Goal: Task Accomplishment & Management: Manage account settings

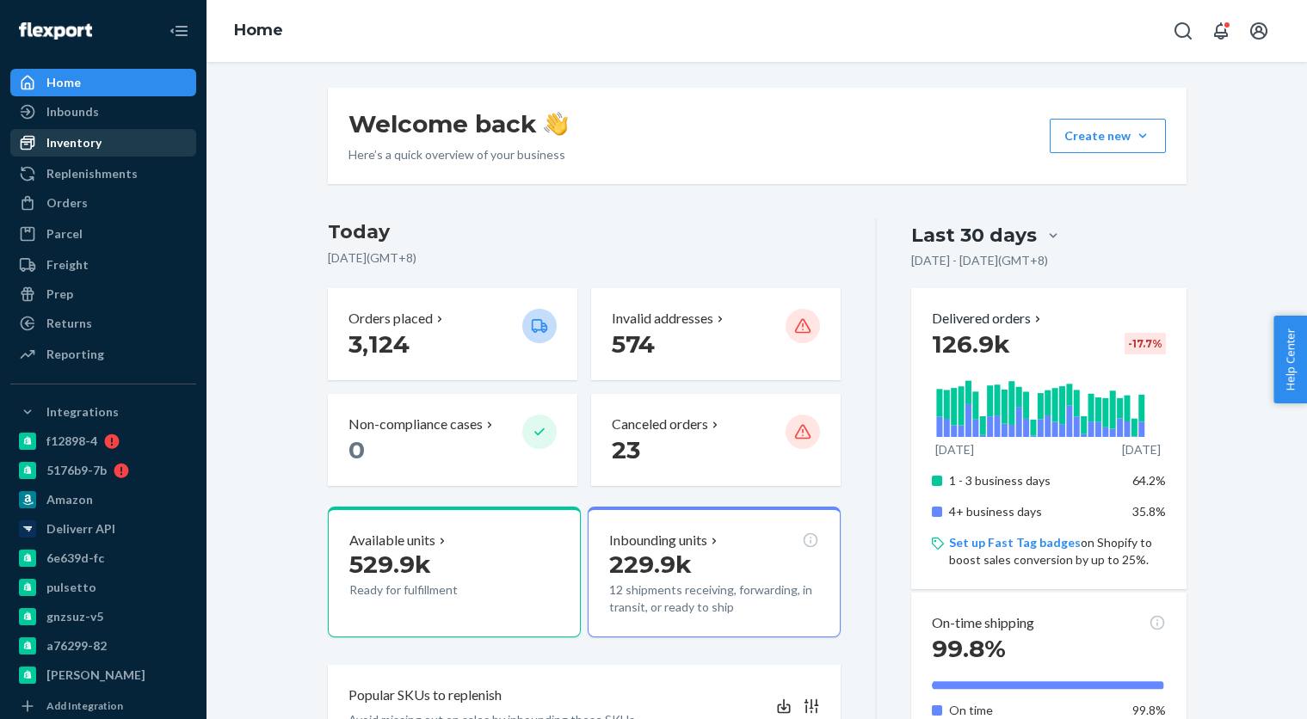
click at [77, 143] on div "Inventory" at bounding box center [73, 142] width 55 height 17
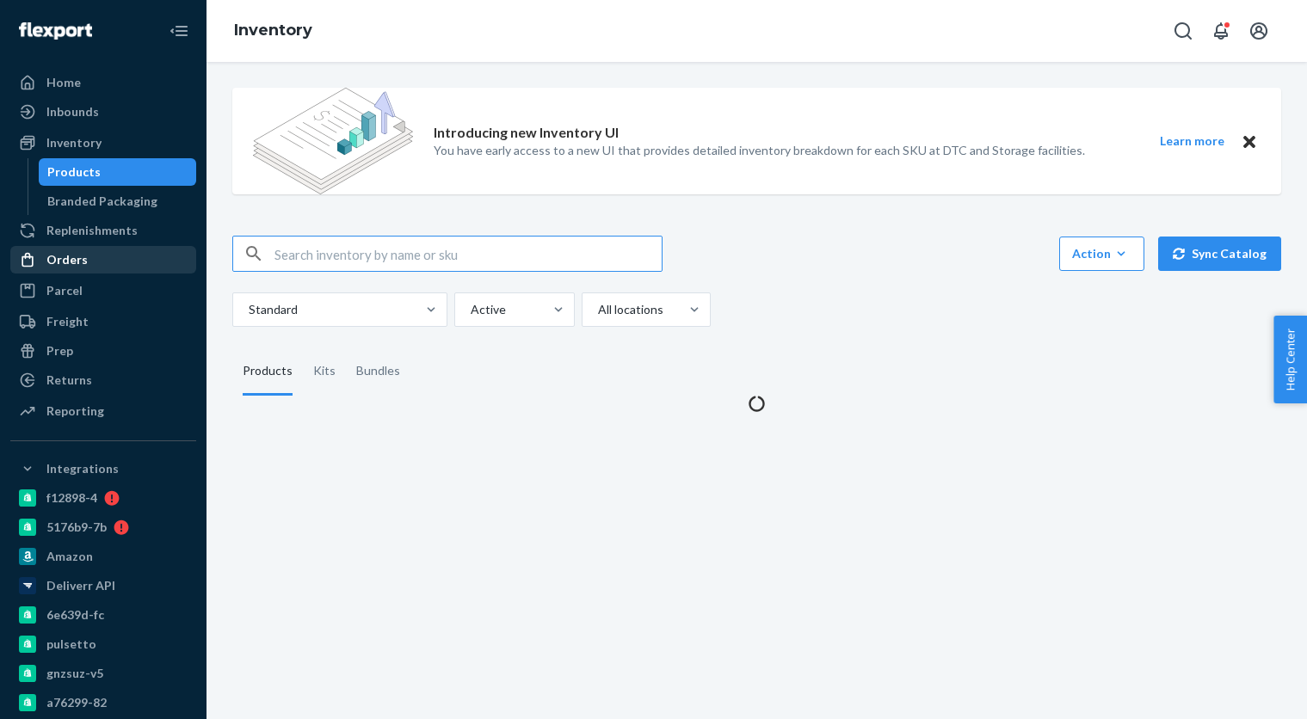
click at [80, 265] on div "Orders" at bounding box center [66, 259] width 41 height 17
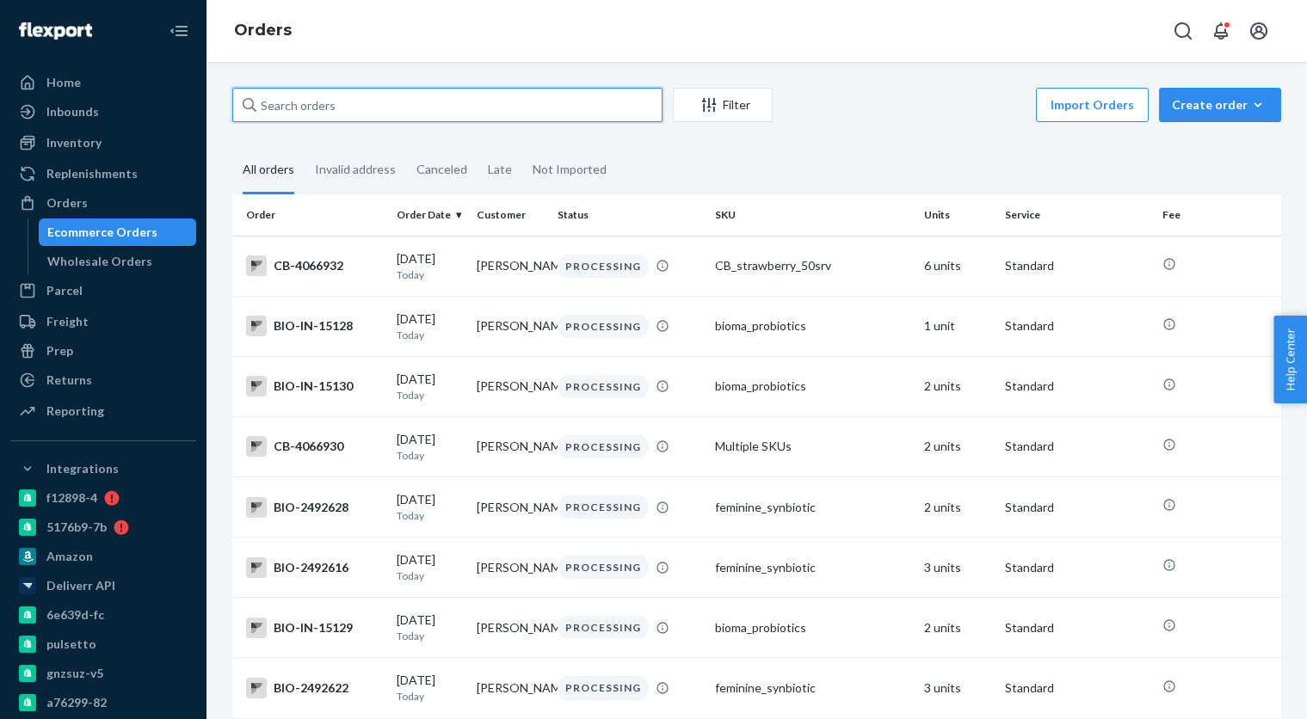
paste input "4044644"
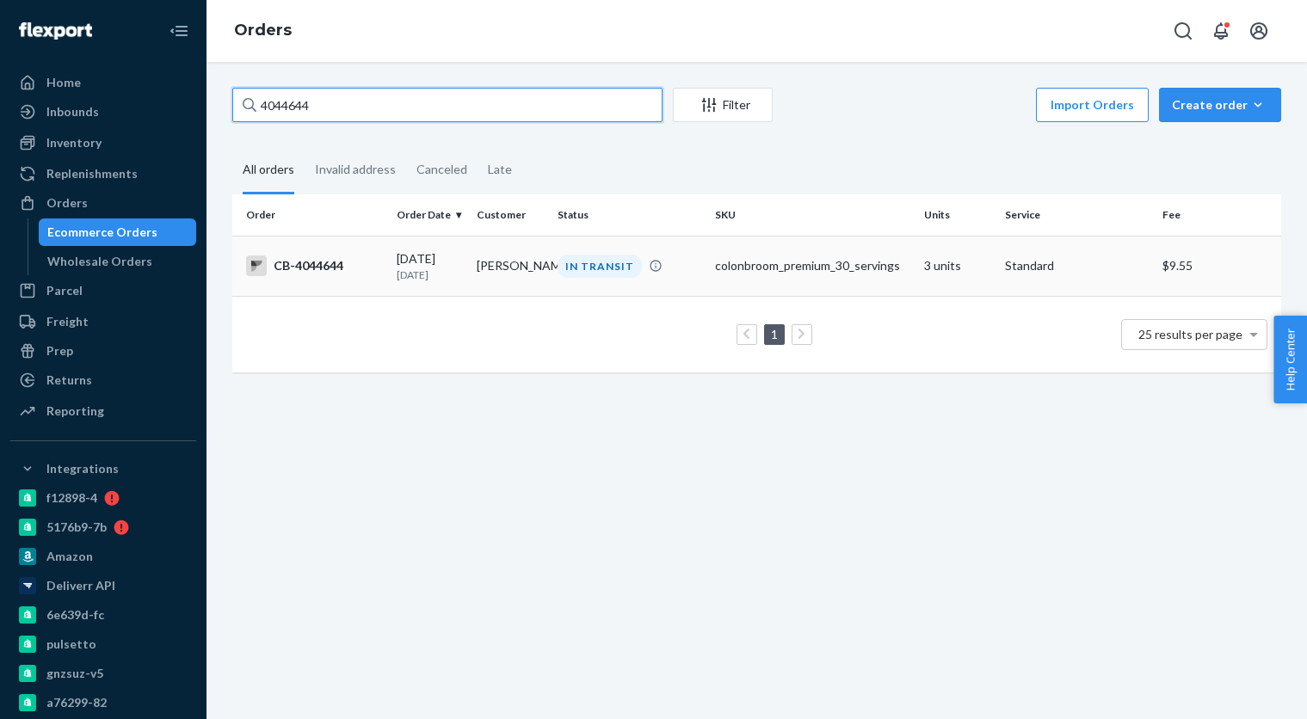
type input "4044644"
click at [368, 249] on td "CB-4044644" at bounding box center [310, 266] width 157 height 60
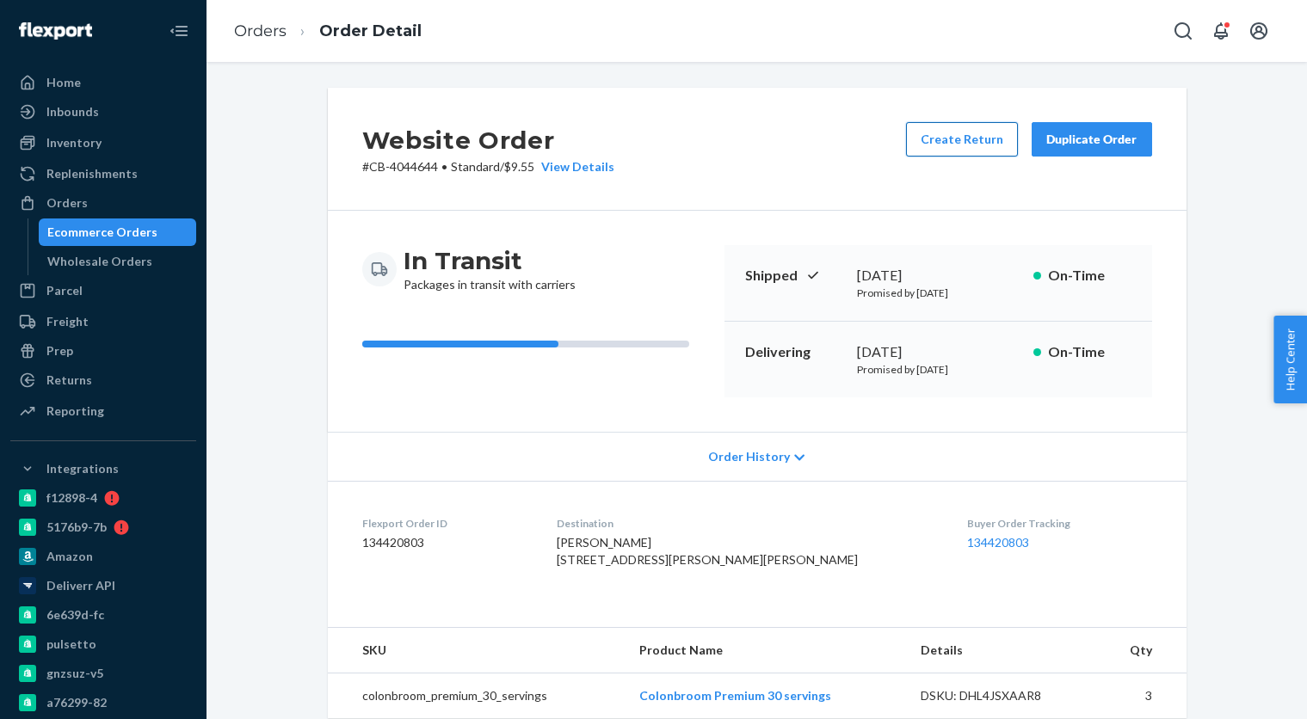
click at [962, 141] on button "Create Return" at bounding box center [962, 139] width 112 height 34
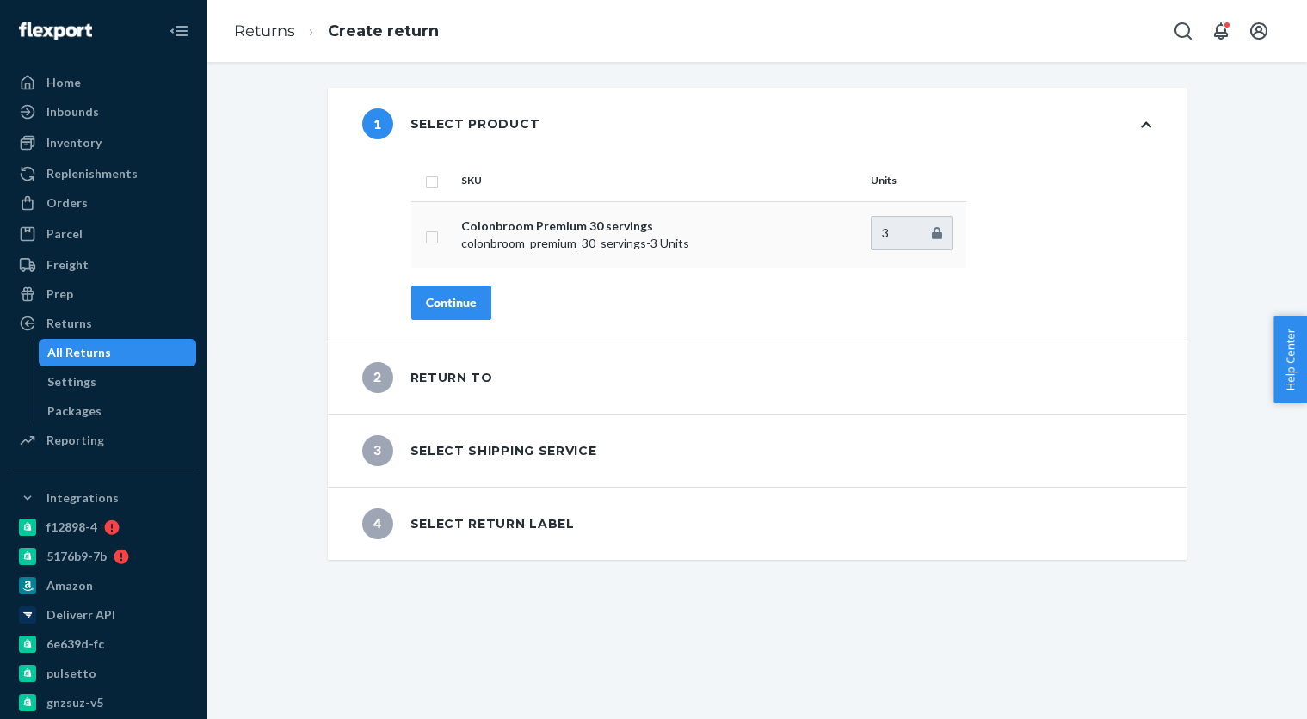
drag, startPoint x: 433, startPoint y: 178, endPoint x: 444, endPoint y: 242, distance: 64.6
click at [433, 180] on input "checkbox" at bounding box center [432, 180] width 14 height 18
checkbox input "true"
click at [447, 305] on div "Continue" at bounding box center [451, 302] width 51 height 17
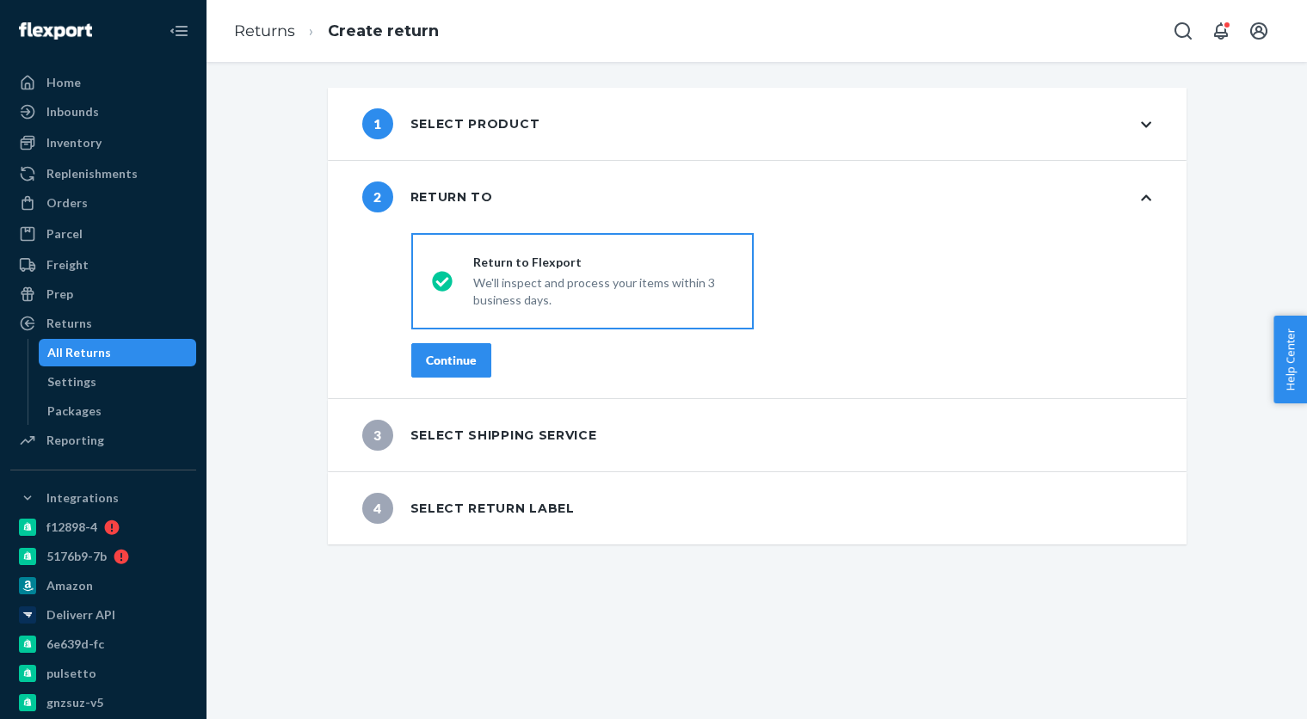
click at [450, 359] on div "Continue" at bounding box center [451, 360] width 51 height 17
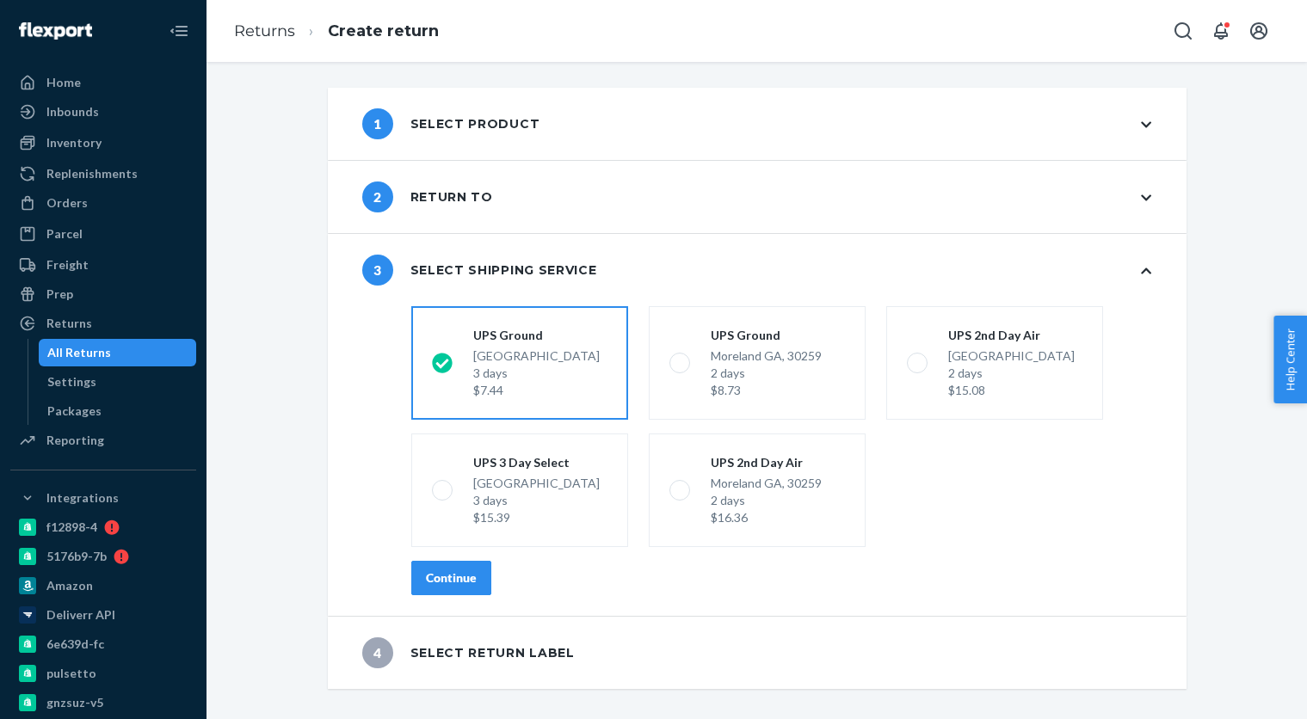
click at [464, 574] on div "Continue" at bounding box center [451, 577] width 51 height 17
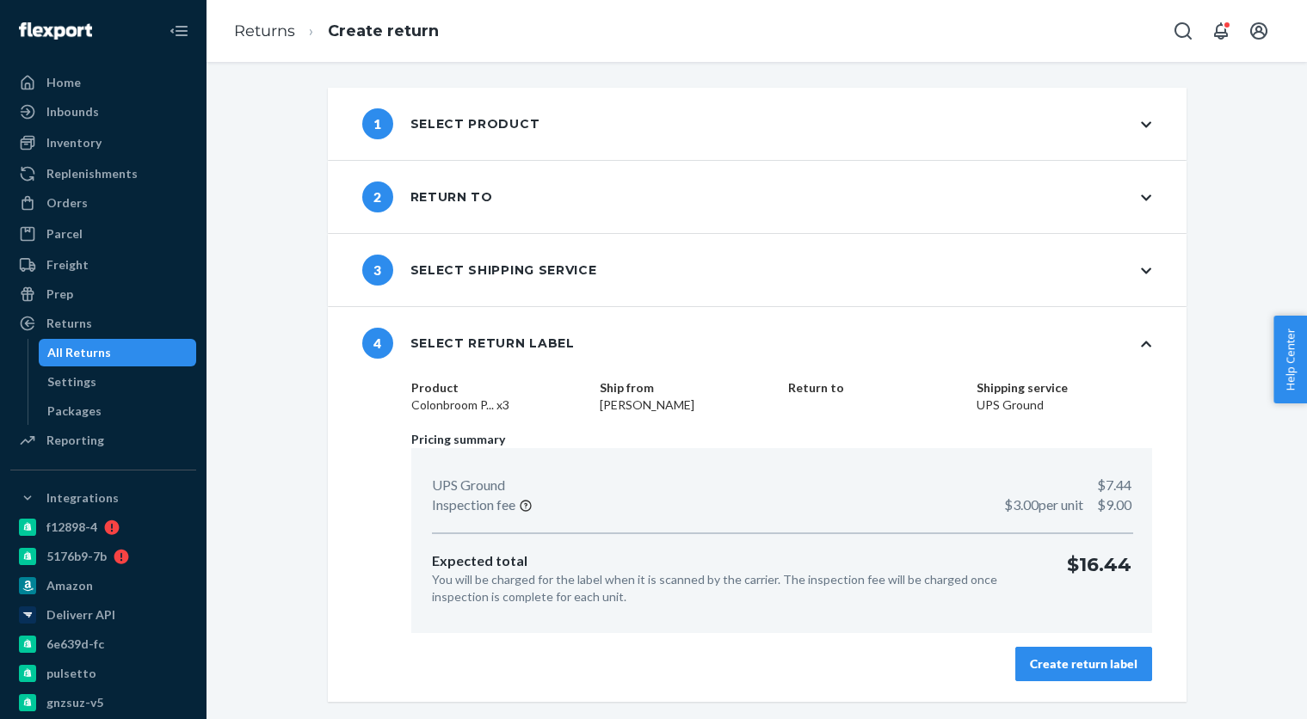
click at [1083, 669] on div "Create return label" at bounding box center [1084, 664] width 108 height 17
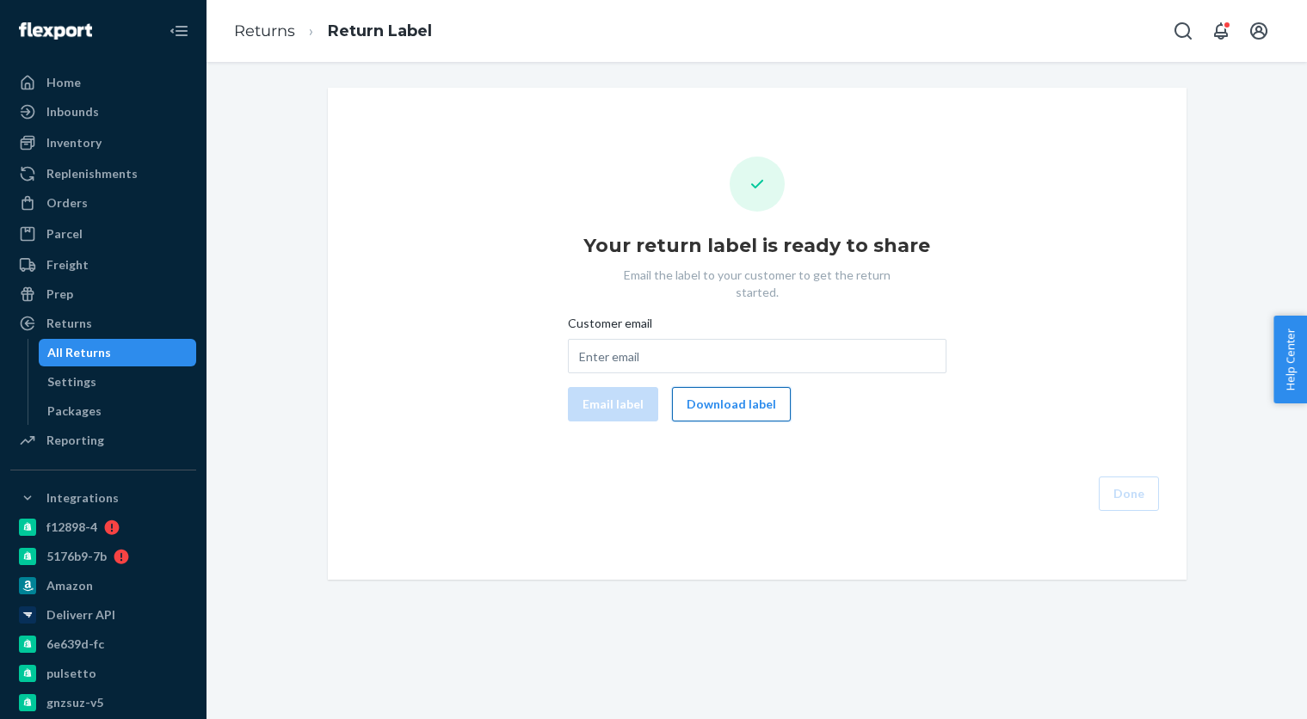
click at [738, 387] on button "Download label" at bounding box center [731, 404] width 119 height 34
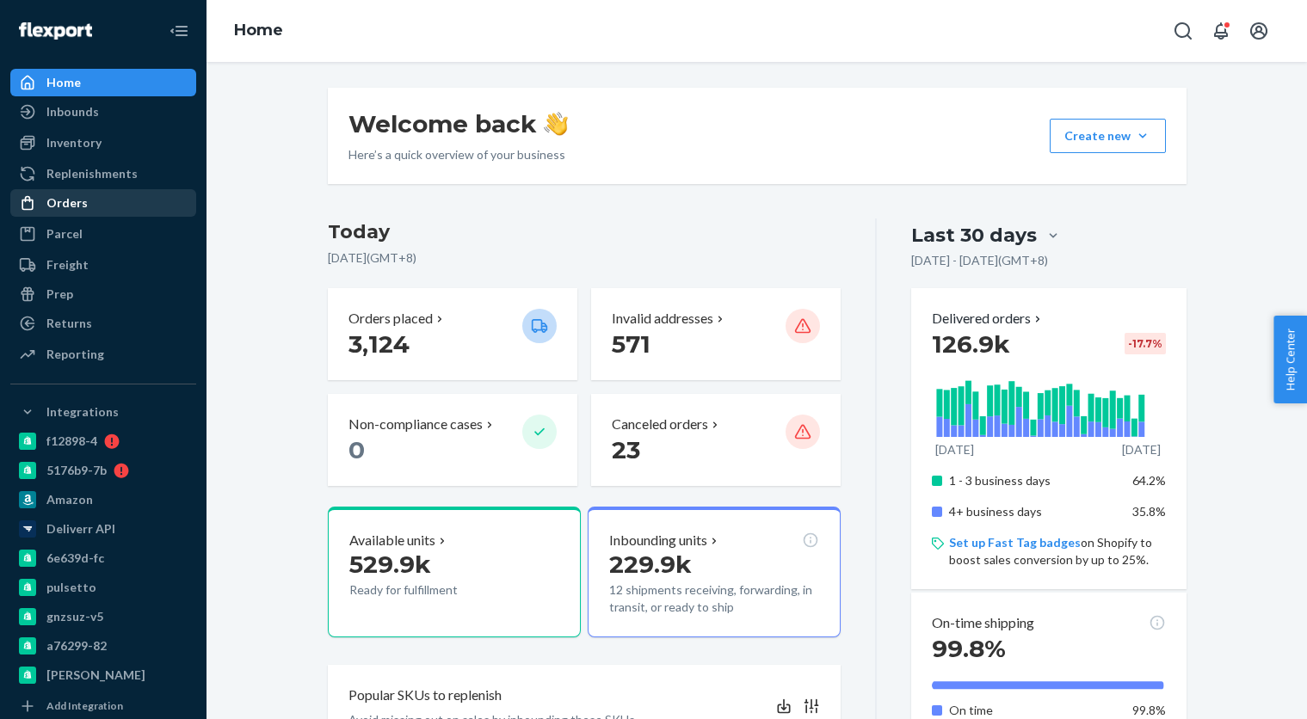
click at [86, 213] on div "Orders" at bounding box center [103, 203] width 182 height 24
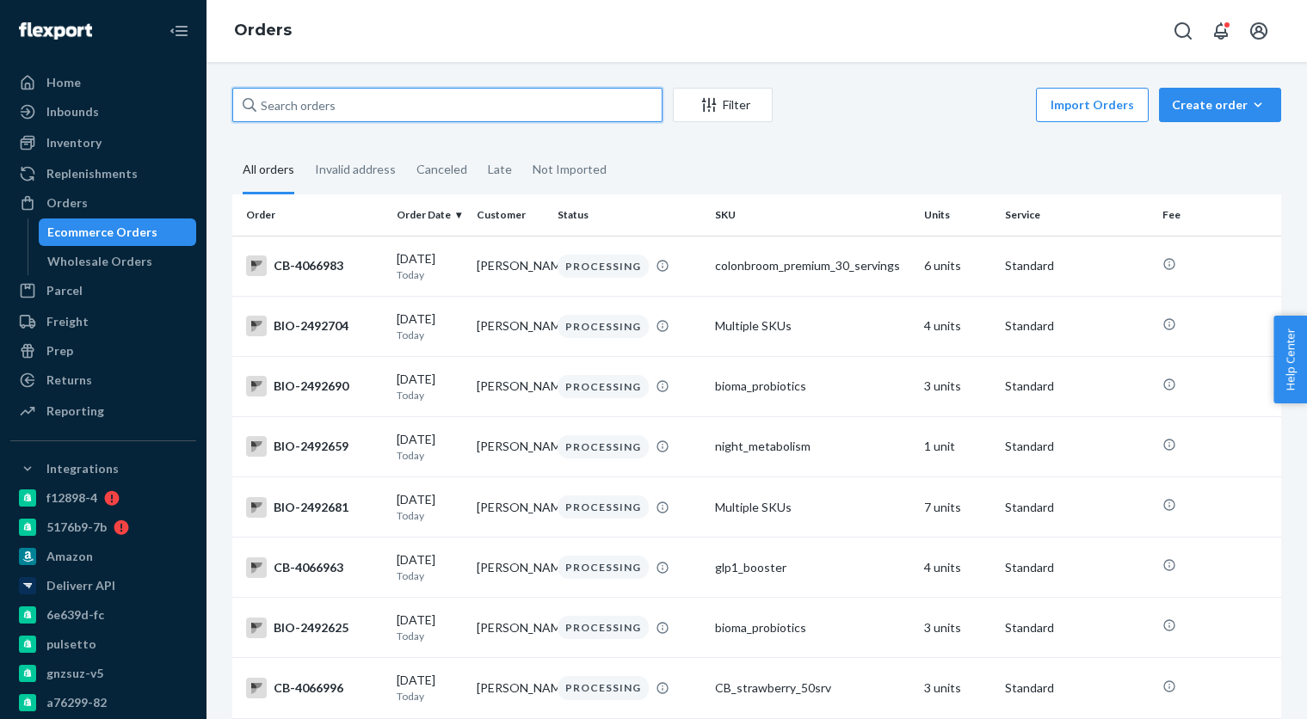
paste input "4000728"
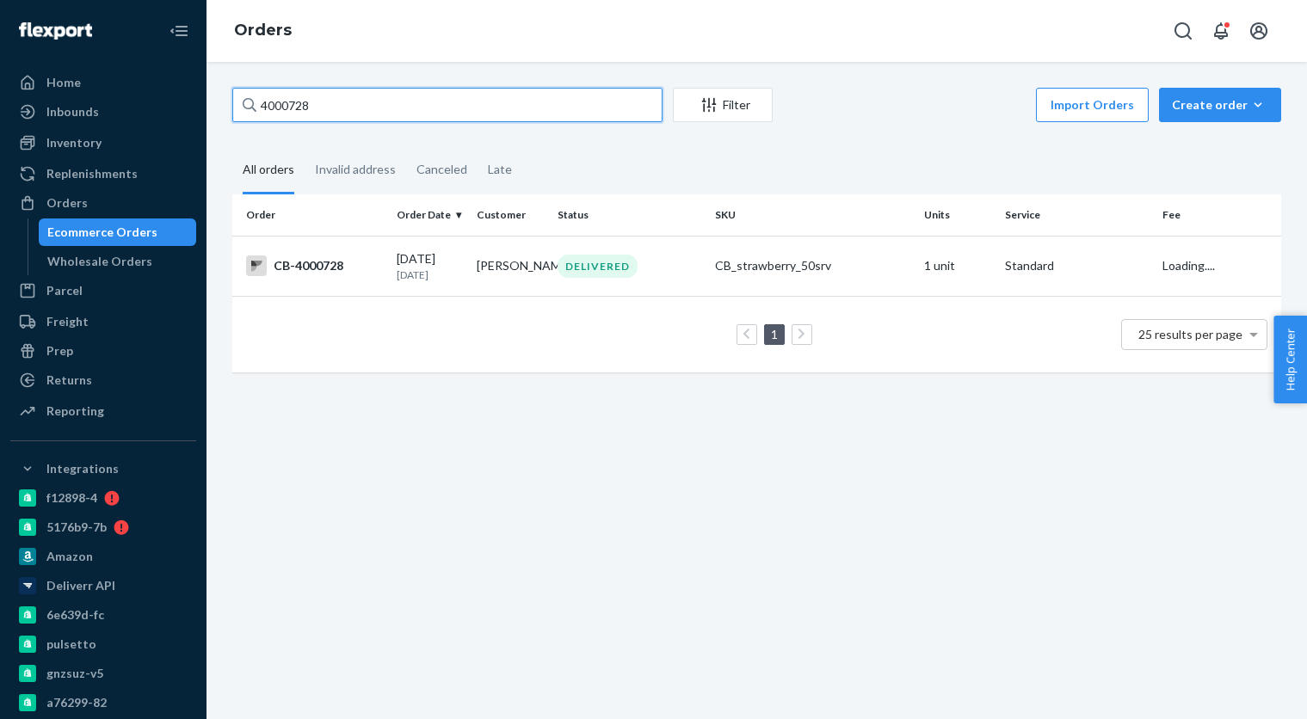
type input "4000728"
click at [646, 269] on div "DELIVERED" at bounding box center [629, 266] width 151 height 23
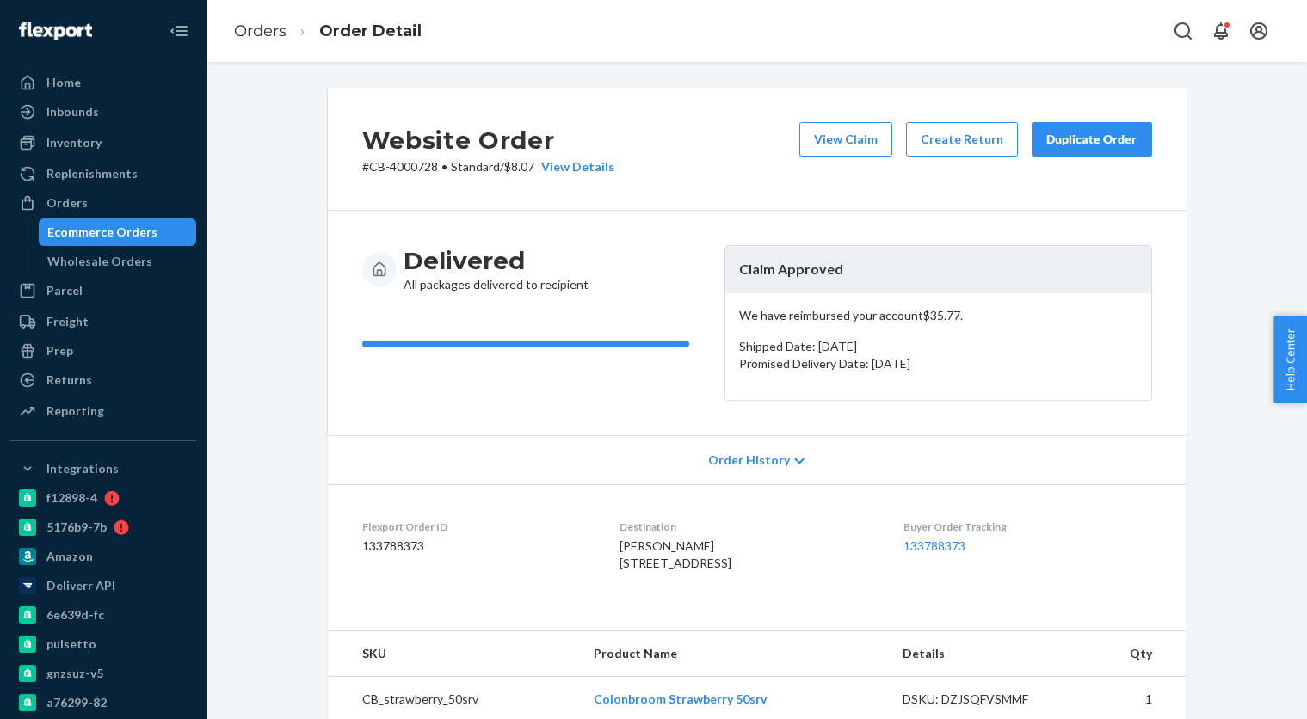
click at [141, 234] on div "Ecommerce Orders" at bounding box center [102, 232] width 110 height 17
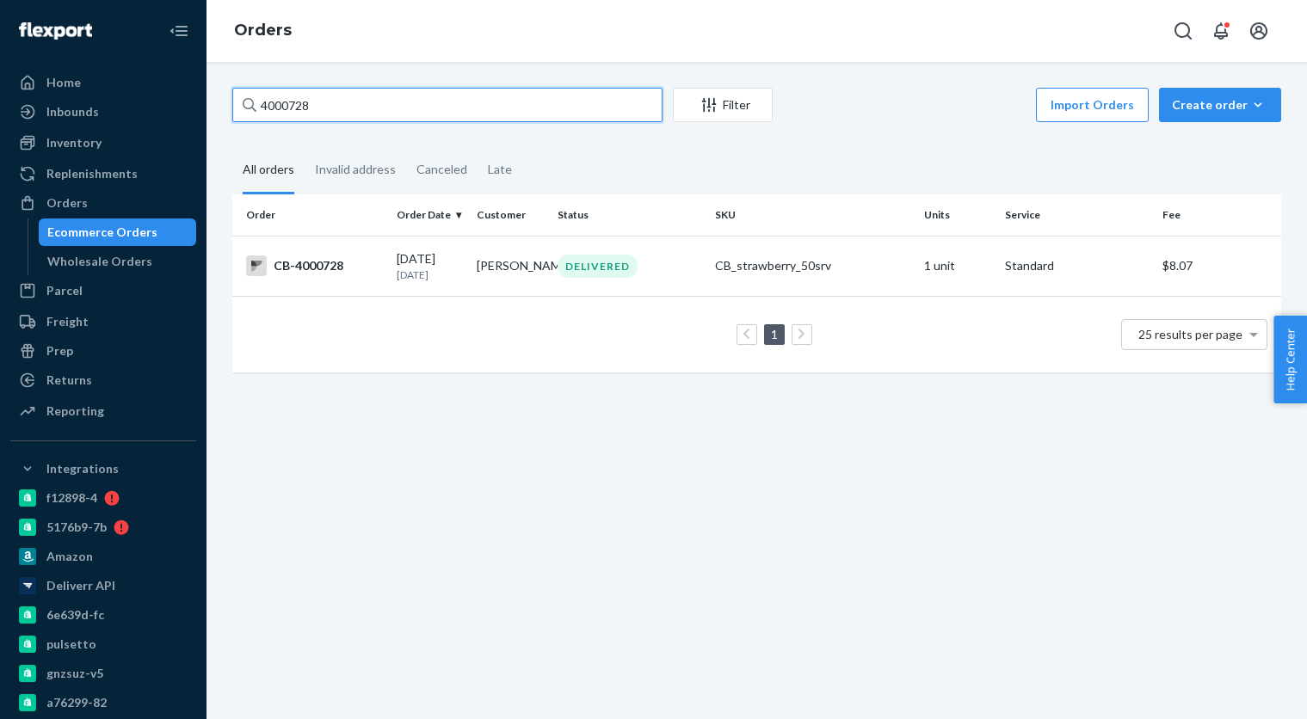
paste input "2255"
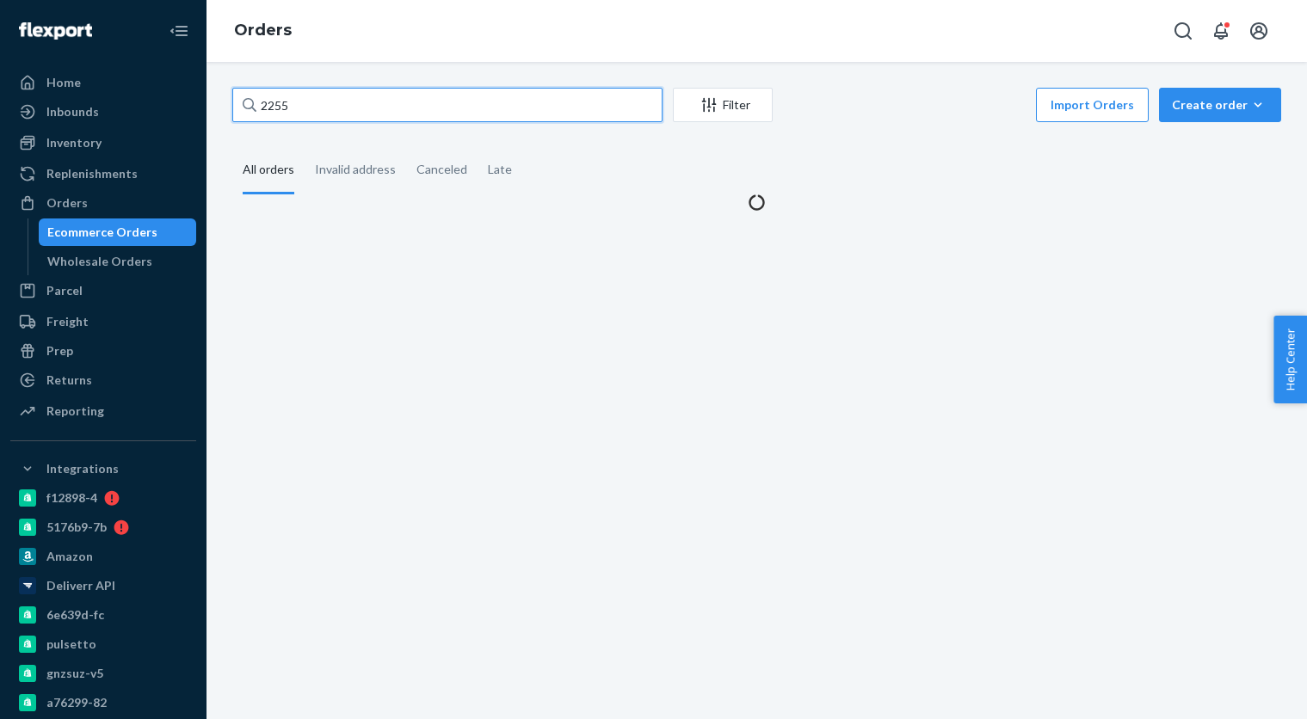
drag, startPoint x: 263, startPoint y: 104, endPoint x: 268, endPoint y: 132, distance: 28.7
click at [264, 104] on input "2255" at bounding box center [447, 105] width 430 height 34
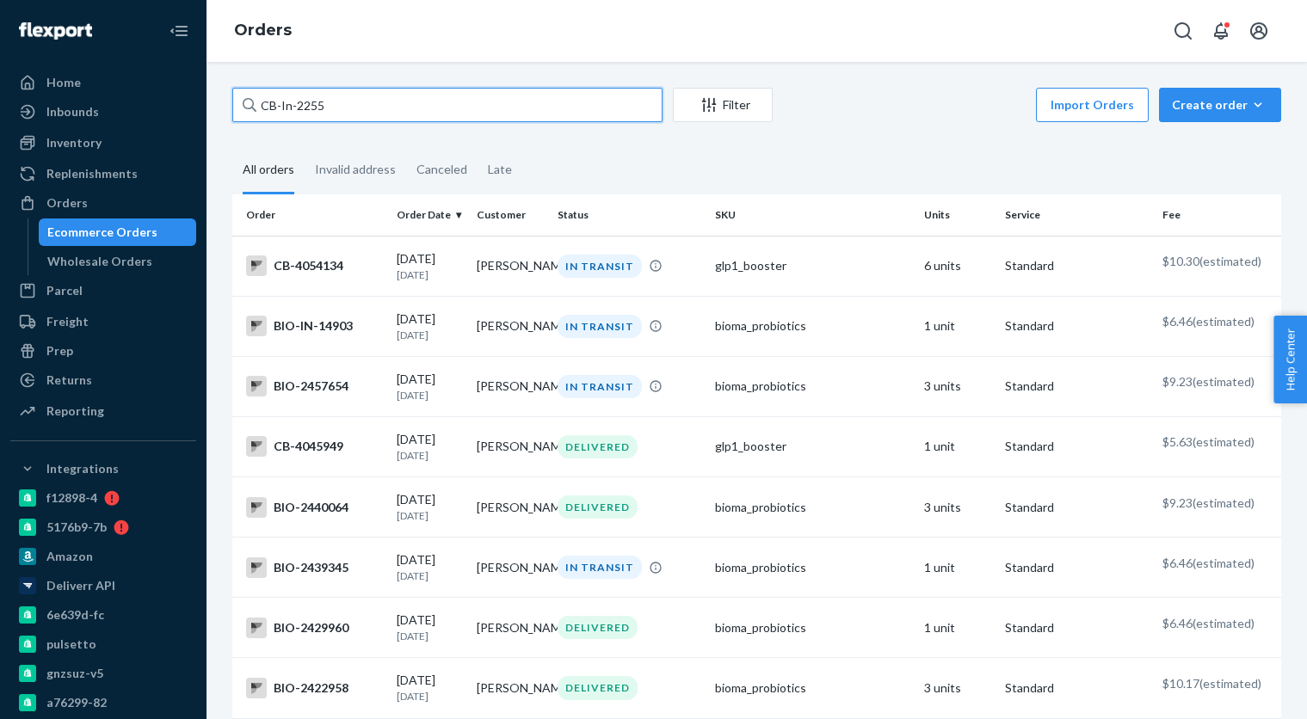
type input "CB-In-2255"
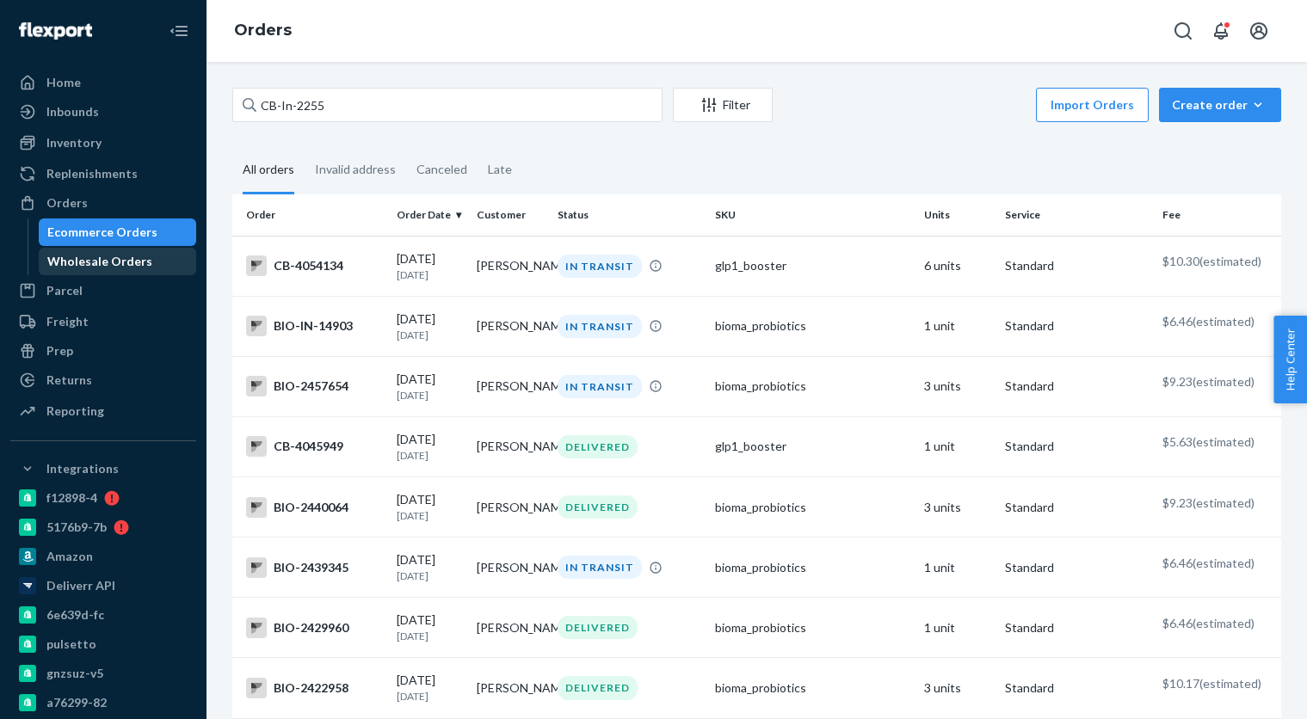
click at [118, 267] on div "Wholesale Orders" at bounding box center [99, 261] width 105 height 17
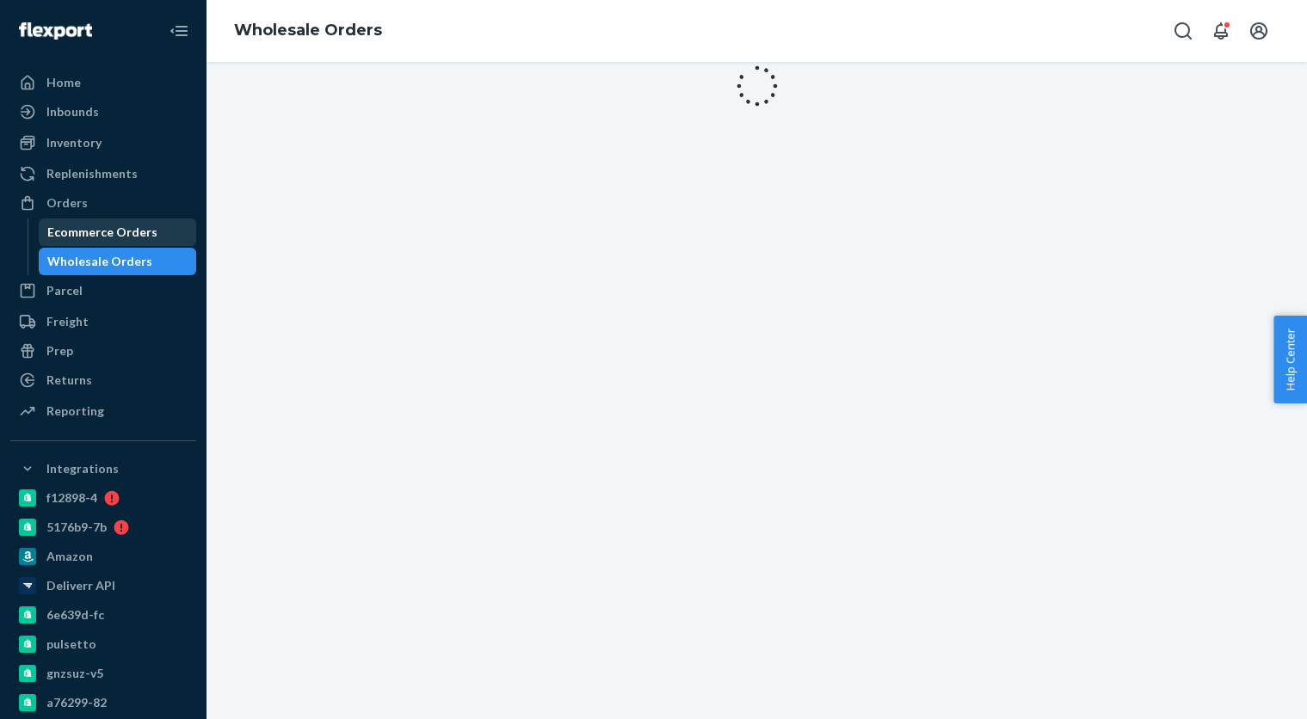
click at [115, 237] on div "Ecommerce Orders" at bounding box center [102, 232] width 110 height 17
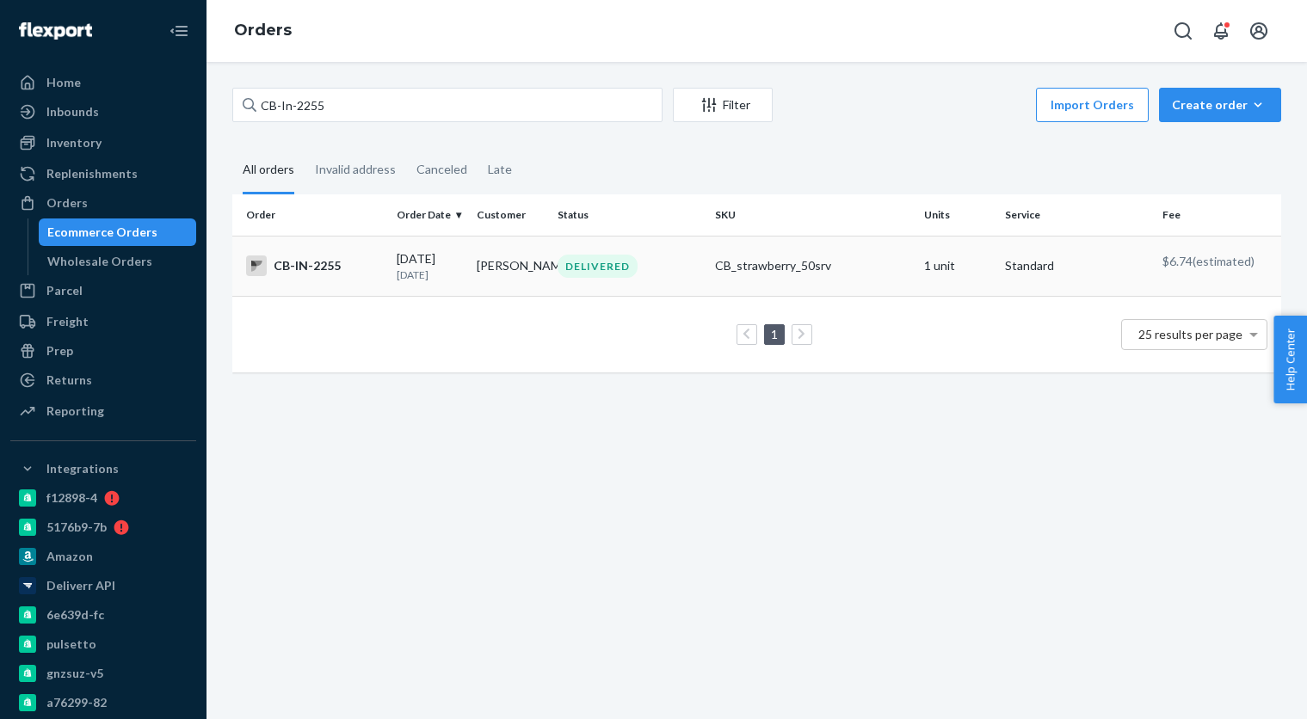
click at [427, 267] on div "08/13/2025 7 days ago" at bounding box center [430, 266] width 66 height 32
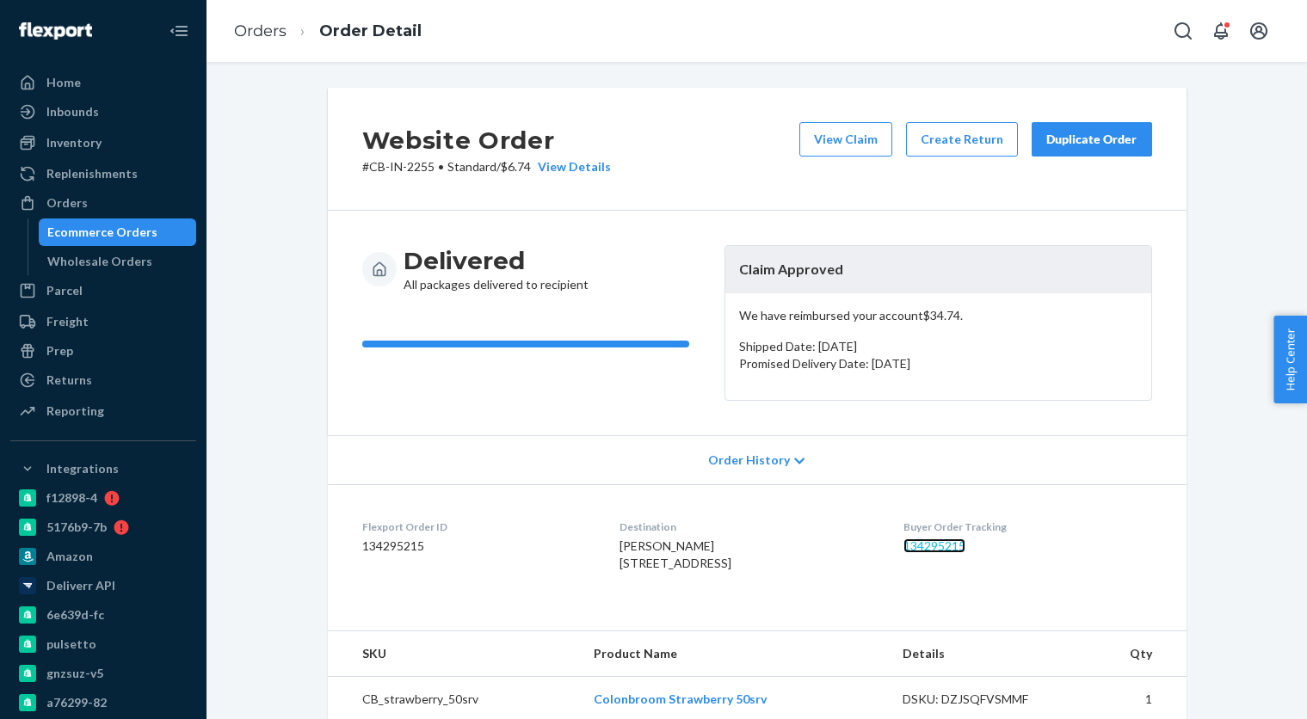
click at [938, 545] on link "134295215" at bounding box center [934, 546] width 62 height 15
click at [143, 231] on div "Ecommerce Orders" at bounding box center [102, 232] width 110 height 17
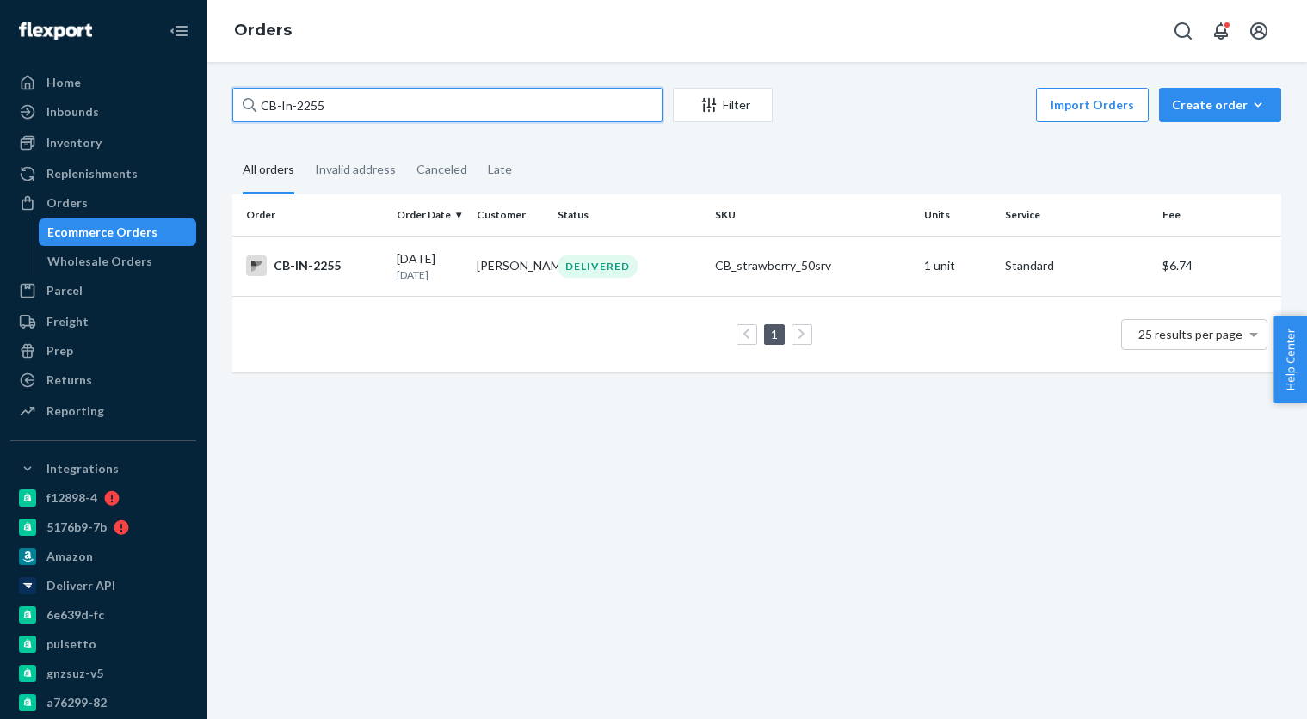
drag, startPoint x: 389, startPoint y: 106, endPoint x: 356, endPoint y: 102, distance: 33.0
click at [356, 102] on input "CB-In-2255" at bounding box center [447, 105] width 430 height 34
paste input "4000728"
type input "4000728"
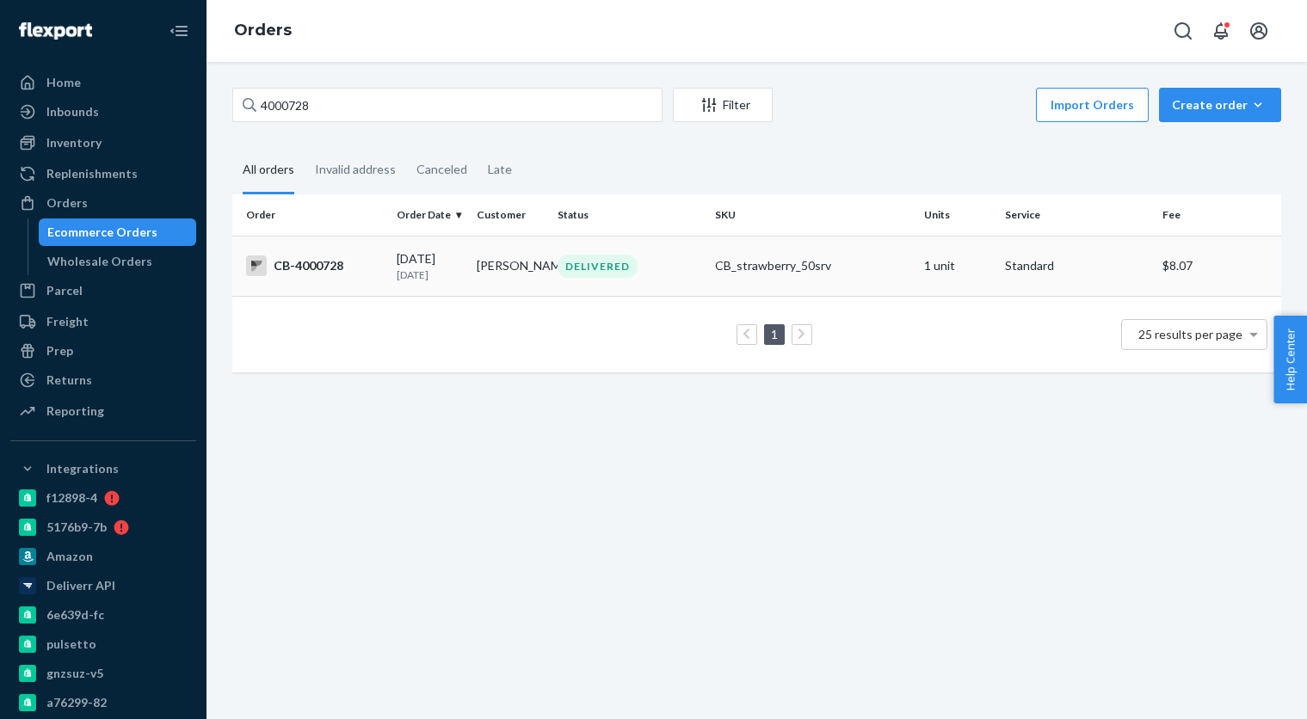
click at [554, 282] on td "DELIVERED" at bounding box center [629, 266] width 157 height 60
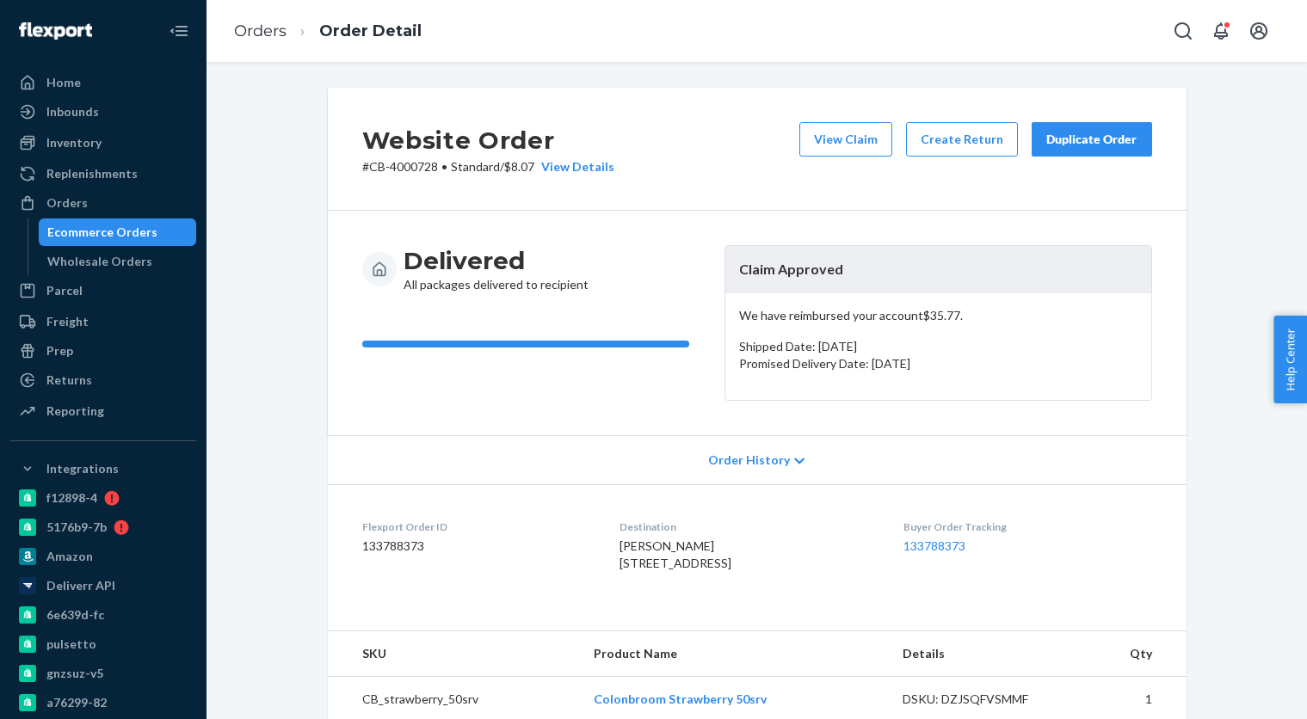
click at [1084, 151] on button "Duplicate Order" at bounding box center [1091, 139] width 120 height 34
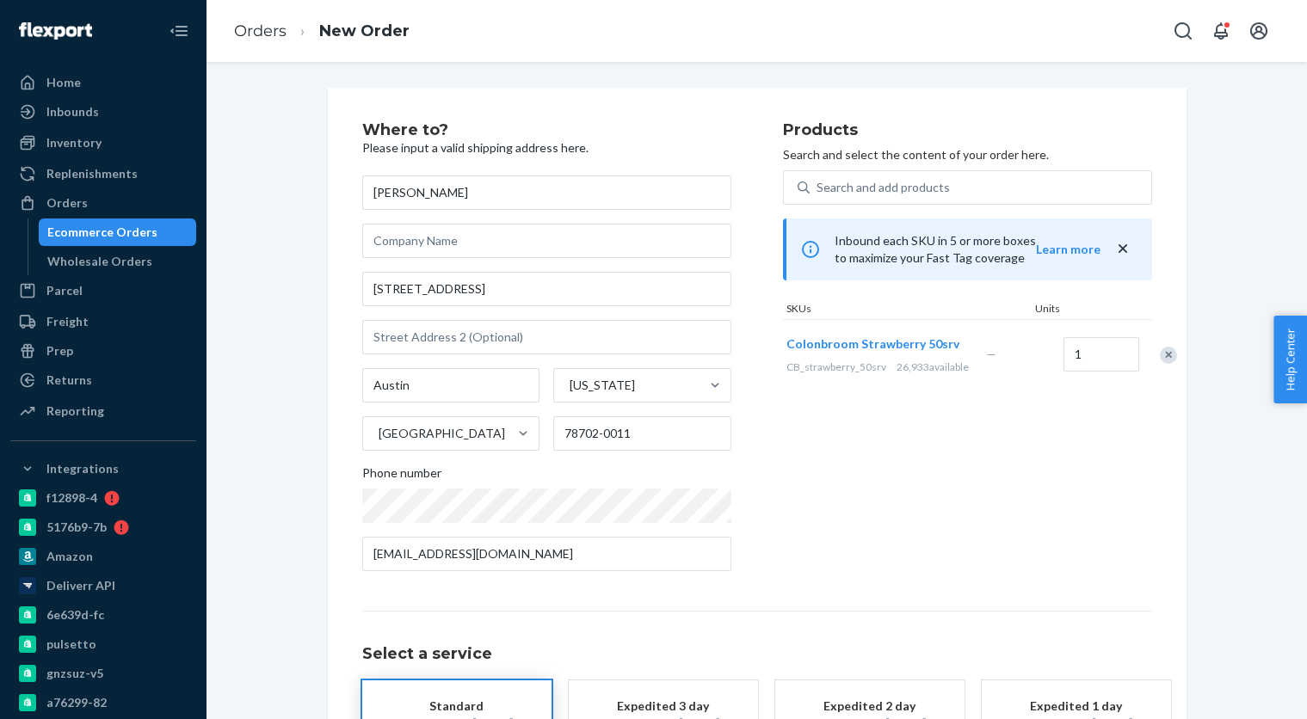
scroll to position [132, 0]
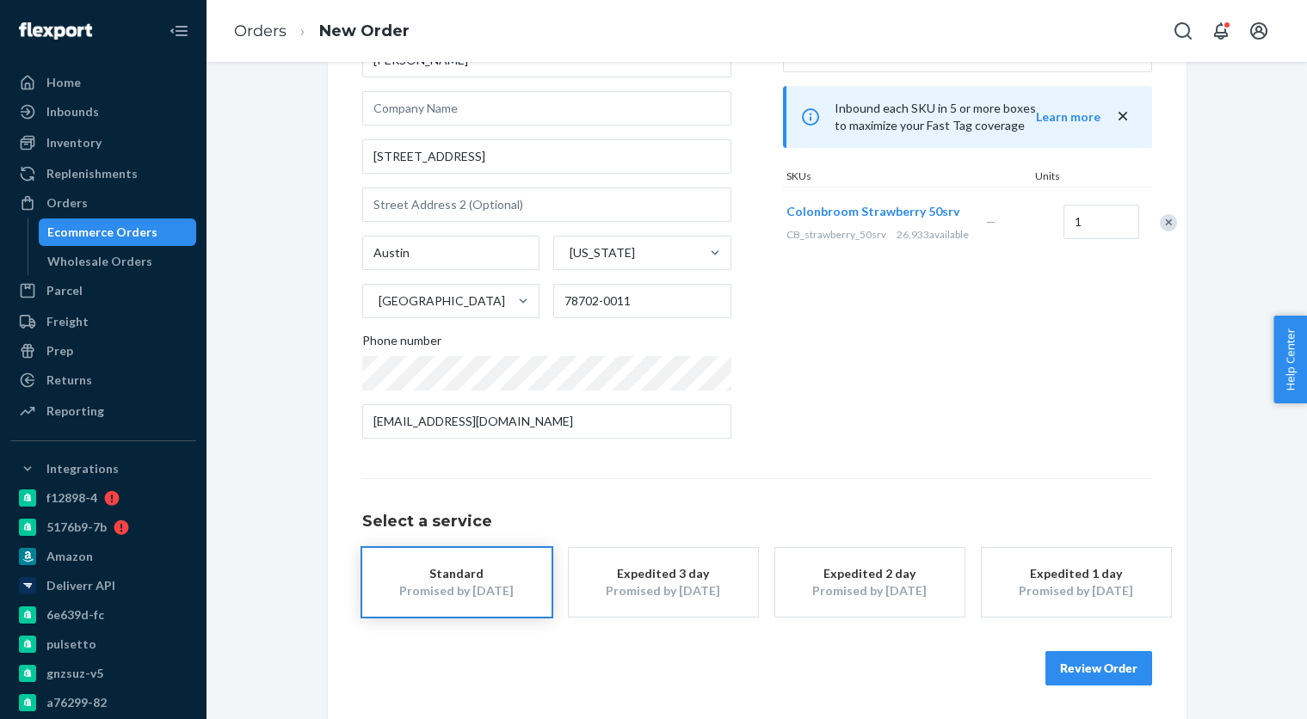
click at [650, 589] on div "Promised by Aug 25, 2025" at bounding box center [663, 590] width 138 height 17
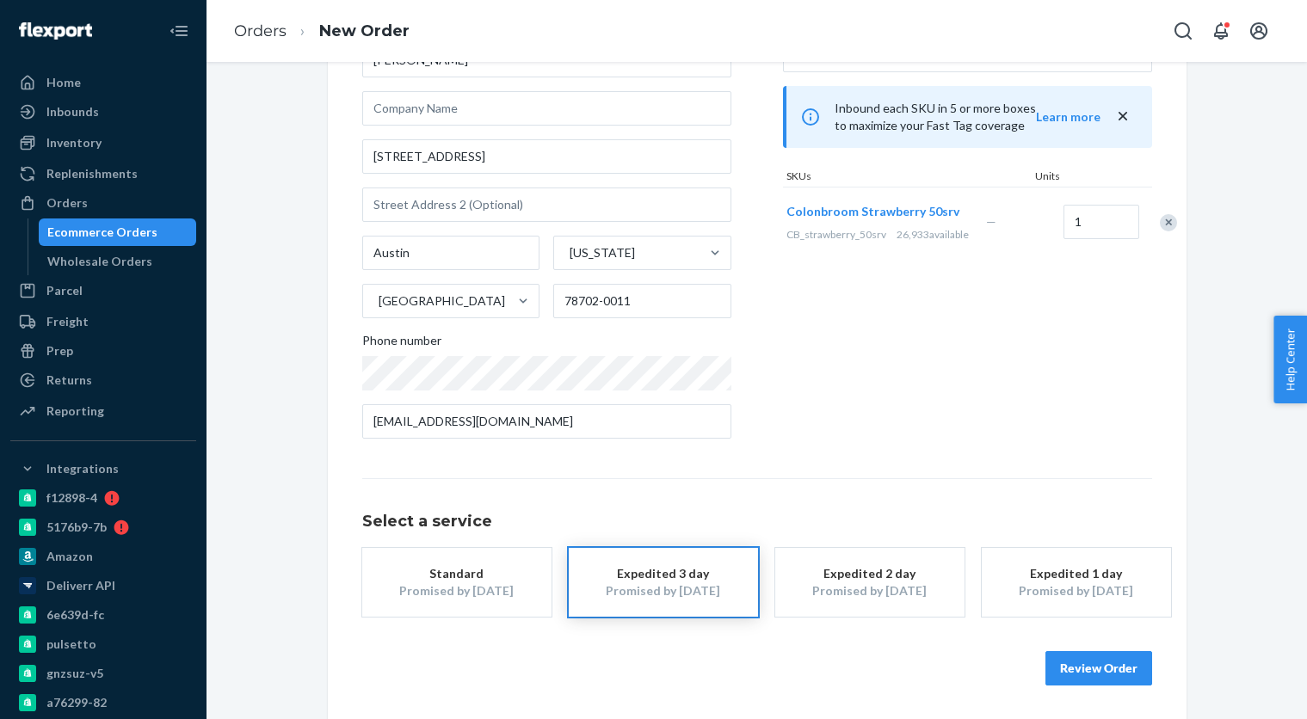
click at [1100, 665] on button "Review Order" at bounding box center [1098, 668] width 107 height 34
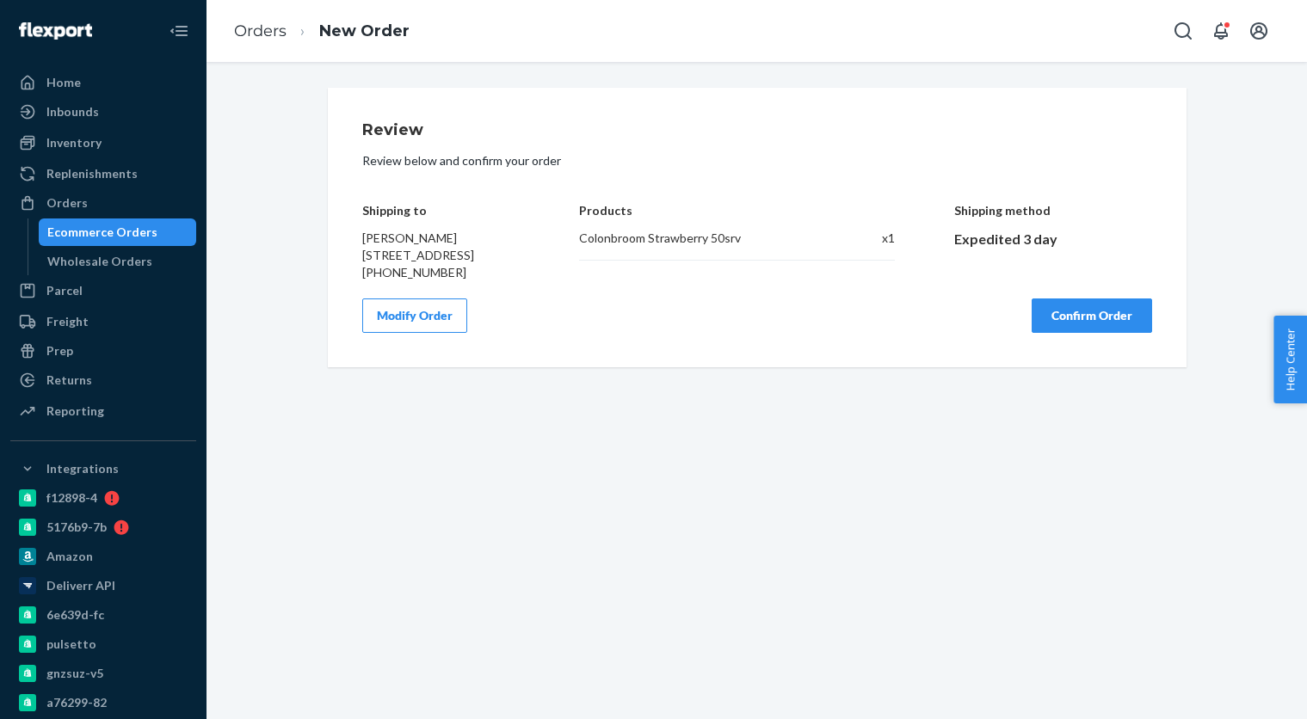
click at [1087, 328] on button "Confirm Order" at bounding box center [1091, 316] width 120 height 34
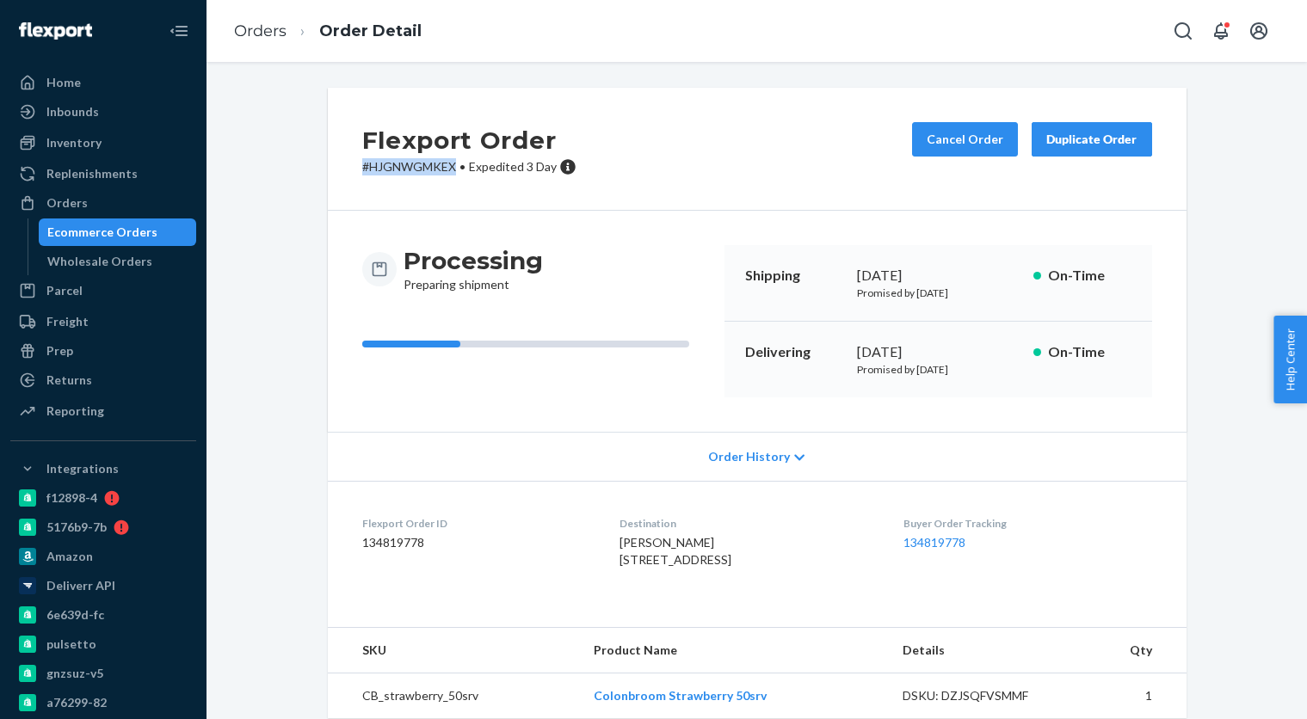
drag, startPoint x: 357, startPoint y: 163, endPoint x: 457, endPoint y: 164, distance: 99.8
click at [458, 164] on div "Flexport Order # HJGNWGMKEX • Expedited 3 Day Cancel Order Duplicate Order" at bounding box center [757, 149] width 859 height 123
copy p "# HJGNWGMKEX"
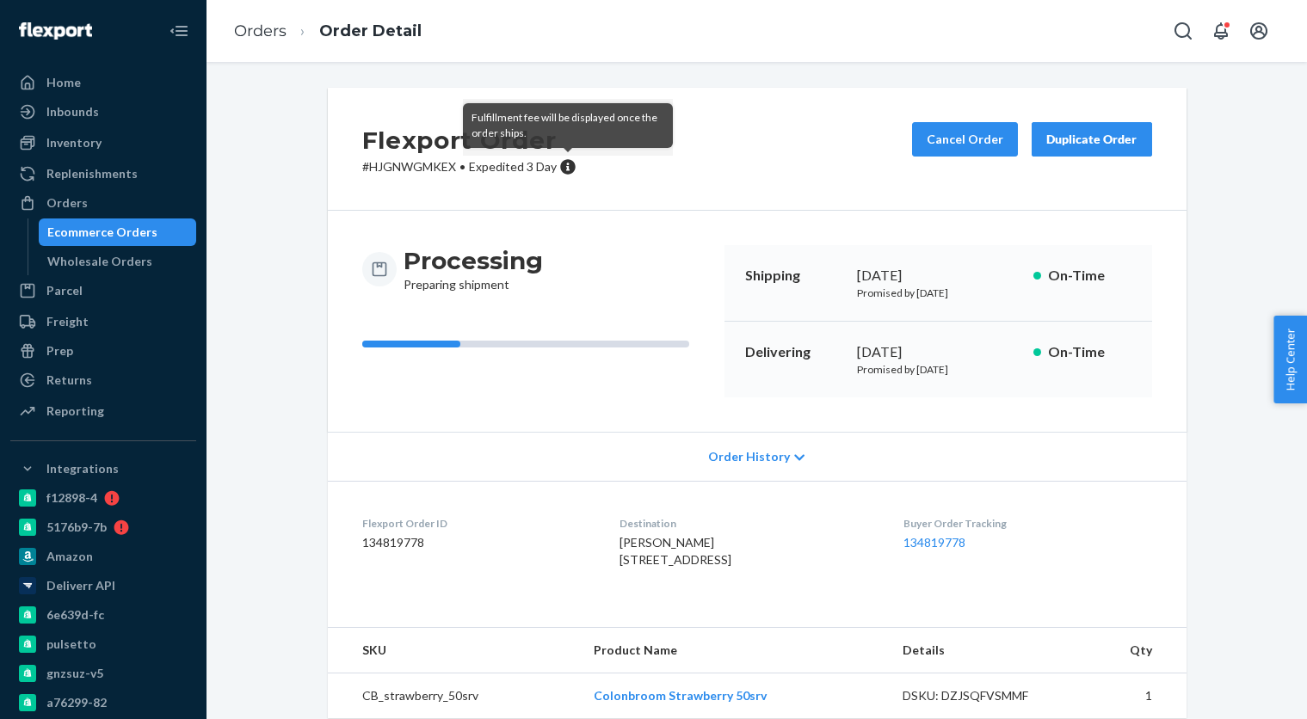
click at [566, 165] on icon at bounding box center [567, 166] width 15 height 15
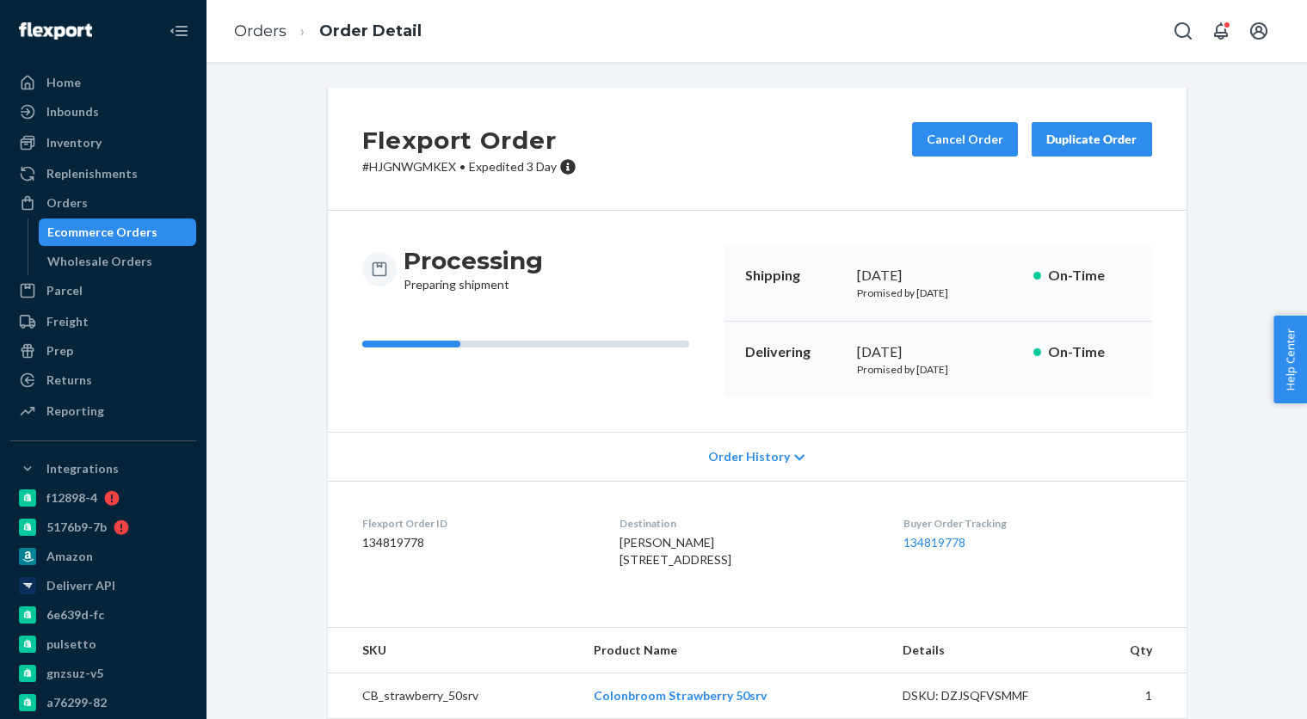
scroll to position [54, 0]
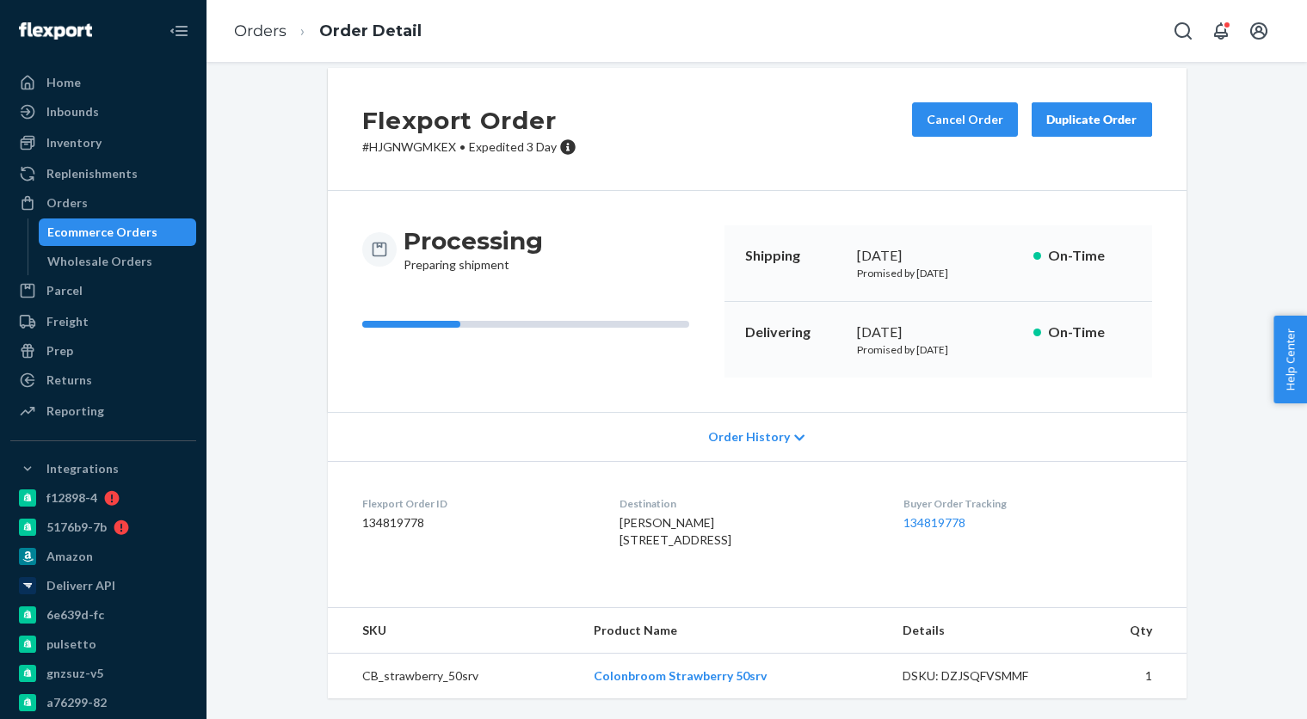
click at [145, 226] on div "Ecommerce Orders" at bounding box center [102, 232] width 110 height 17
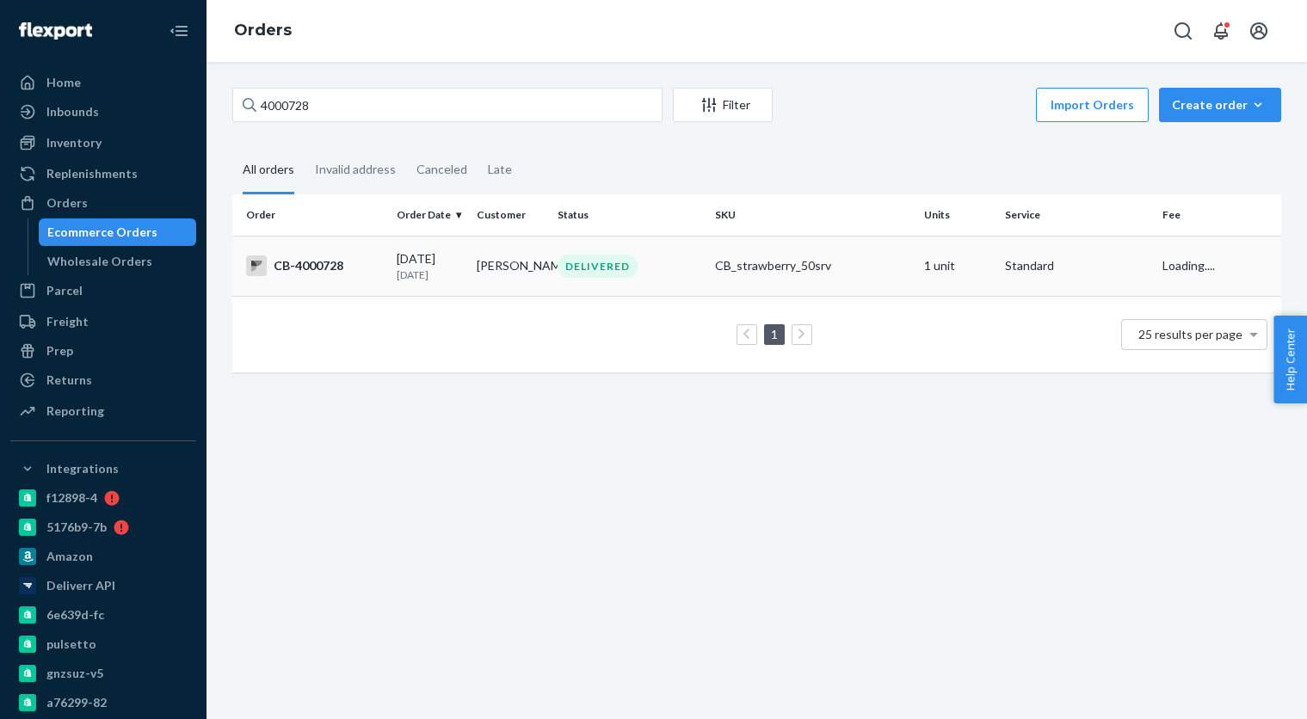
click at [444, 268] on p "15 days ago" at bounding box center [430, 275] width 66 height 15
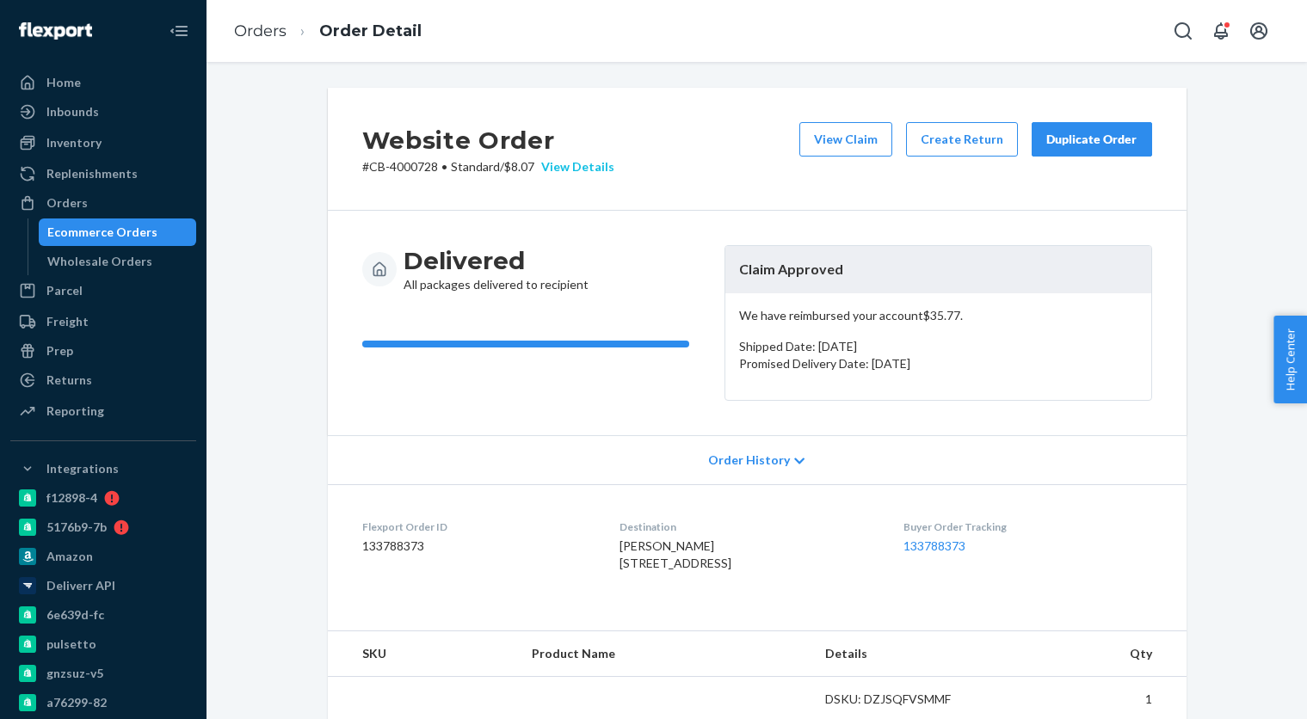
click at [574, 171] on div "View Details" at bounding box center [574, 166] width 80 height 17
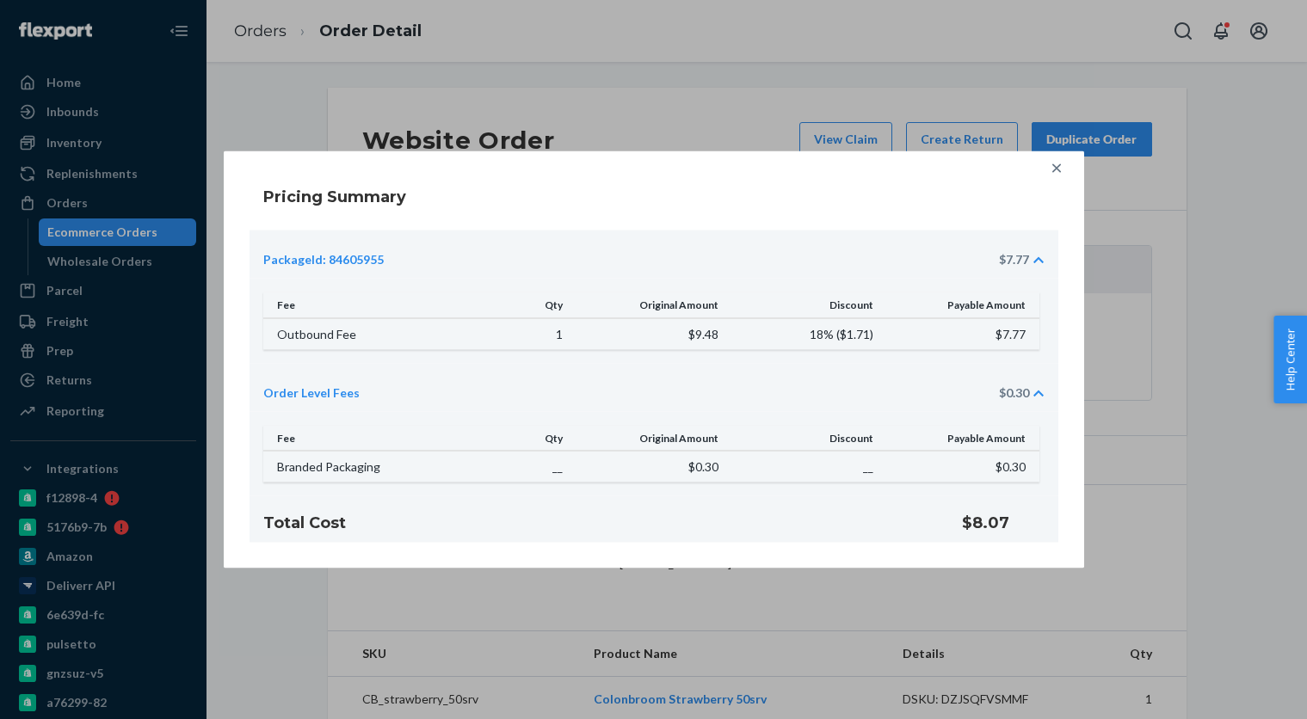
click at [1053, 169] on icon at bounding box center [1056, 168] width 17 height 17
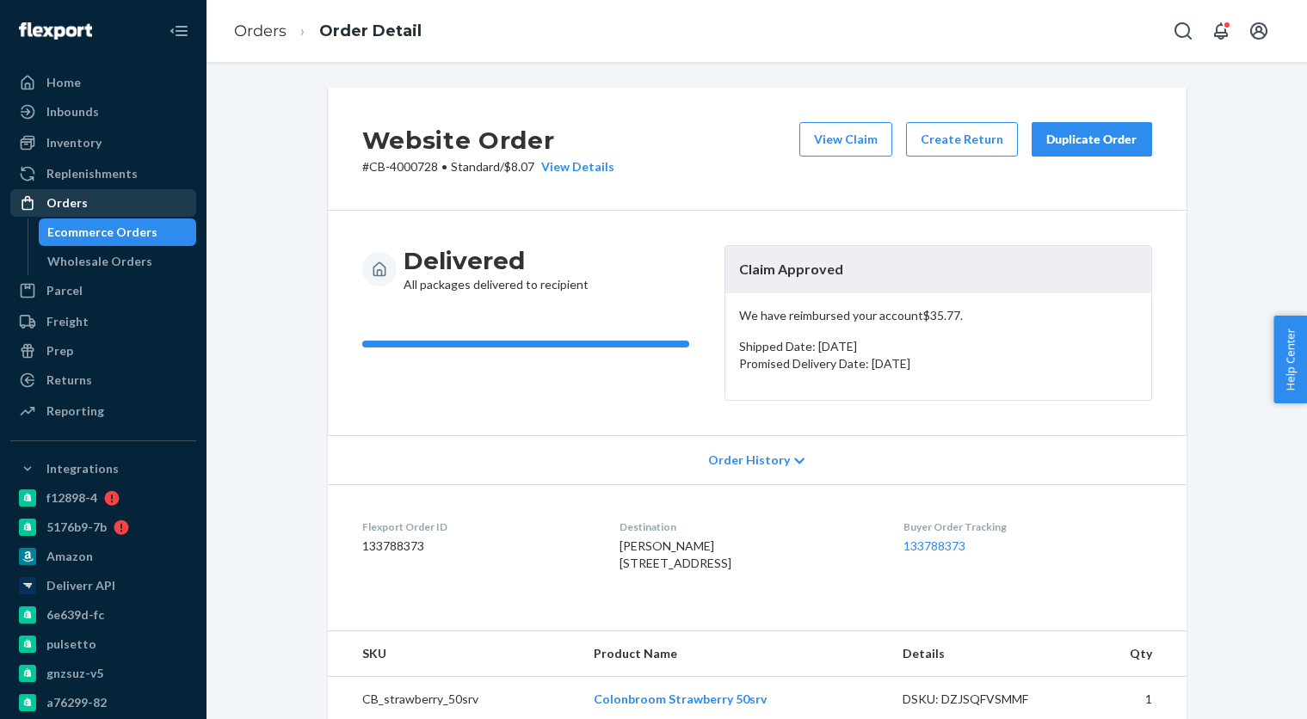
click at [136, 224] on div "Ecommerce Orders" at bounding box center [102, 232] width 110 height 17
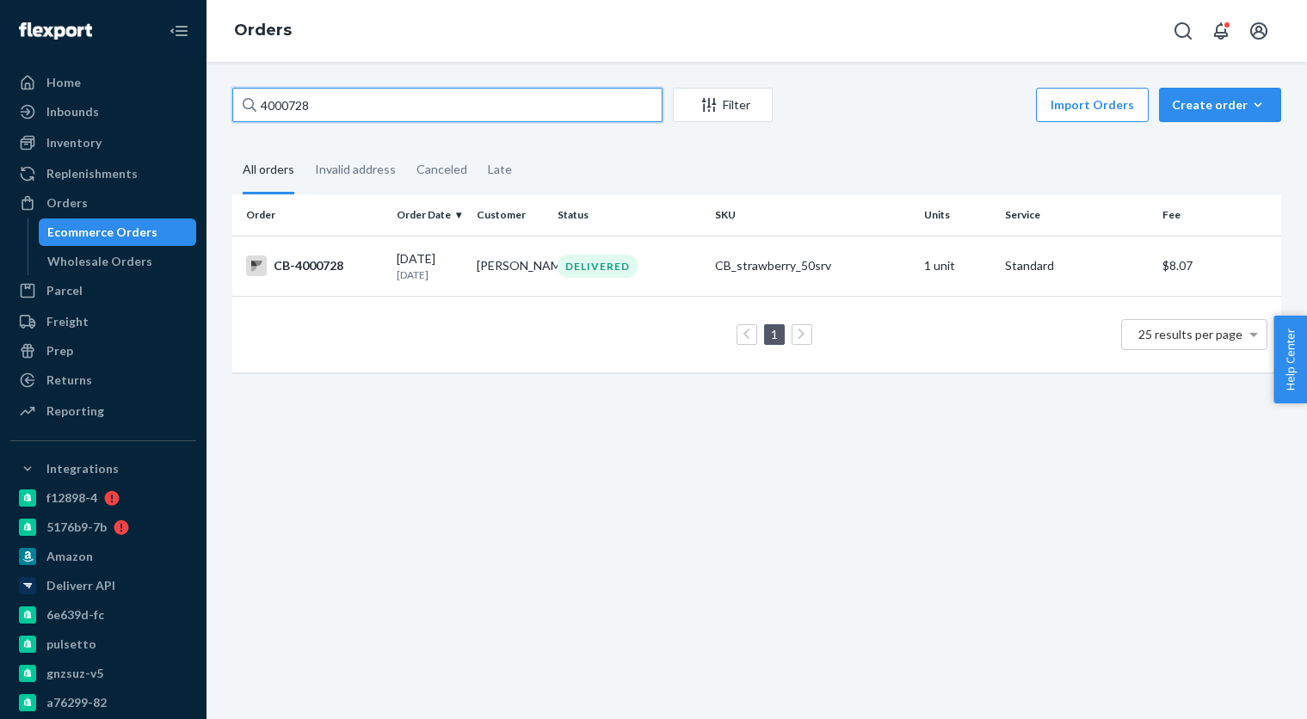
paste input "24413"
type input "4024413"
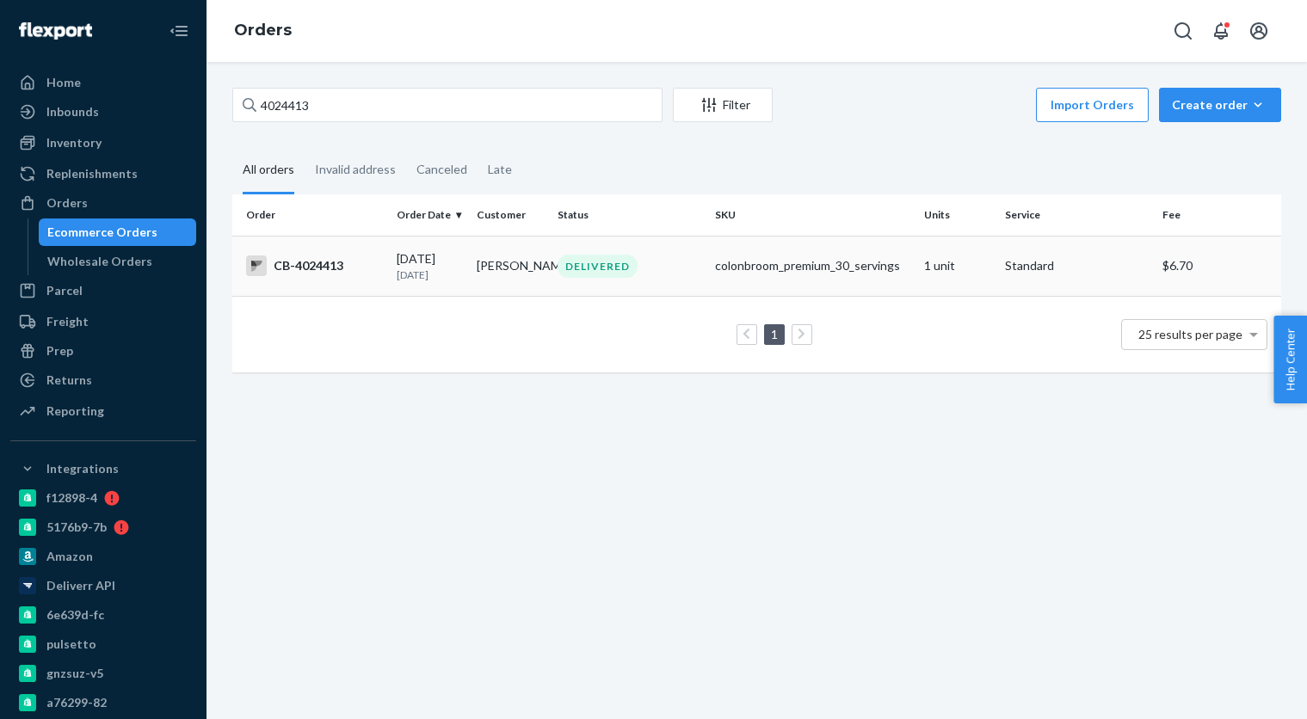
click at [354, 266] on div "CB-4024413" at bounding box center [314, 265] width 137 height 21
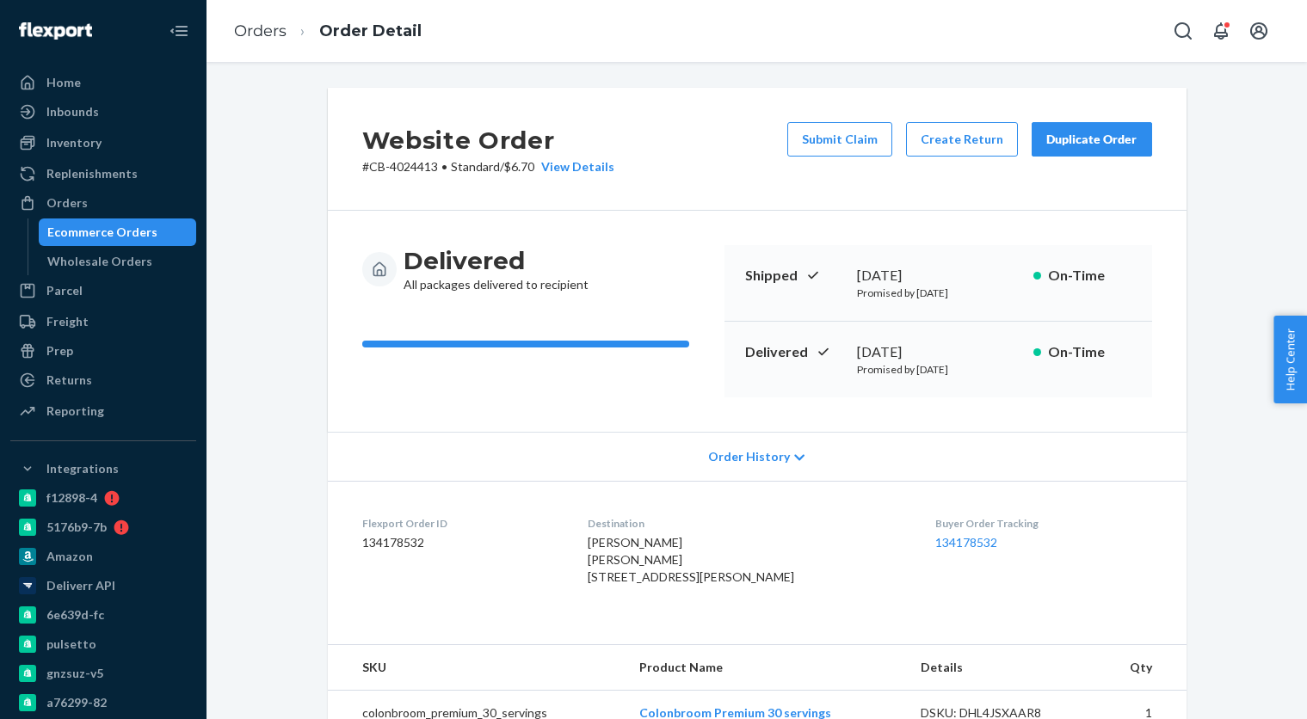
click at [372, 167] on p "# CB-4024413 • Standard / $6.70 View Details" at bounding box center [488, 166] width 252 height 17
drag, startPoint x: 372, startPoint y: 168, endPoint x: 435, endPoint y: 169, distance: 63.7
click at [435, 169] on p "# CB-4024413 • Standard / $6.70 View Details" at bounding box center [488, 166] width 252 height 17
copy p "CB-4024413"
click at [955, 534] on dd "134178532" at bounding box center [1043, 542] width 217 height 17
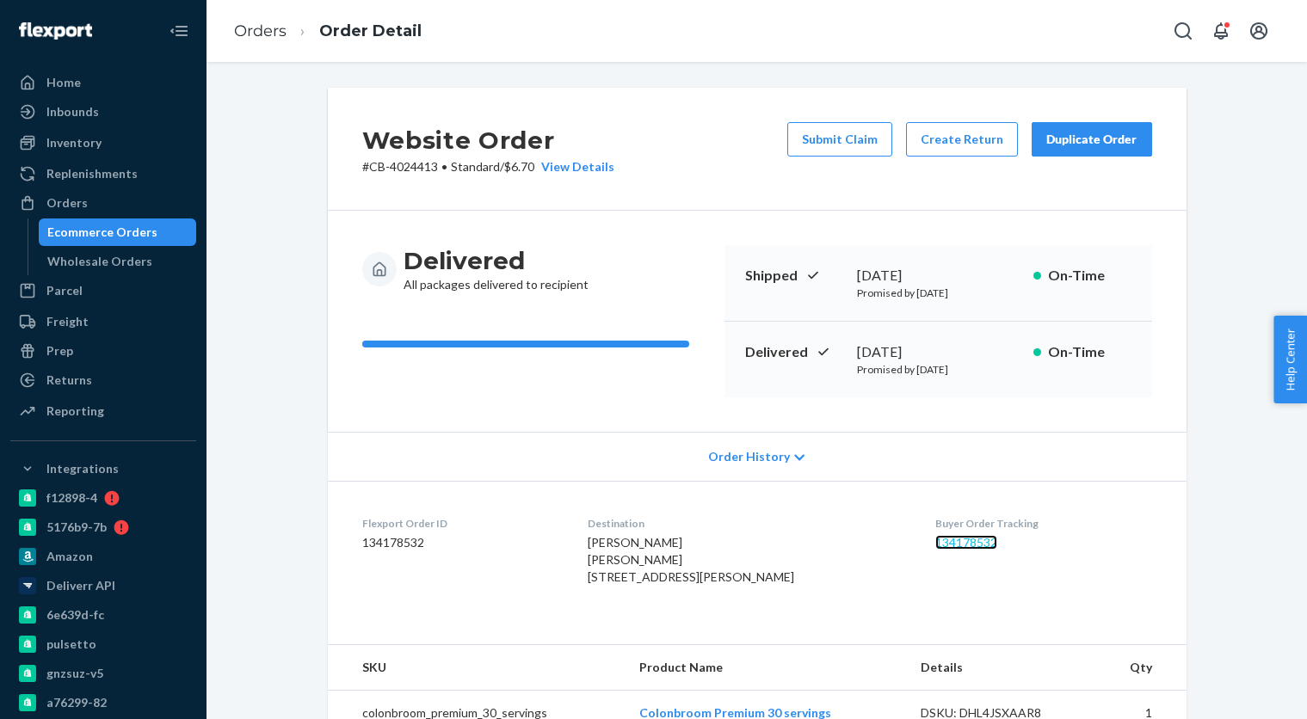
click at [956, 537] on link "134178532" at bounding box center [966, 542] width 62 height 15
click at [960, 541] on link "134178532" at bounding box center [966, 542] width 62 height 15
drag, startPoint x: 119, startPoint y: 231, endPoint x: 192, endPoint y: 192, distance: 82.7
click at [119, 231] on div "Ecommerce Orders" at bounding box center [102, 232] width 110 height 17
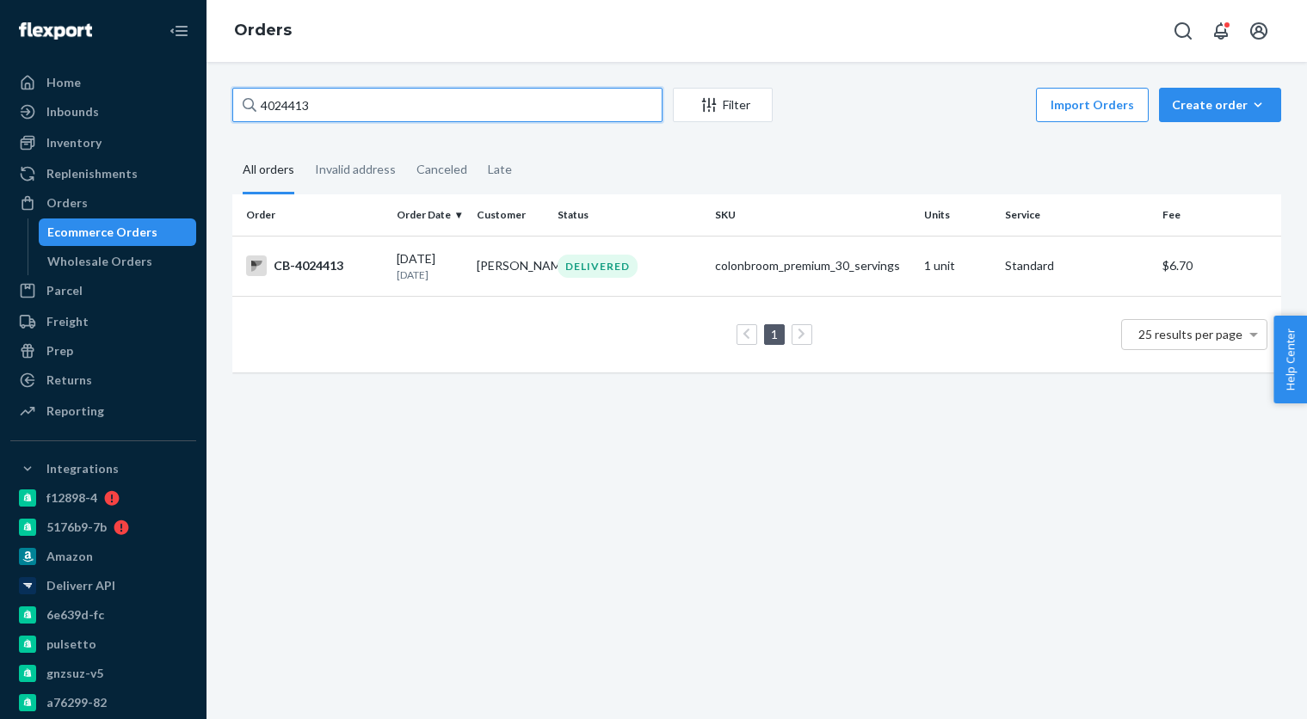
paste input "58879"
type input "4058879"
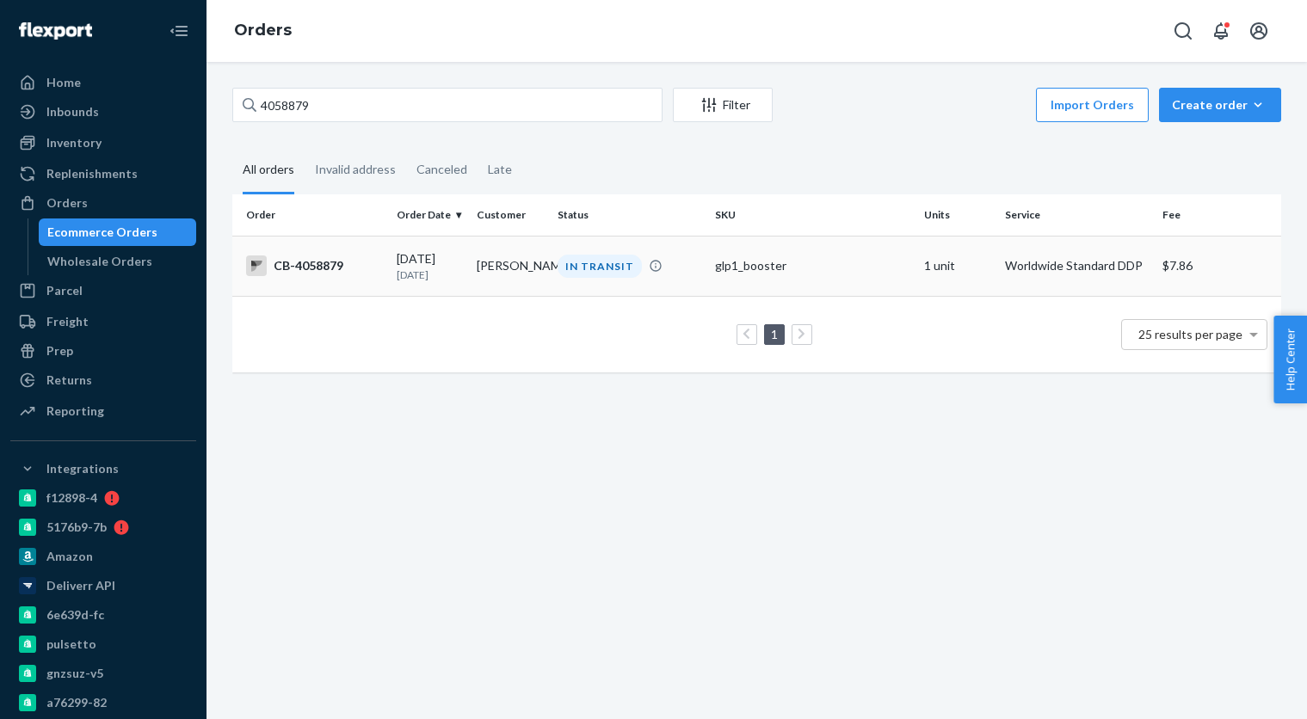
click at [435, 271] on p "[DATE]" at bounding box center [430, 275] width 66 height 15
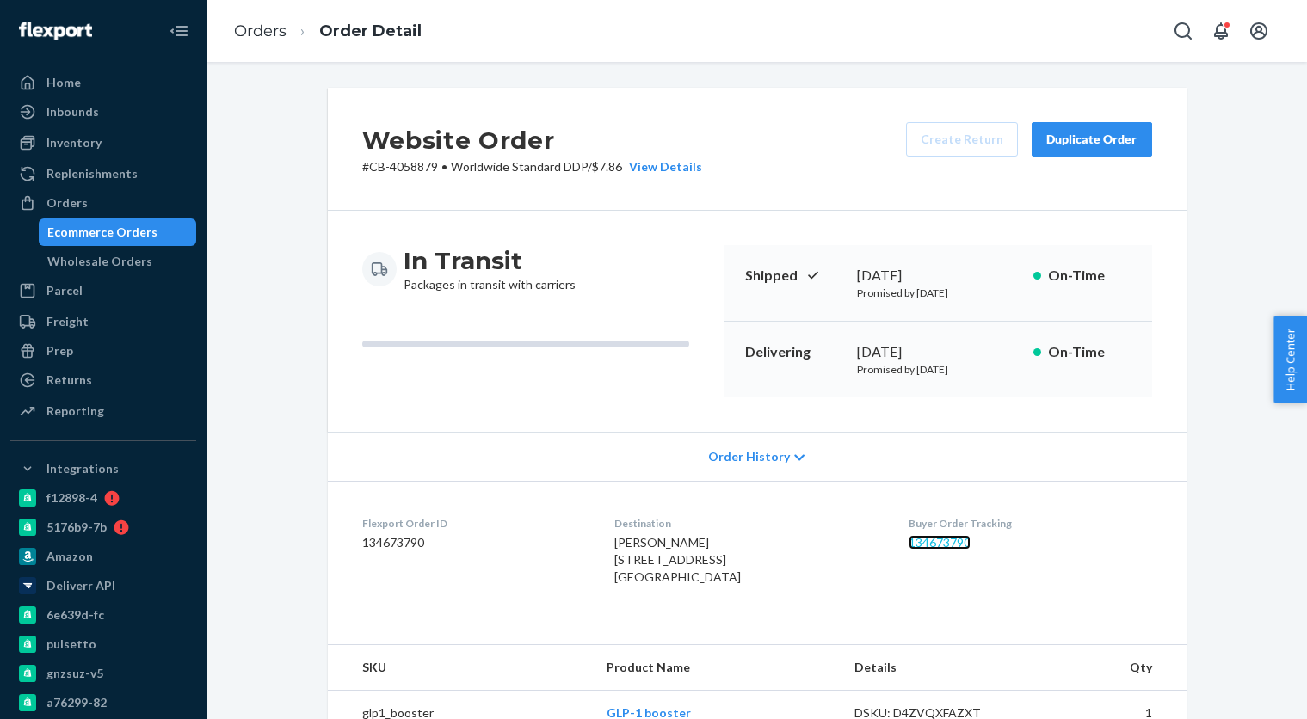
click at [970, 547] on link "134673790" at bounding box center [939, 542] width 62 height 15
click at [150, 237] on div "Ecommerce Orders" at bounding box center [102, 232] width 110 height 17
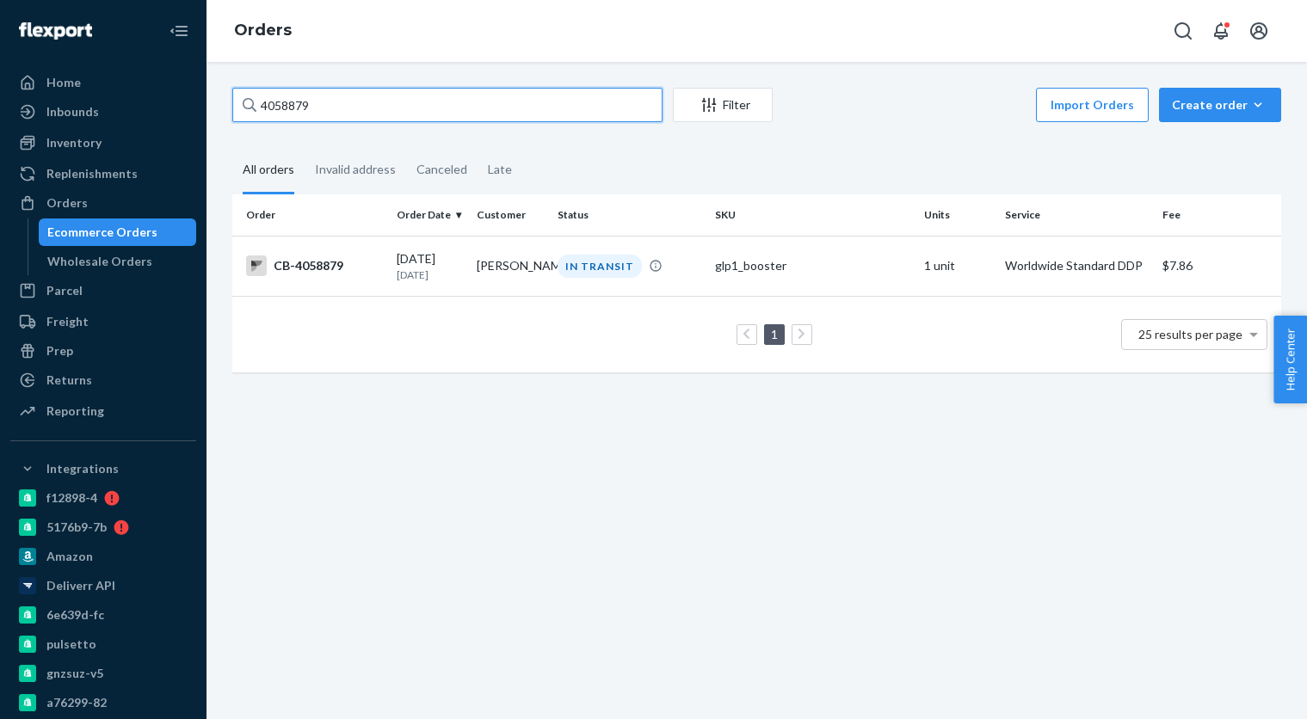
paste input "68072"
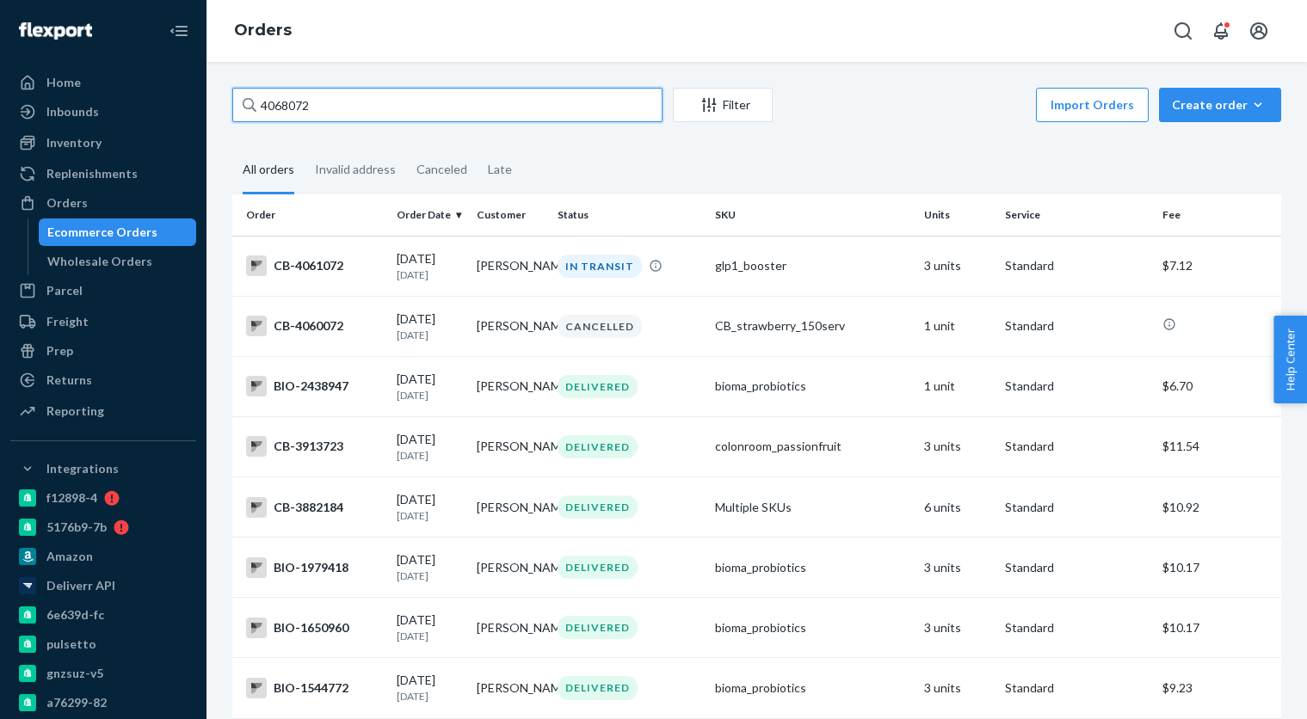
click at [378, 108] on input "4068072" at bounding box center [447, 105] width 430 height 34
paste input "08335"
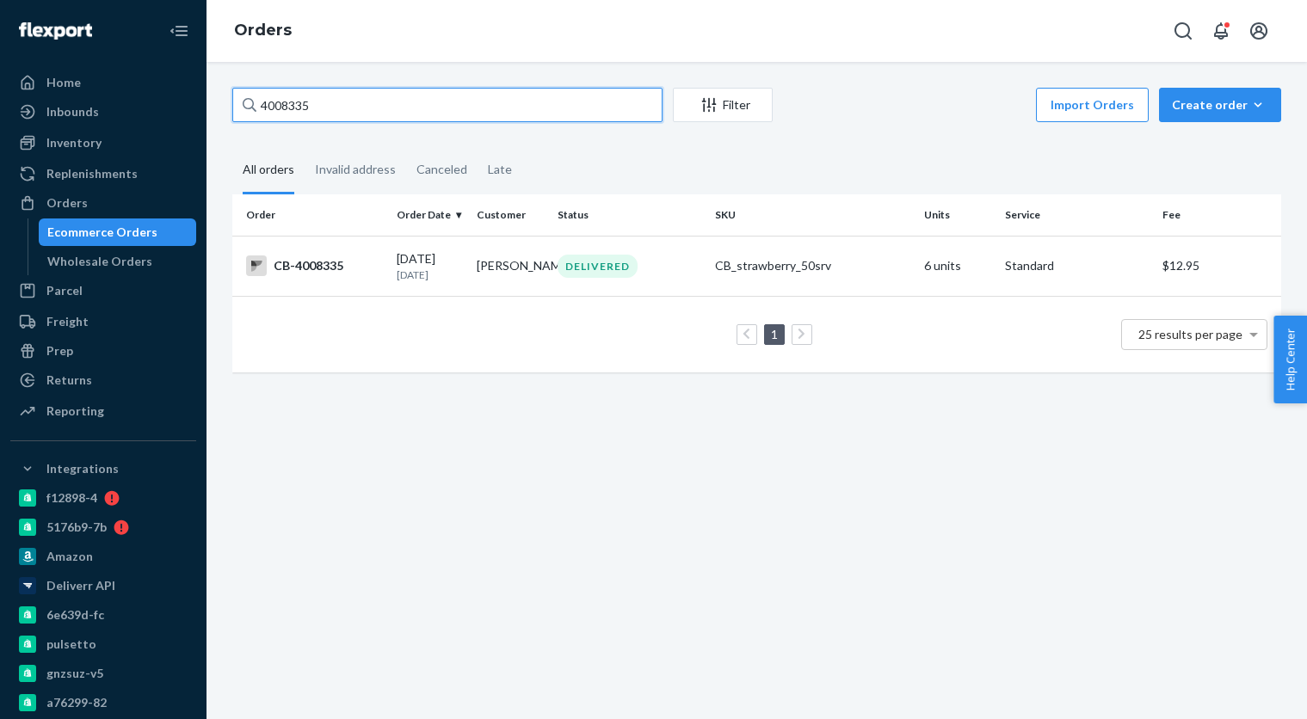
type input "4008335"
click at [471, 279] on td "Steve Roberts" at bounding box center [510, 266] width 80 height 60
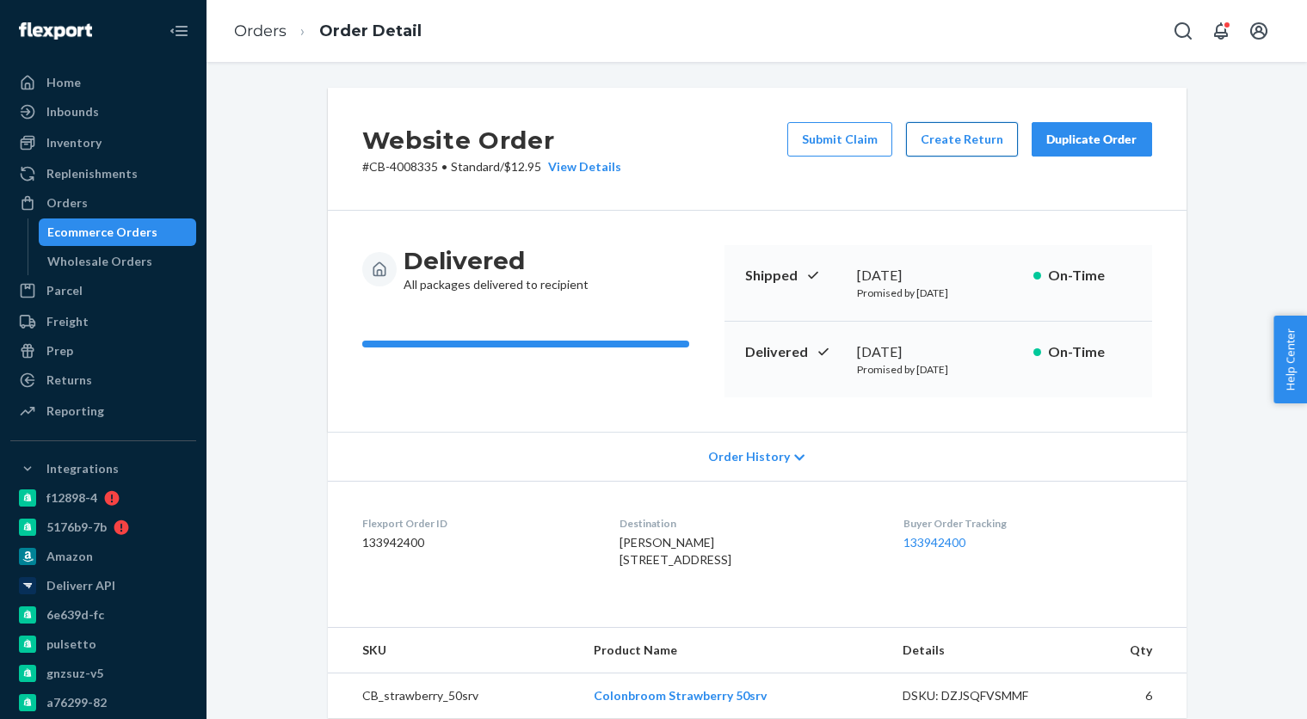
click at [969, 141] on button "Create Return" at bounding box center [962, 139] width 112 height 34
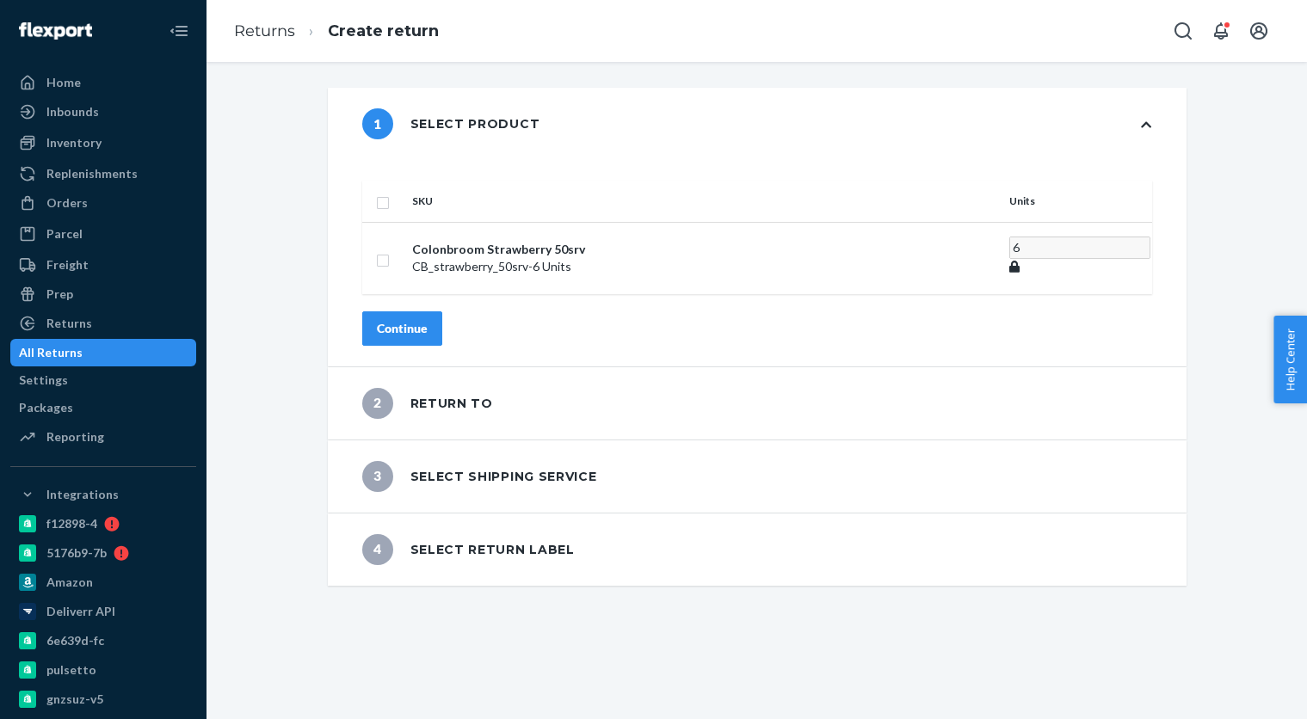
drag, startPoint x: 433, startPoint y: 181, endPoint x: 439, endPoint y: 277, distance: 96.5
click at [390, 192] on input "checkbox" at bounding box center [383, 201] width 14 height 18
checkbox input "true"
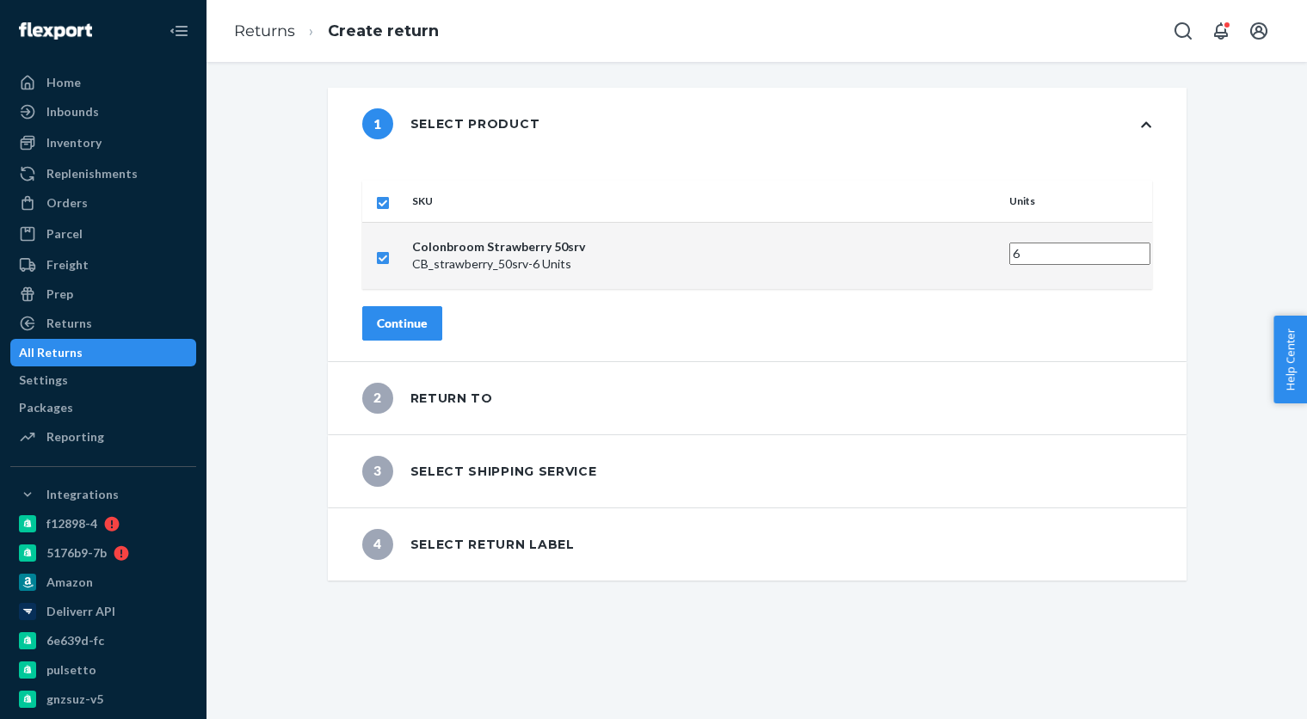
click at [428, 315] on div "Continue" at bounding box center [402, 323] width 51 height 17
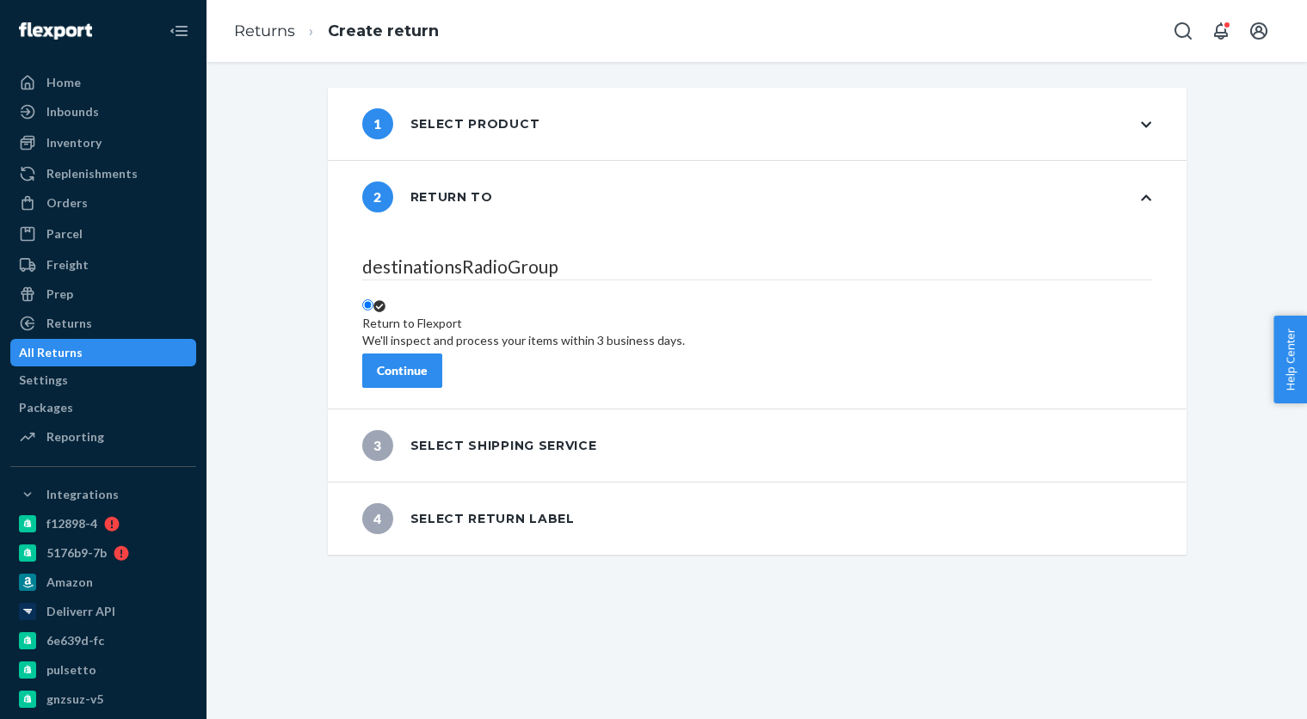
click at [428, 362] on div "Continue" at bounding box center [402, 370] width 51 height 17
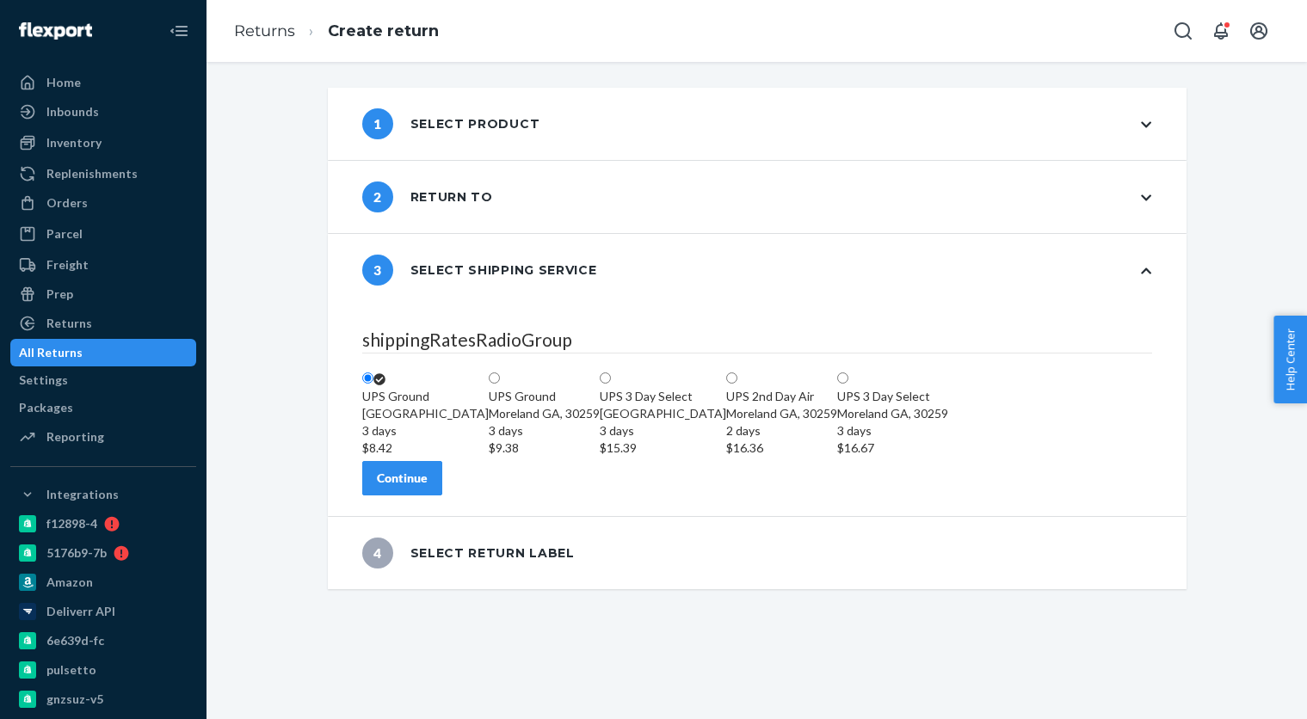
click at [428, 487] on div "Continue" at bounding box center [402, 478] width 51 height 17
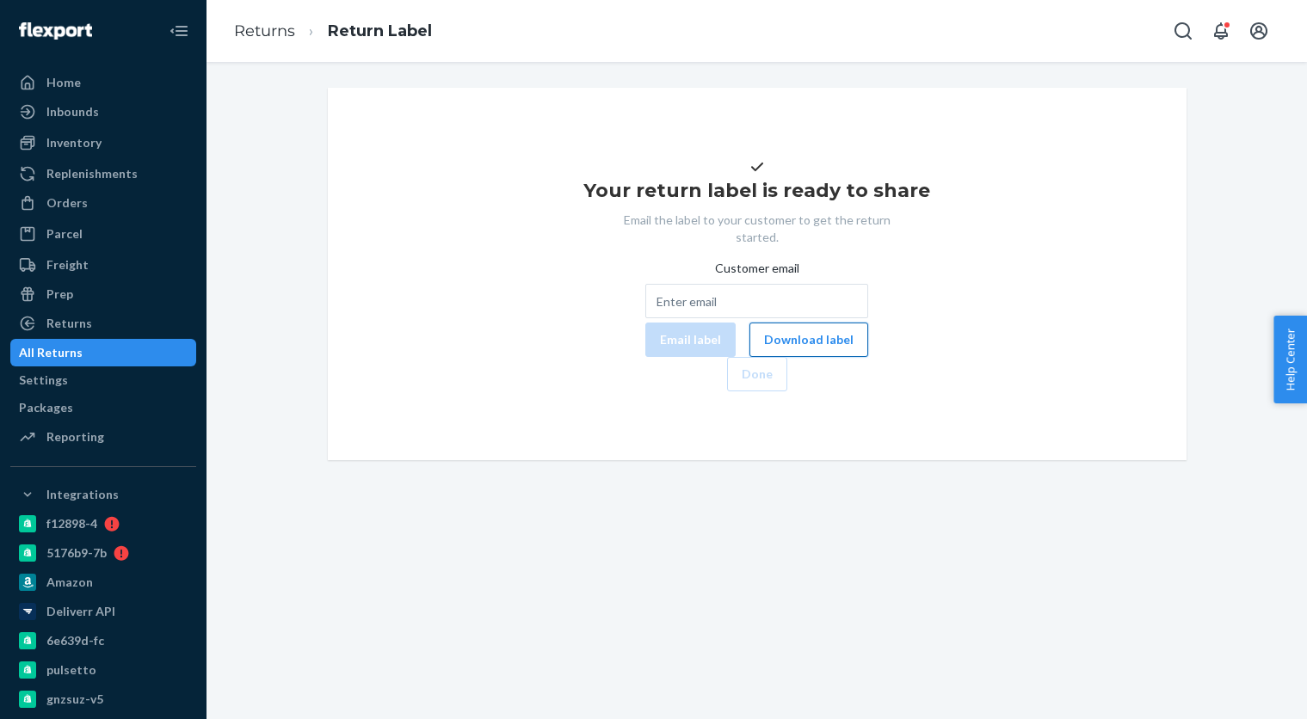
click at [749, 357] on button "Download label" at bounding box center [808, 340] width 119 height 34
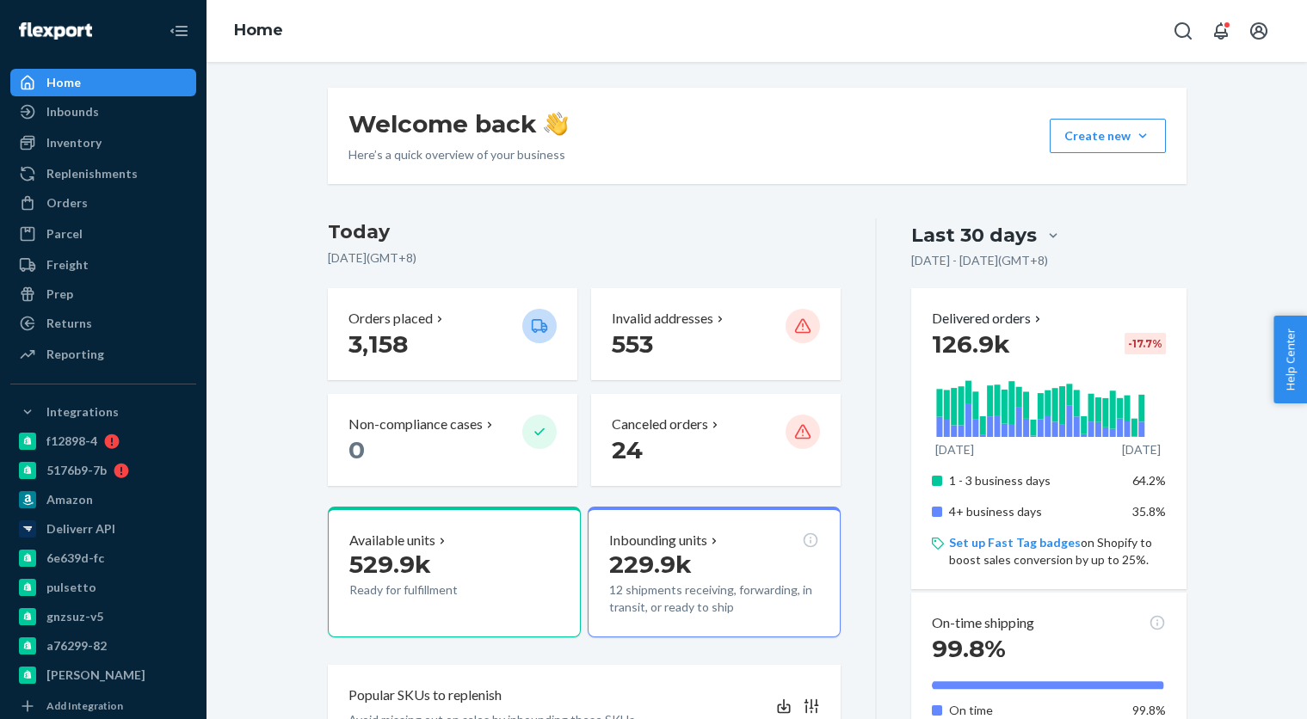
drag, startPoint x: 124, startPoint y: 68, endPoint x: 149, endPoint y: 77, distance: 26.7
click at [124, 68] on div "Home Inbounds Shipping Plans Problems Inventory Products Branded Packaging Repl…" at bounding box center [103, 359] width 206 height 719
click at [148, 78] on div "Home" at bounding box center [103, 83] width 182 height 24
click at [141, 149] on div "Inventory" at bounding box center [103, 143] width 182 height 24
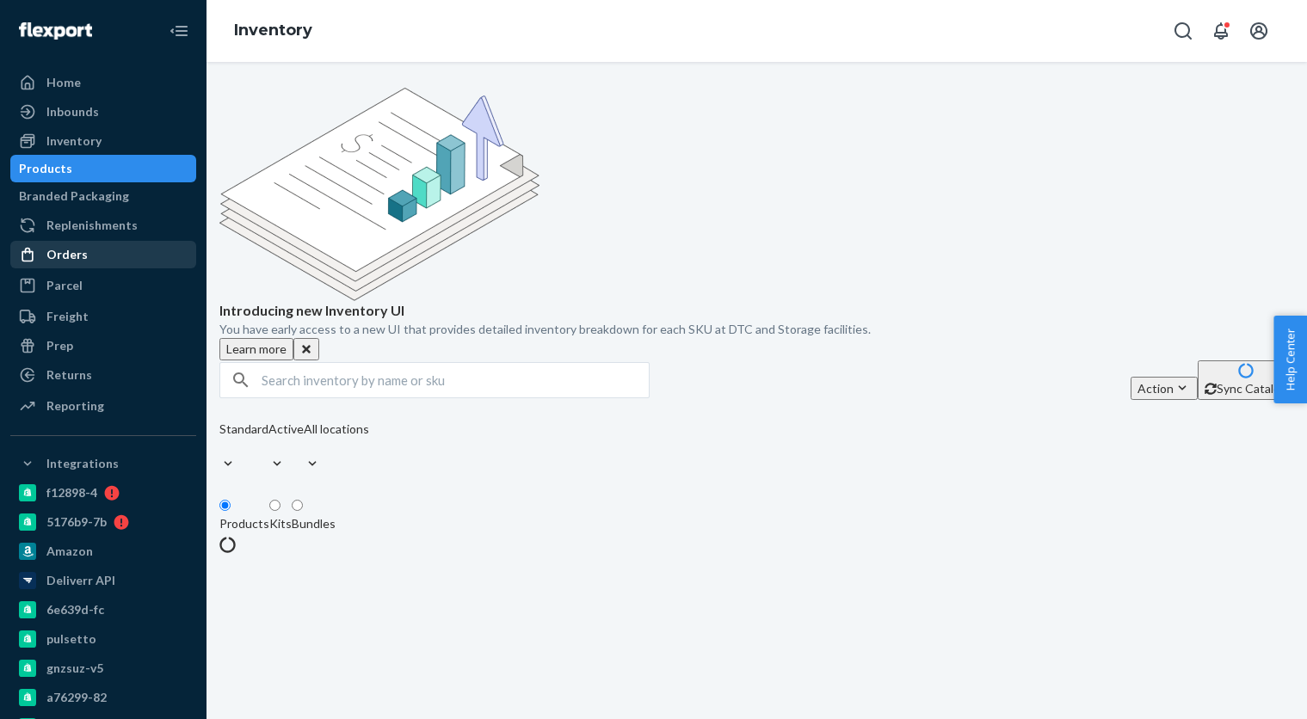
click at [89, 255] on div "Orders" at bounding box center [103, 255] width 182 height 24
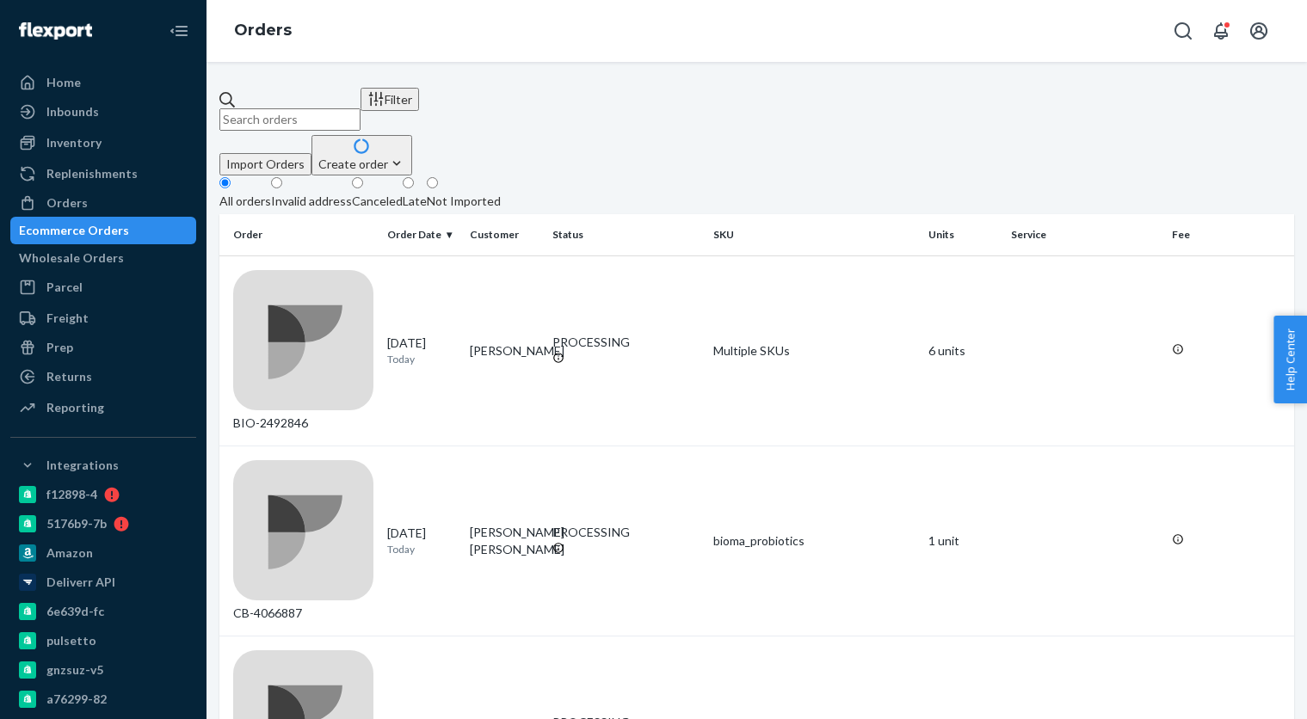
paste input "4055185"
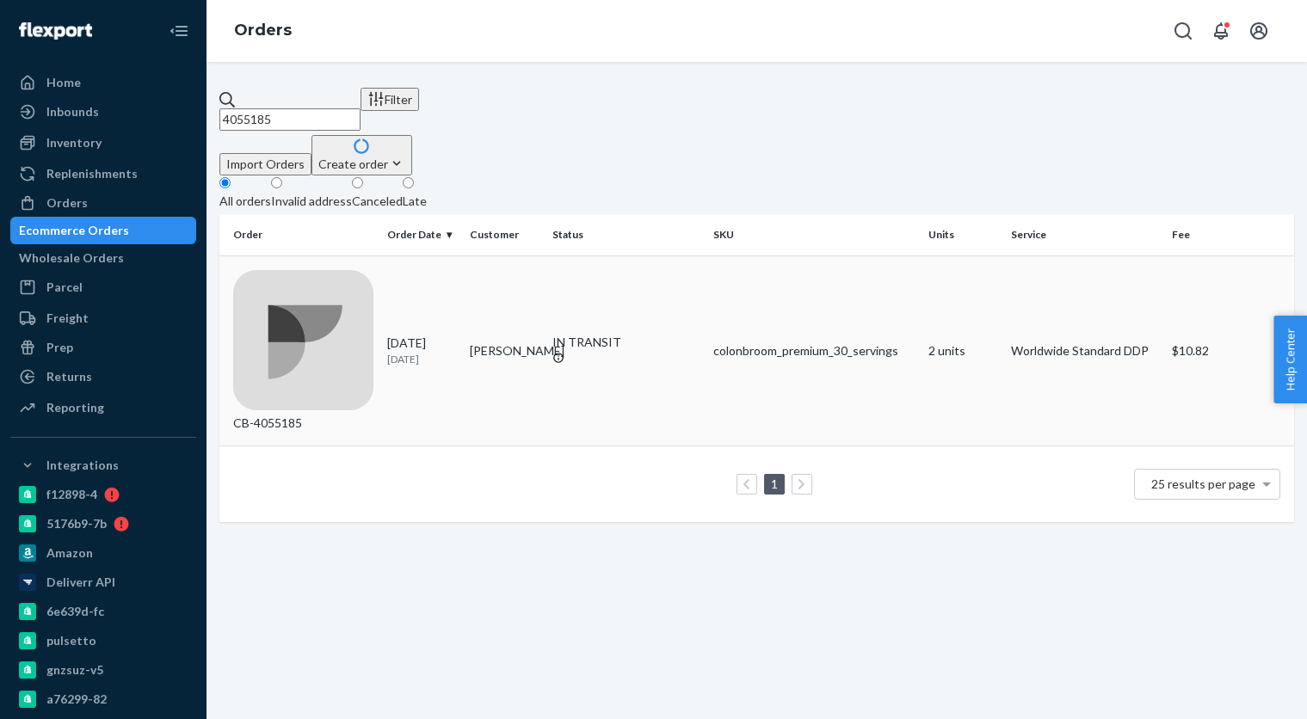
type input "4055185"
click at [456, 335] on div "[DATE] [DATE]" at bounding box center [421, 351] width 69 height 32
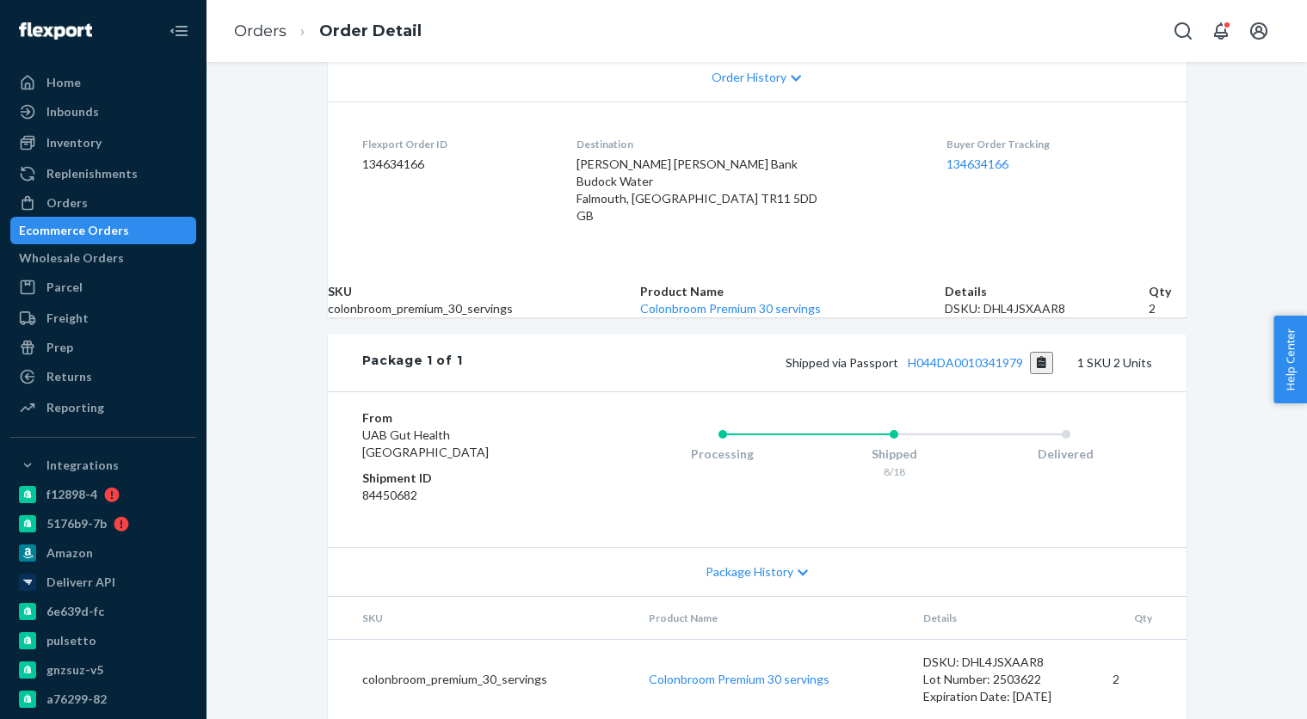
scroll to position [473, 0]
click at [994, 355] on link "H044DA0010341979" at bounding box center [965, 362] width 115 height 15
click at [955, 355] on link "H044DA0010341979" at bounding box center [965, 362] width 115 height 15
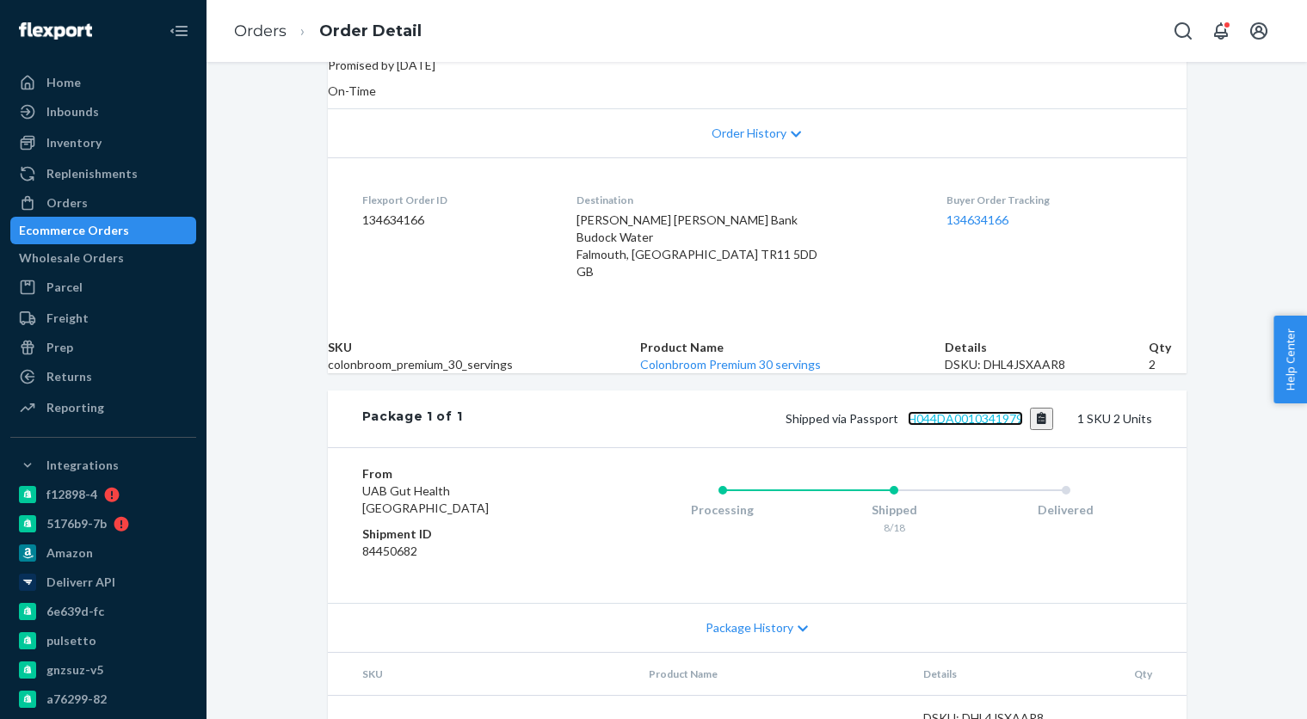
scroll to position [0, 0]
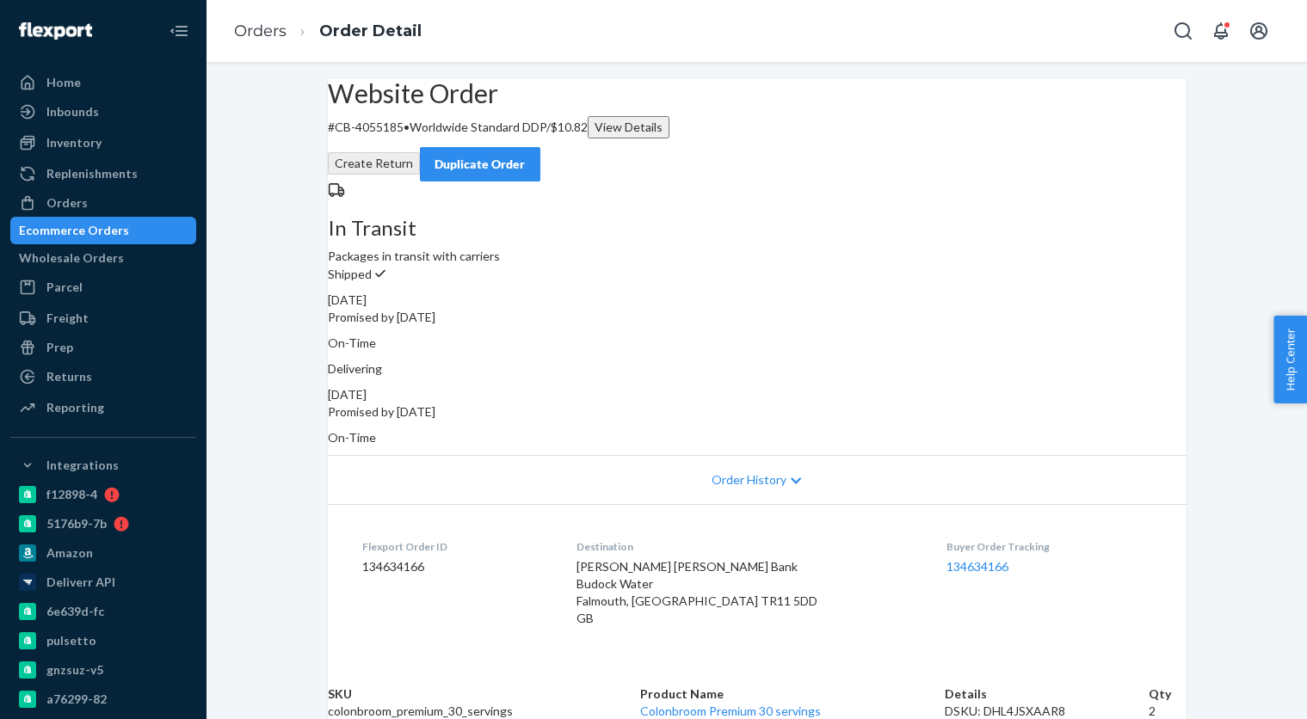
click at [112, 242] on div "Ecommerce Orders" at bounding box center [103, 231] width 182 height 24
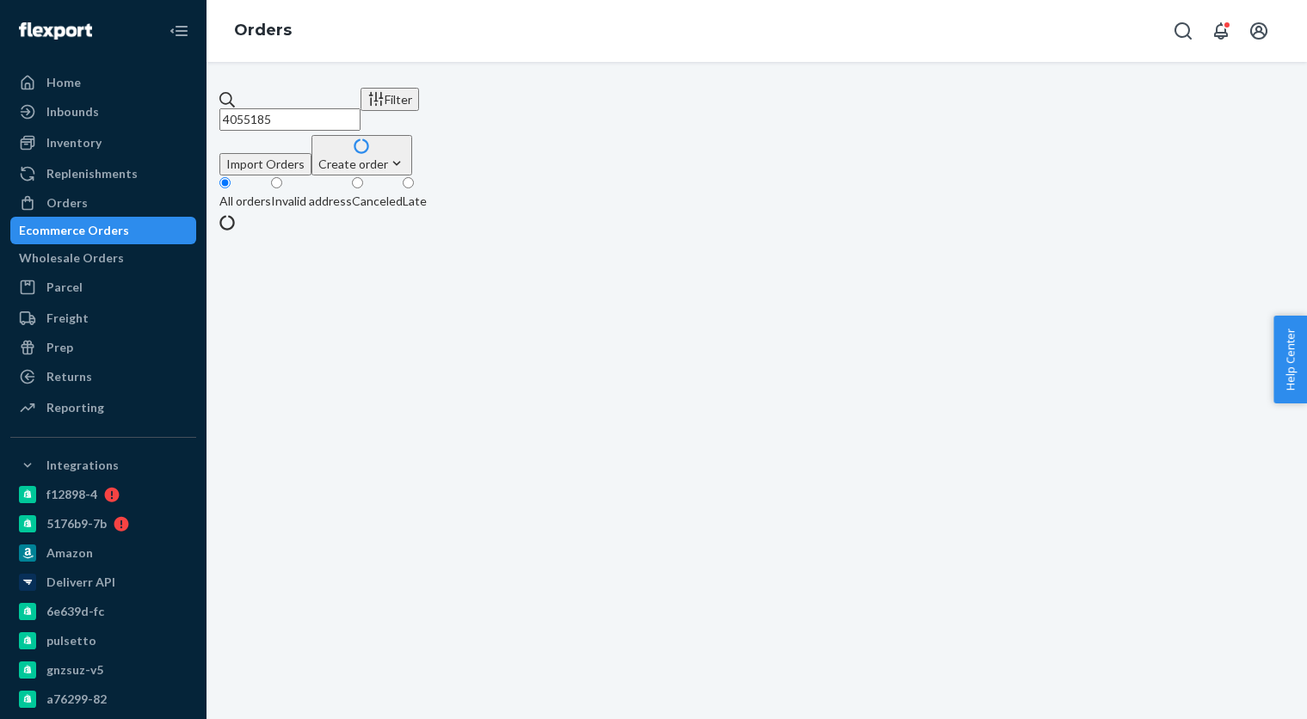
click at [360, 114] on input "4055185" at bounding box center [289, 119] width 141 height 22
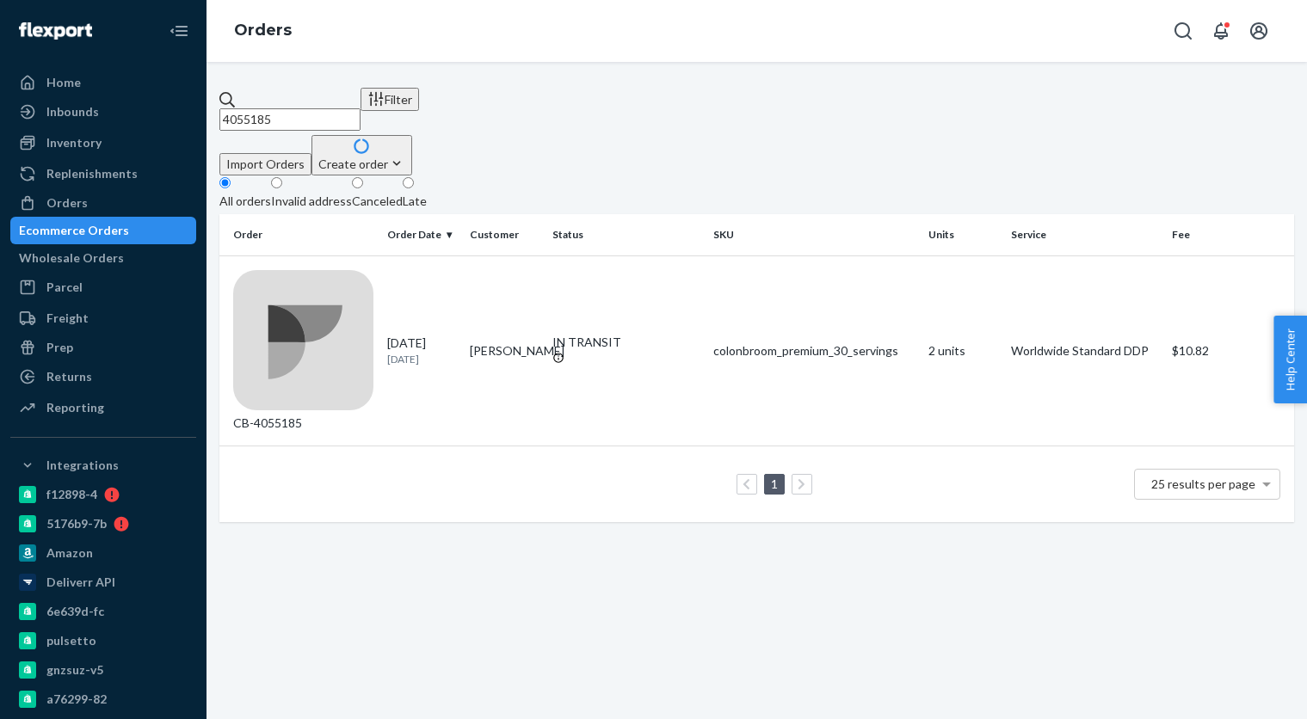
paste input "2154"
type input "4052154"
click at [498, 276] on td "Kaylee Walsh" at bounding box center [504, 350] width 83 height 190
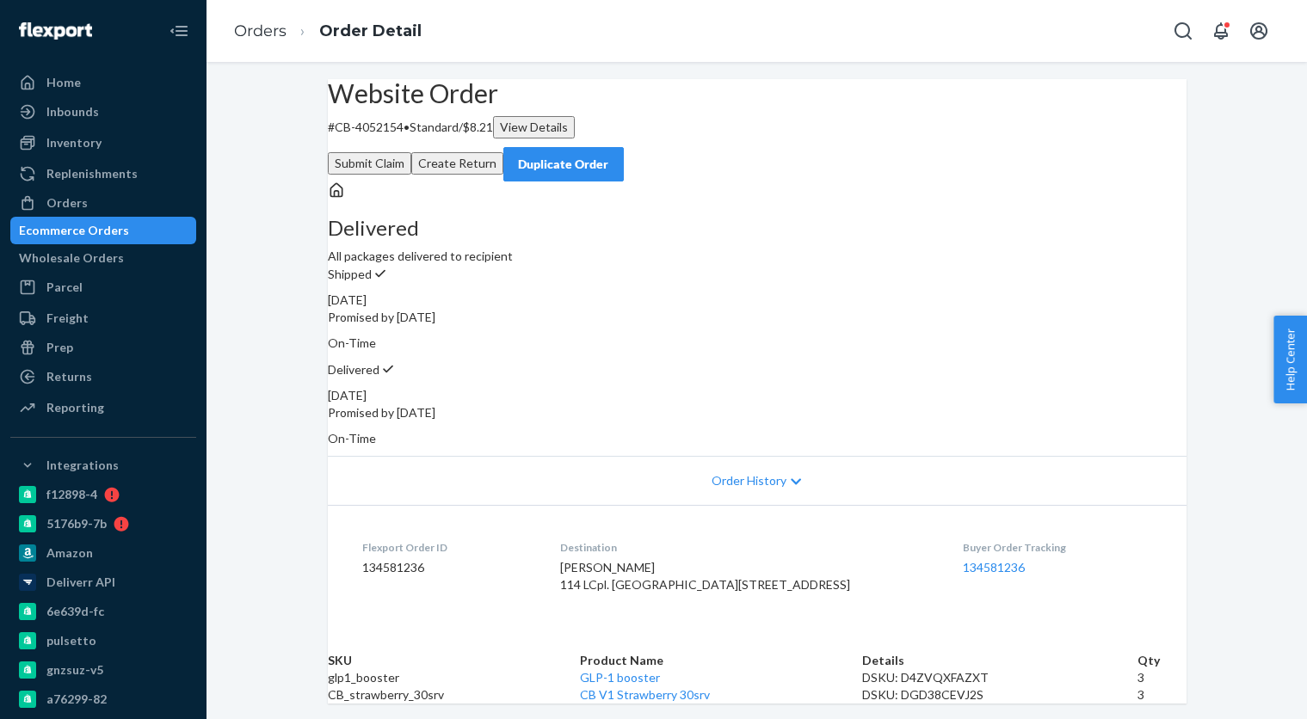
click at [503, 152] on button "Create Return" at bounding box center [457, 163] width 92 height 22
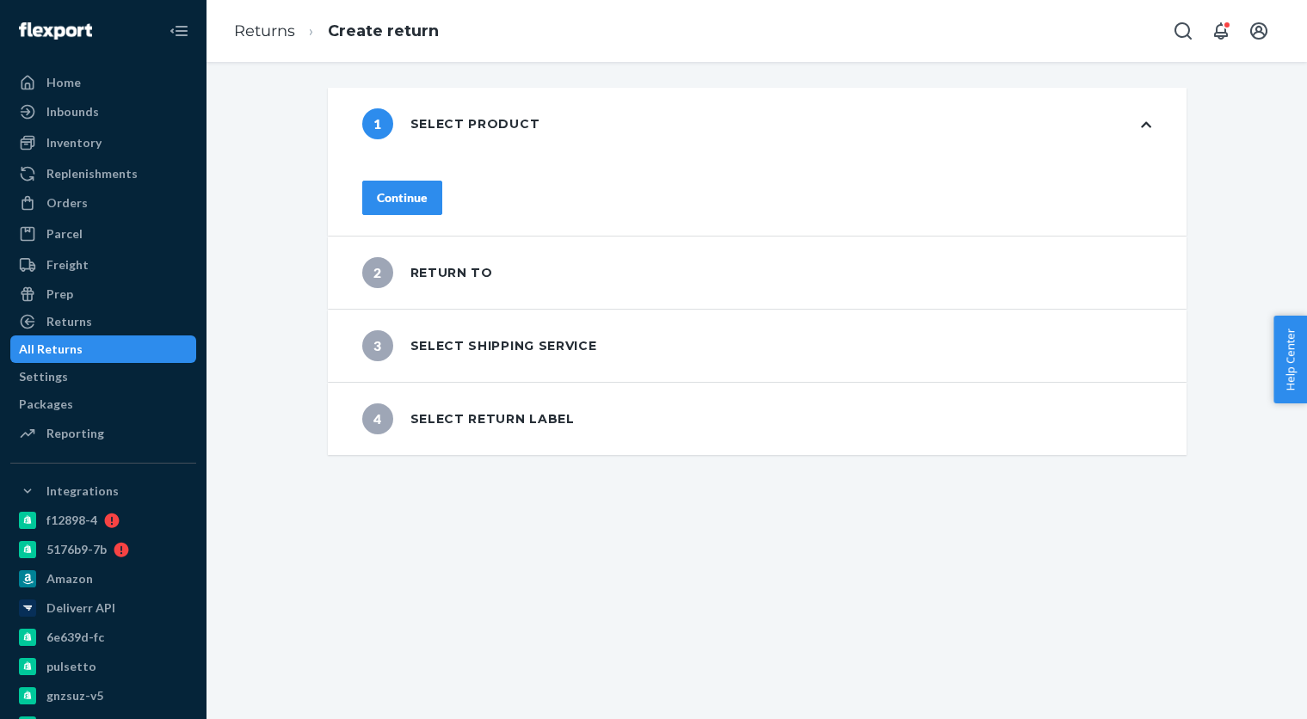
click at [442, 202] on button "Continue" at bounding box center [402, 198] width 80 height 34
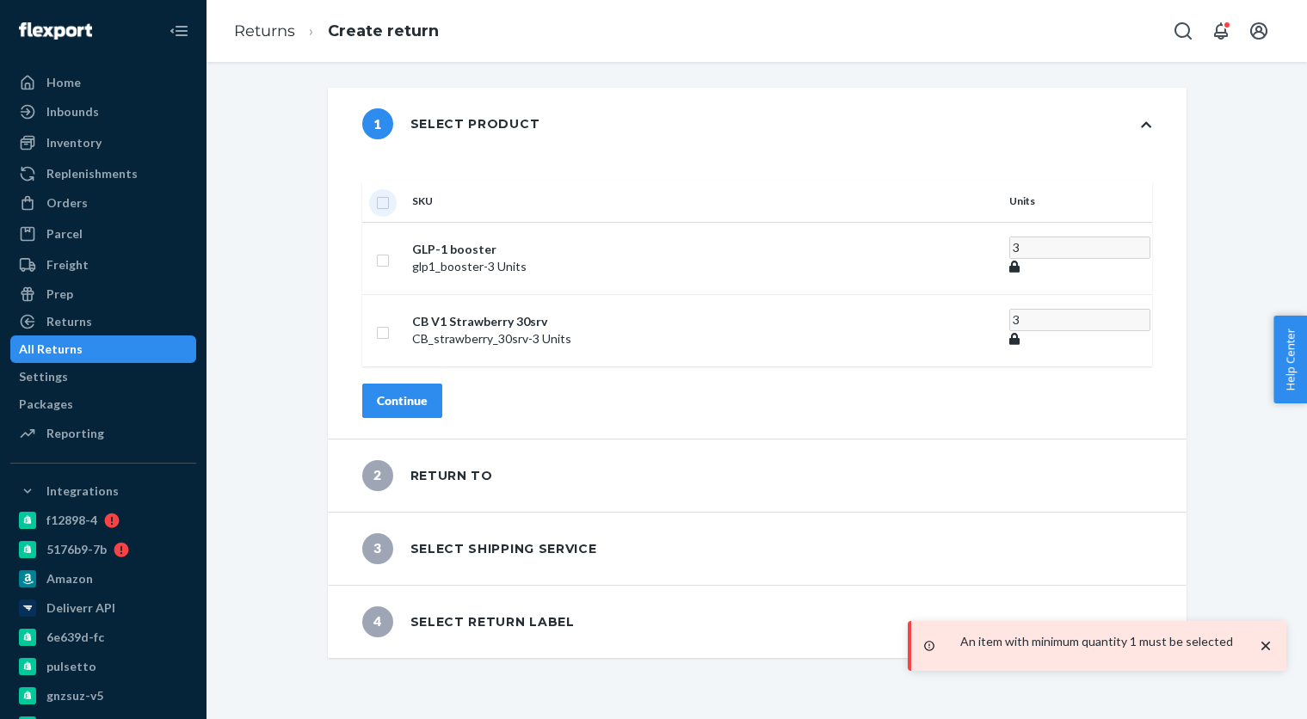
click at [390, 192] on input "checkbox" at bounding box center [383, 201] width 14 height 18
checkbox input "true"
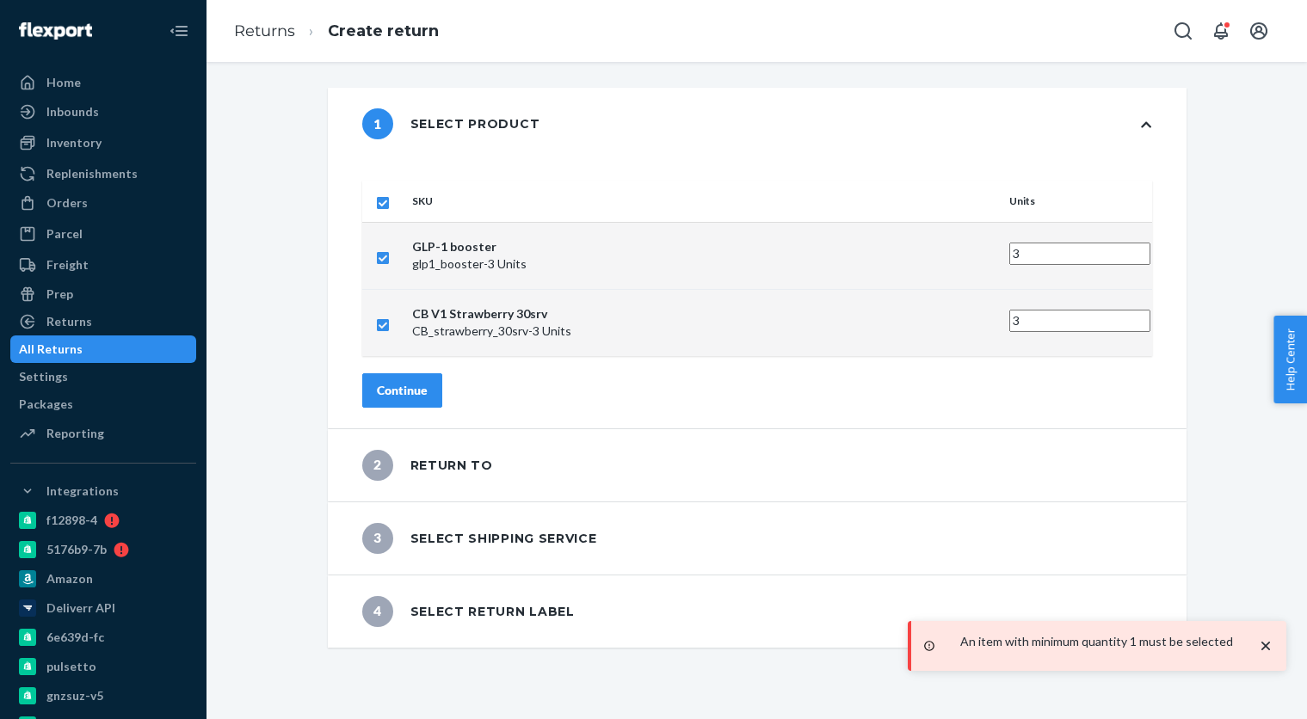
click at [428, 382] on div "Continue" at bounding box center [402, 390] width 51 height 17
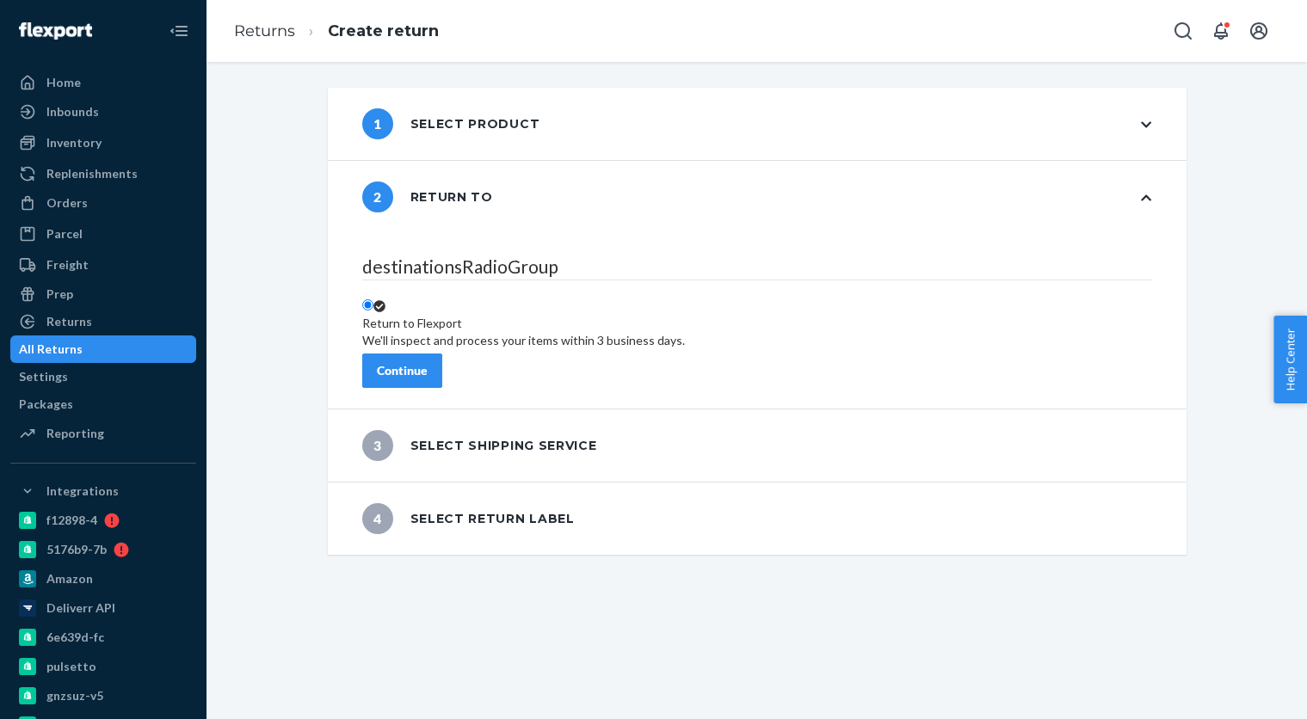
click at [428, 362] on div "Continue" at bounding box center [402, 370] width 51 height 17
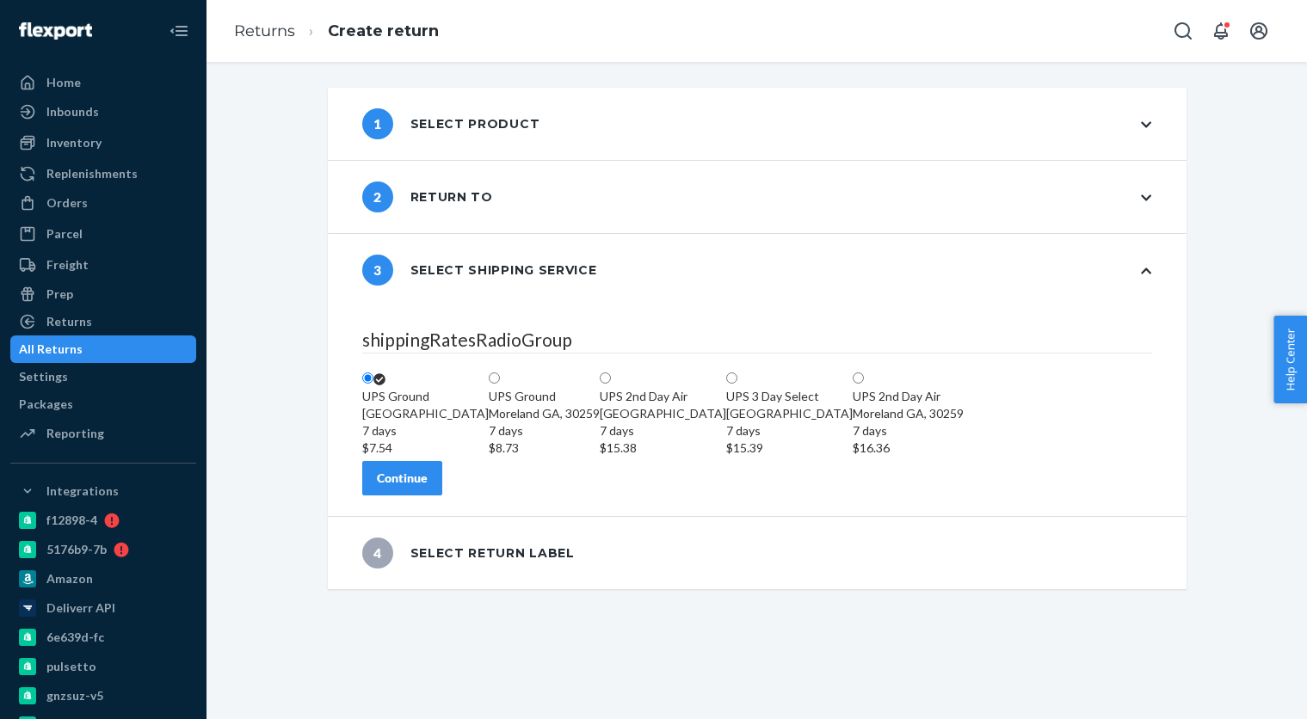
click at [428, 487] on div "Continue" at bounding box center [402, 478] width 51 height 17
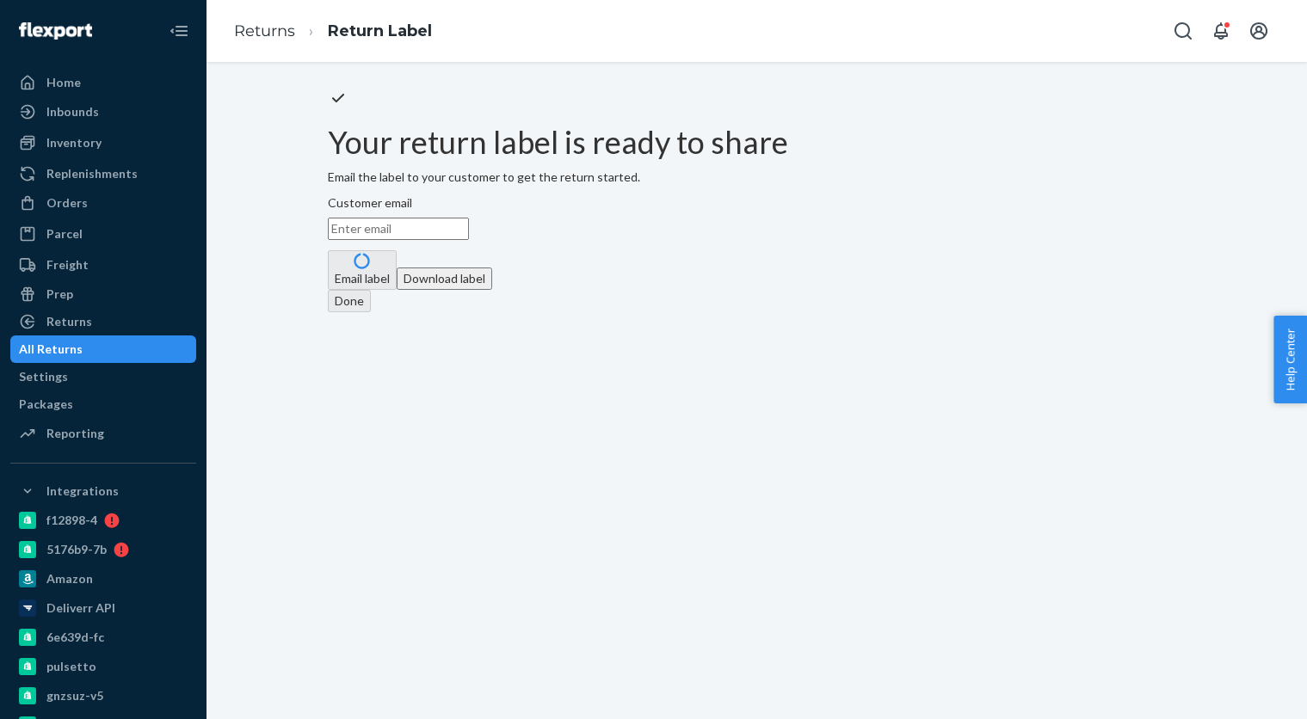
click at [492, 290] on button "Download label" at bounding box center [444, 279] width 95 height 22
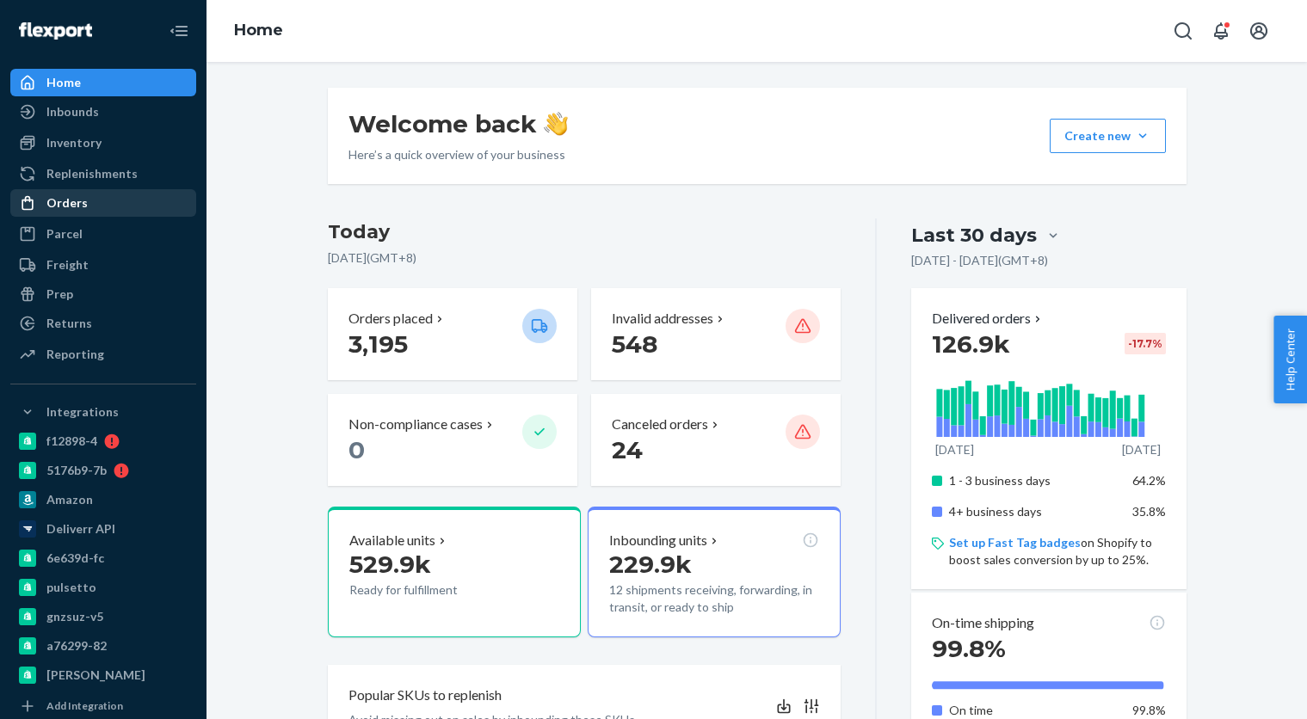
drag, startPoint x: 68, startPoint y: 205, endPoint x: 113, endPoint y: 192, distance: 46.6
click at [68, 205] on div "Orders" at bounding box center [66, 202] width 41 height 17
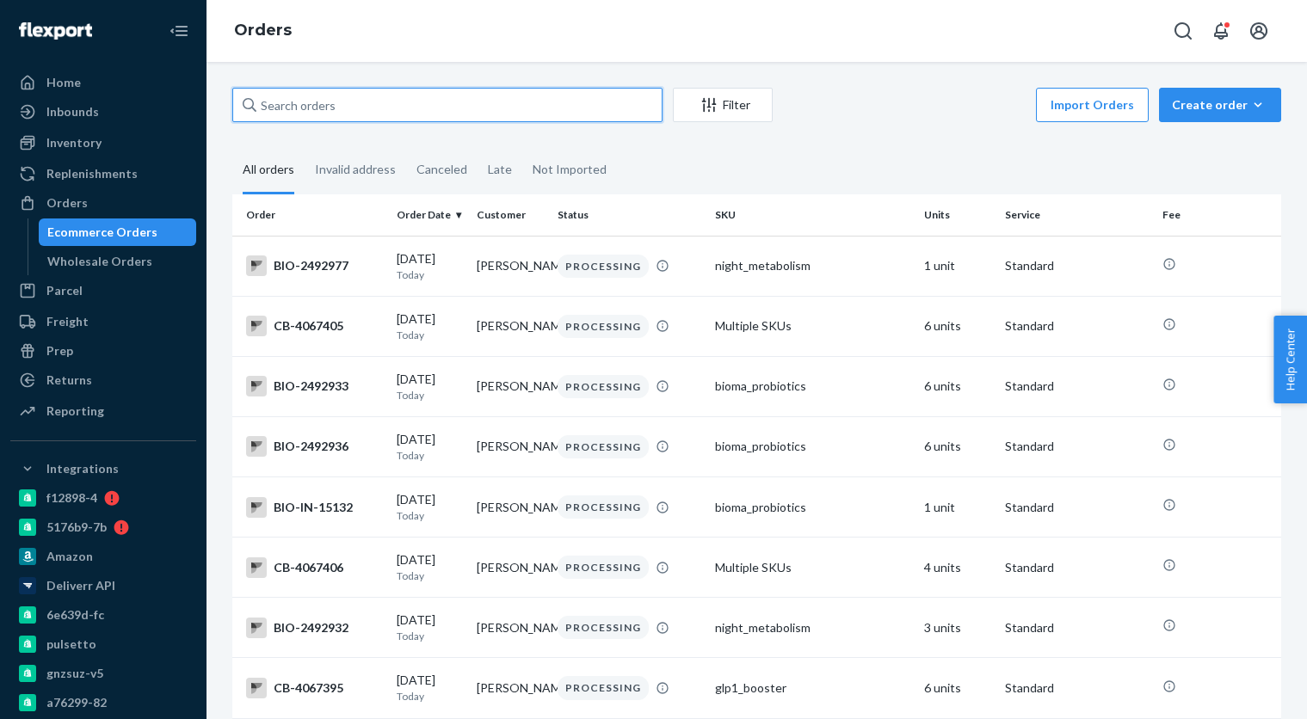
paste input "3401579"
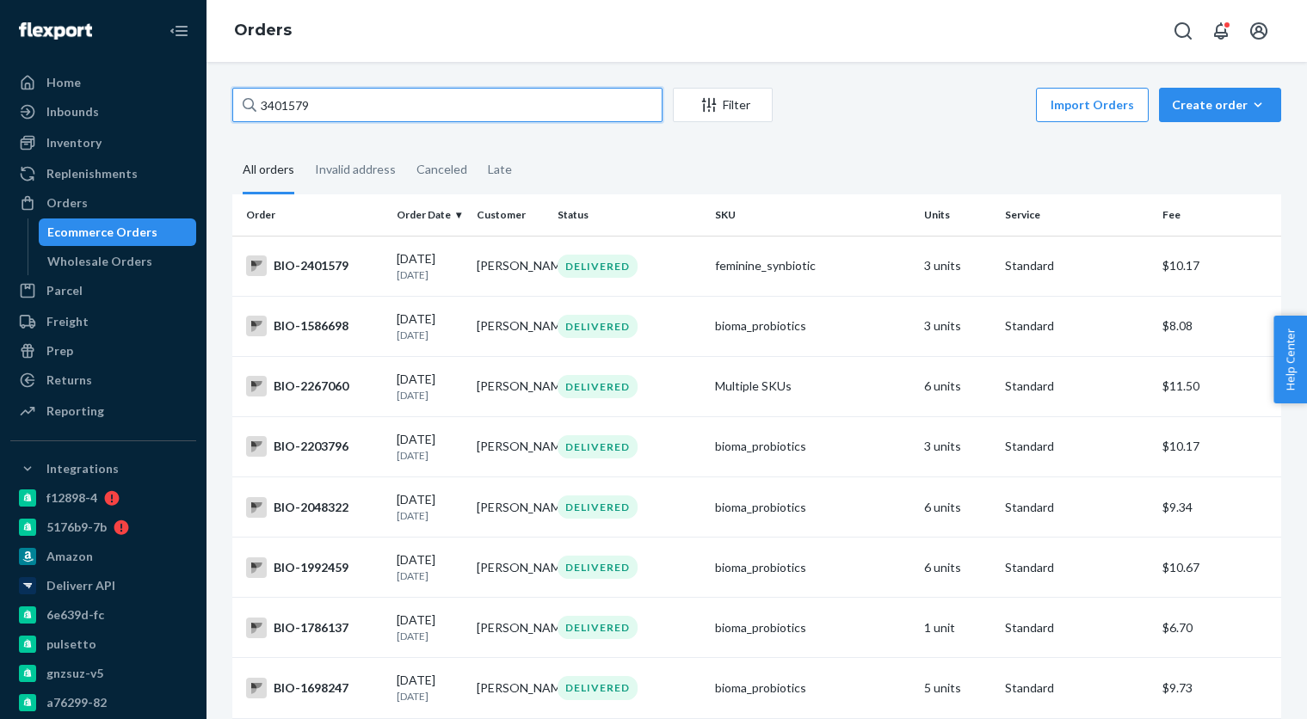
click at [332, 109] on input "3401579" at bounding box center [447, 105] width 430 height 34
paste input "Ern Taylor"
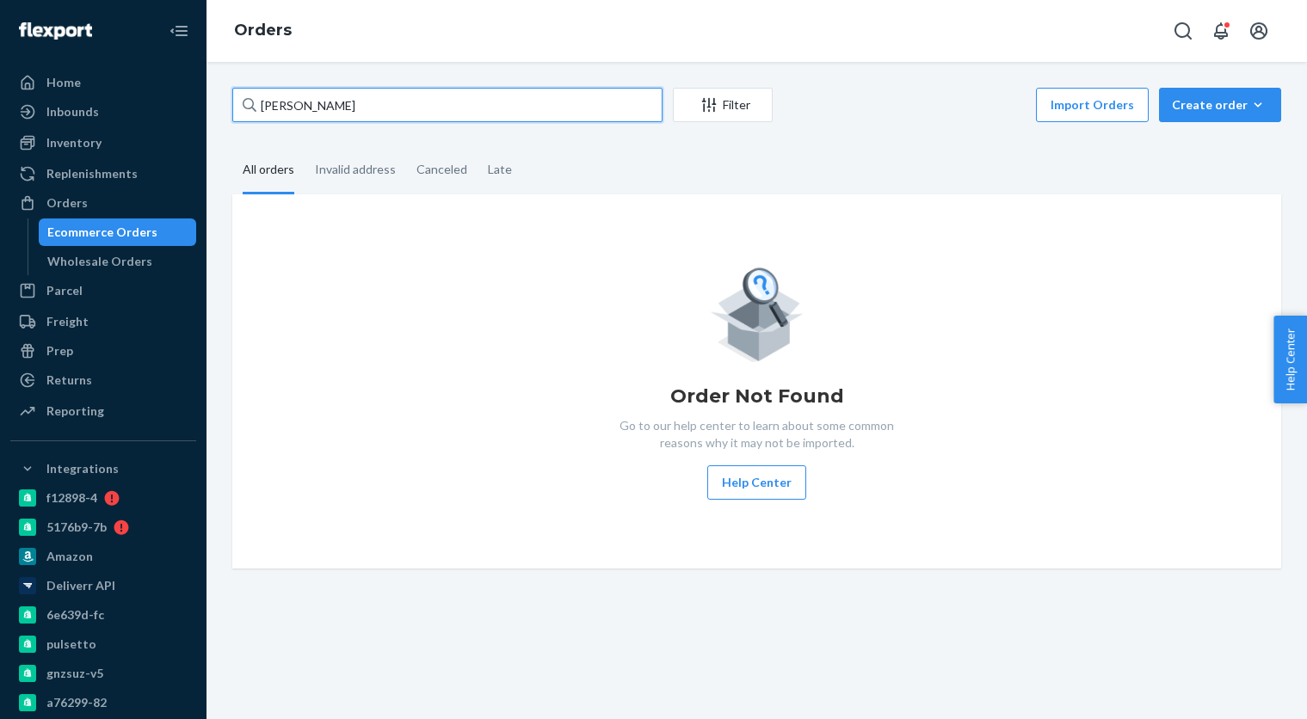
click at [338, 103] on input "Ern Taylor" at bounding box center [447, 105] width 430 height 34
paste input "3996135"
type input "3996135"
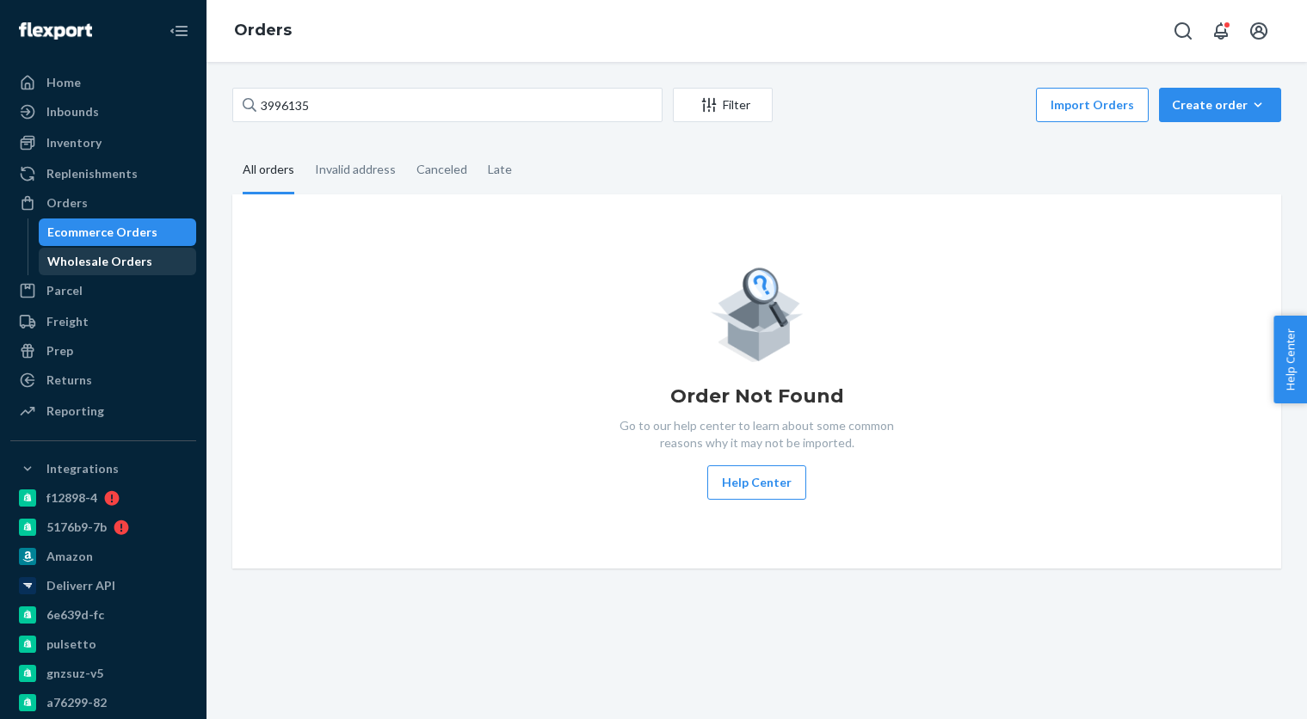
click at [108, 257] on div "Wholesale Orders" at bounding box center [99, 261] width 105 height 17
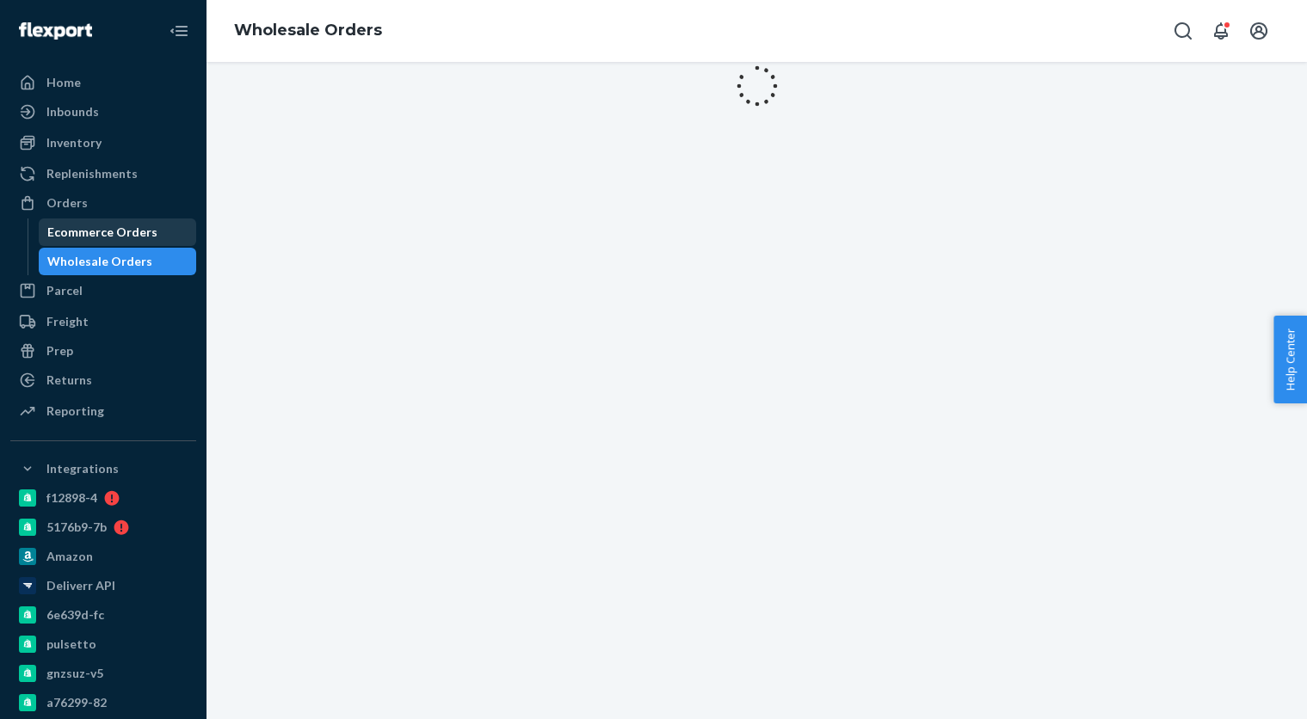
click at [108, 238] on div "Ecommerce Orders" at bounding box center [102, 232] width 110 height 17
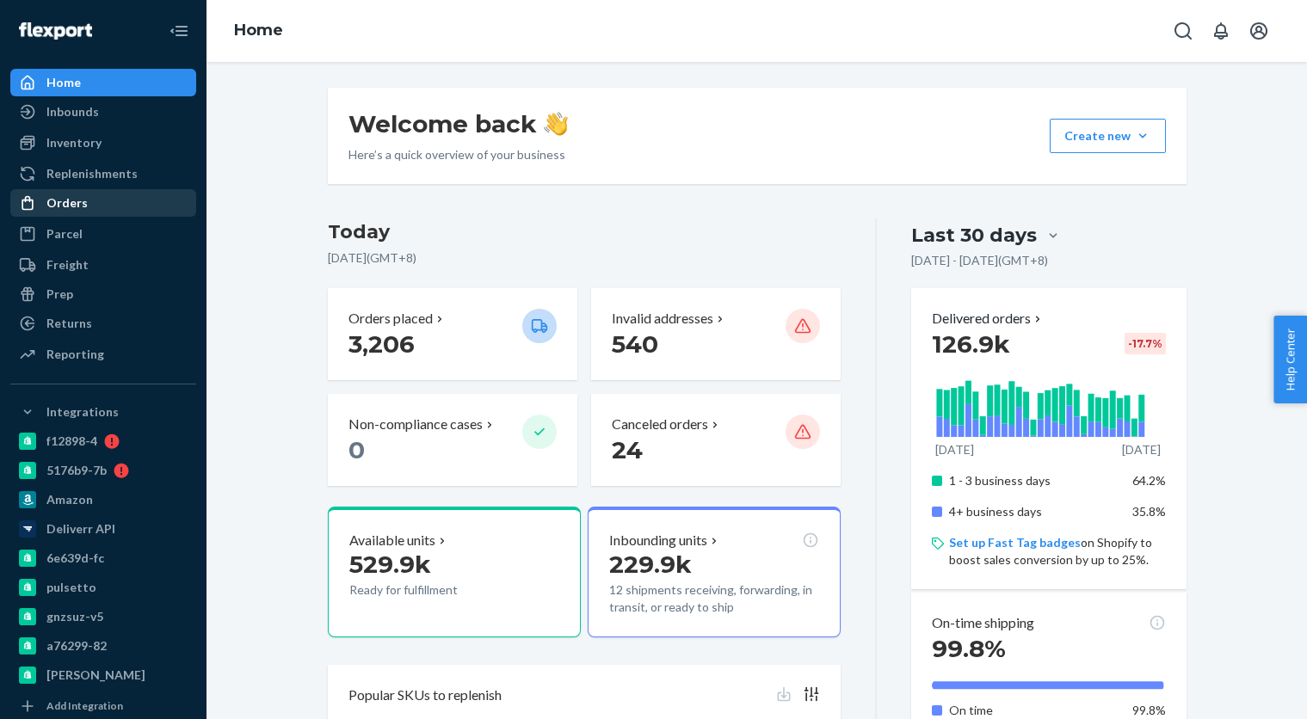
click at [102, 205] on div "Orders" at bounding box center [103, 203] width 182 height 24
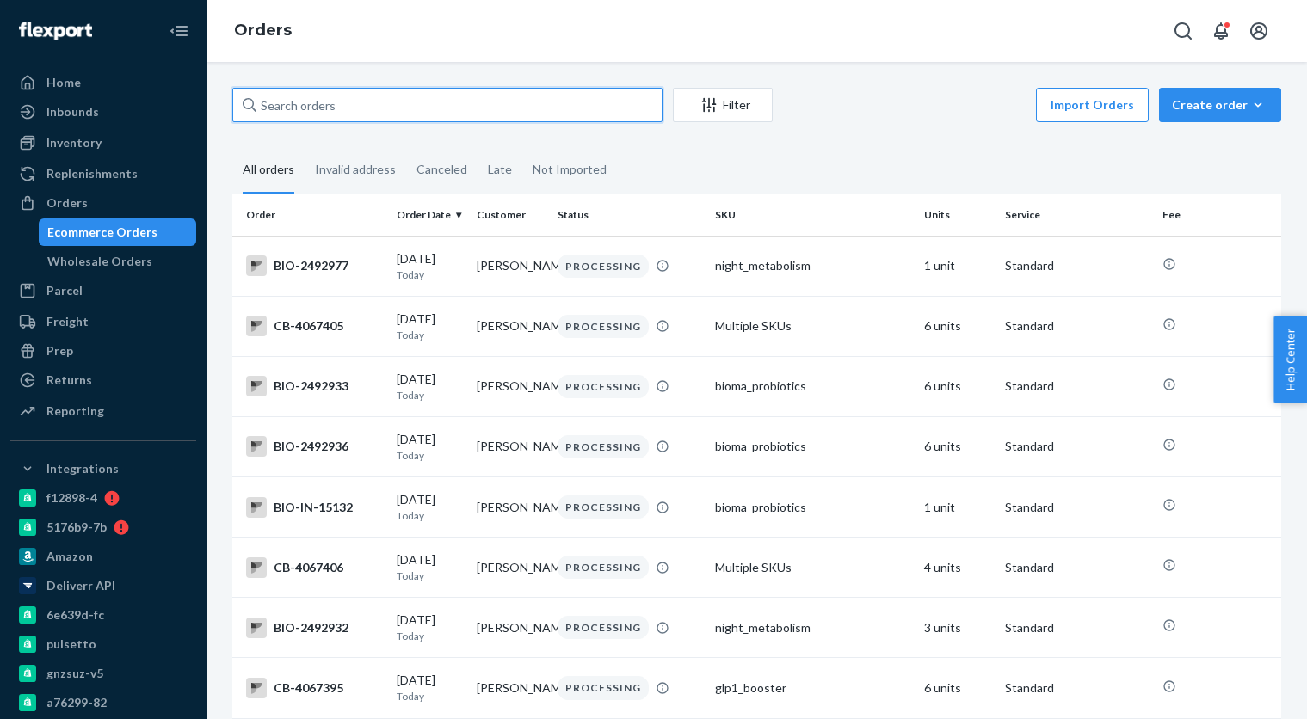
paste input "3996135"
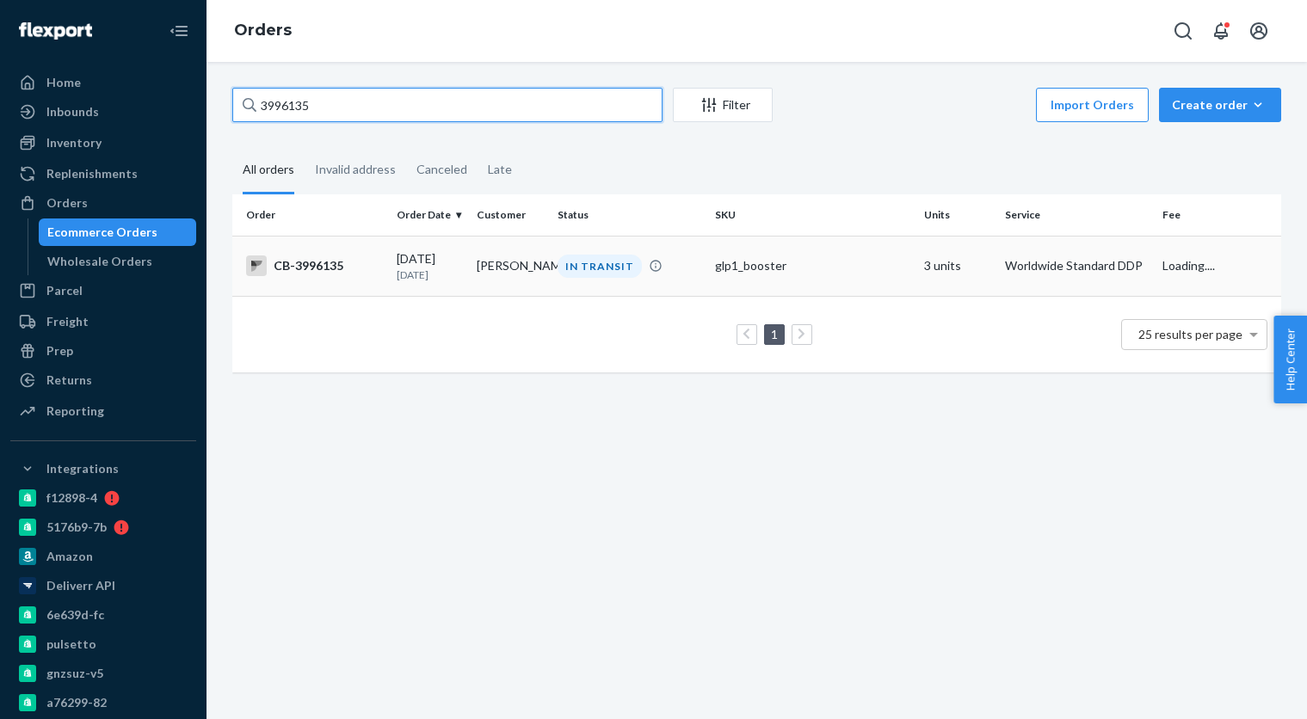
type input "3996135"
click at [378, 255] on td "CB-3996135" at bounding box center [310, 266] width 157 height 60
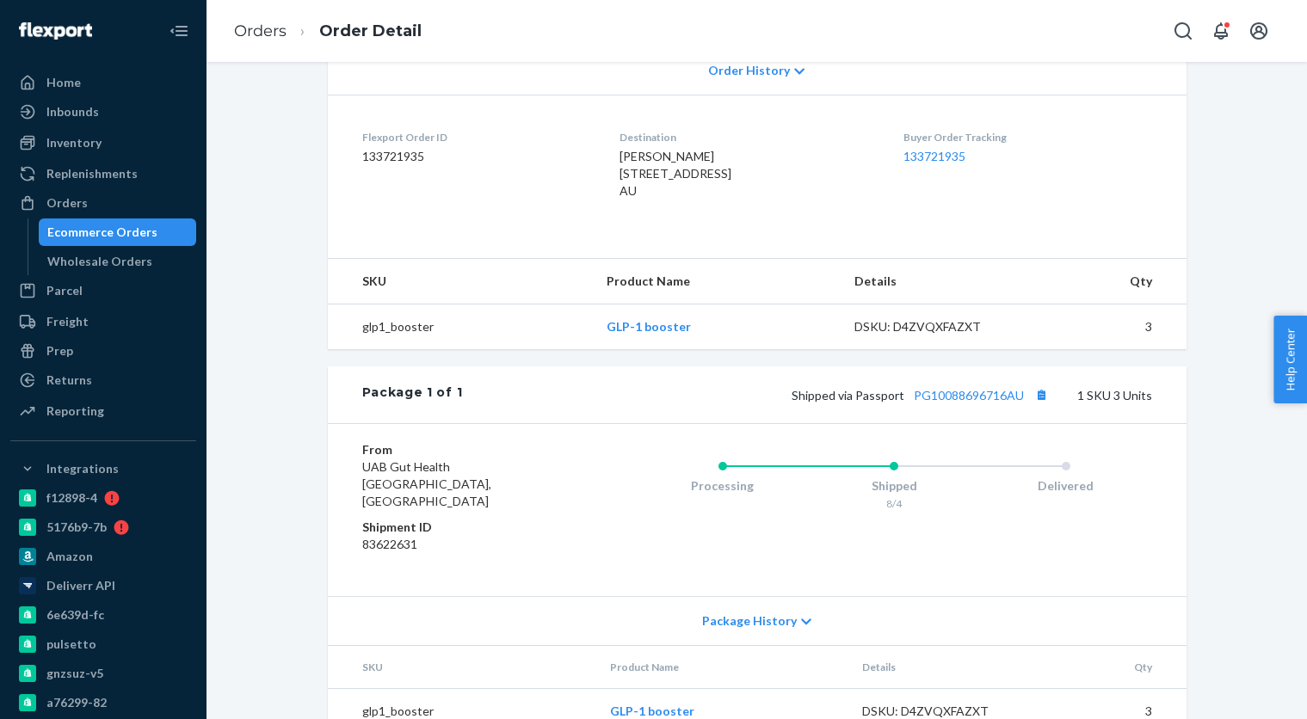
scroll to position [403, 0]
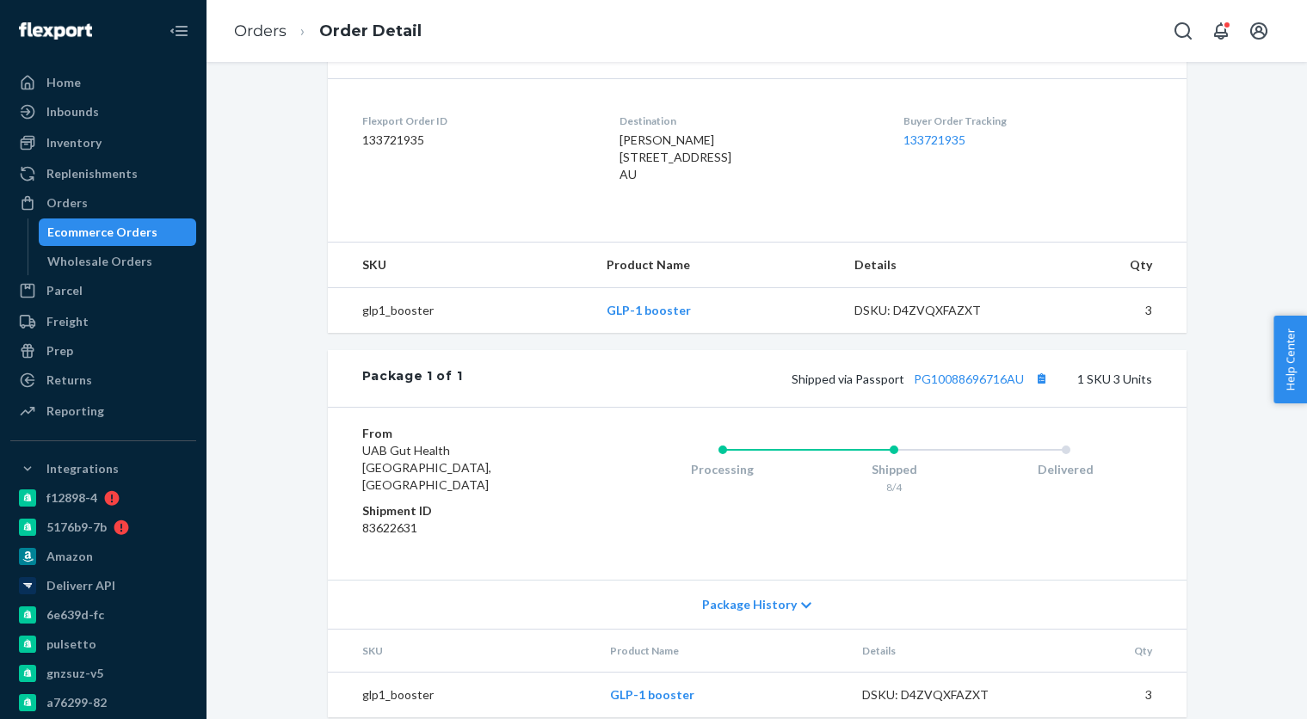
click at [956, 390] on div "Shipped via Passport PG10088696716AU 1 SKU 3 Units" at bounding box center [806, 378] width 689 height 22
click at [957, 386] on link "PG10088696716AU" at bounding box center [969, 379] width 110 height 15
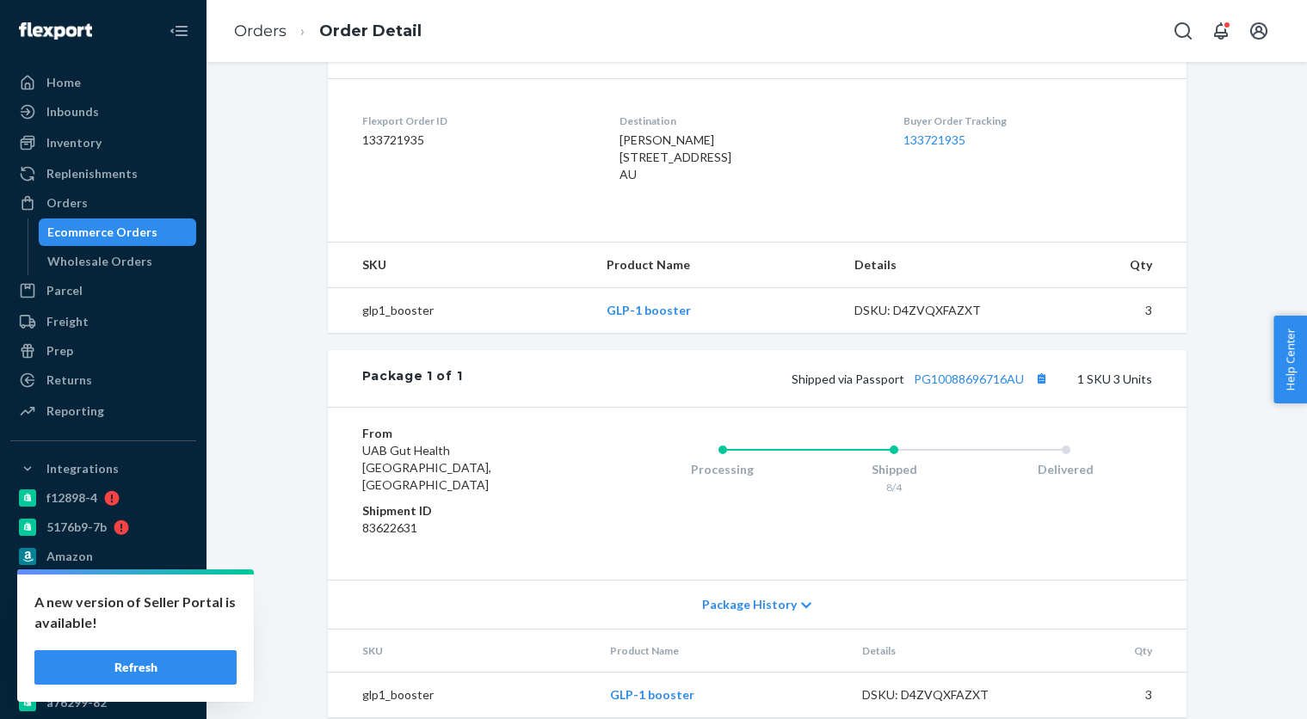
click at [201, 676] on button "Refresh" at bounding box center [135, 667] width 202 height 34
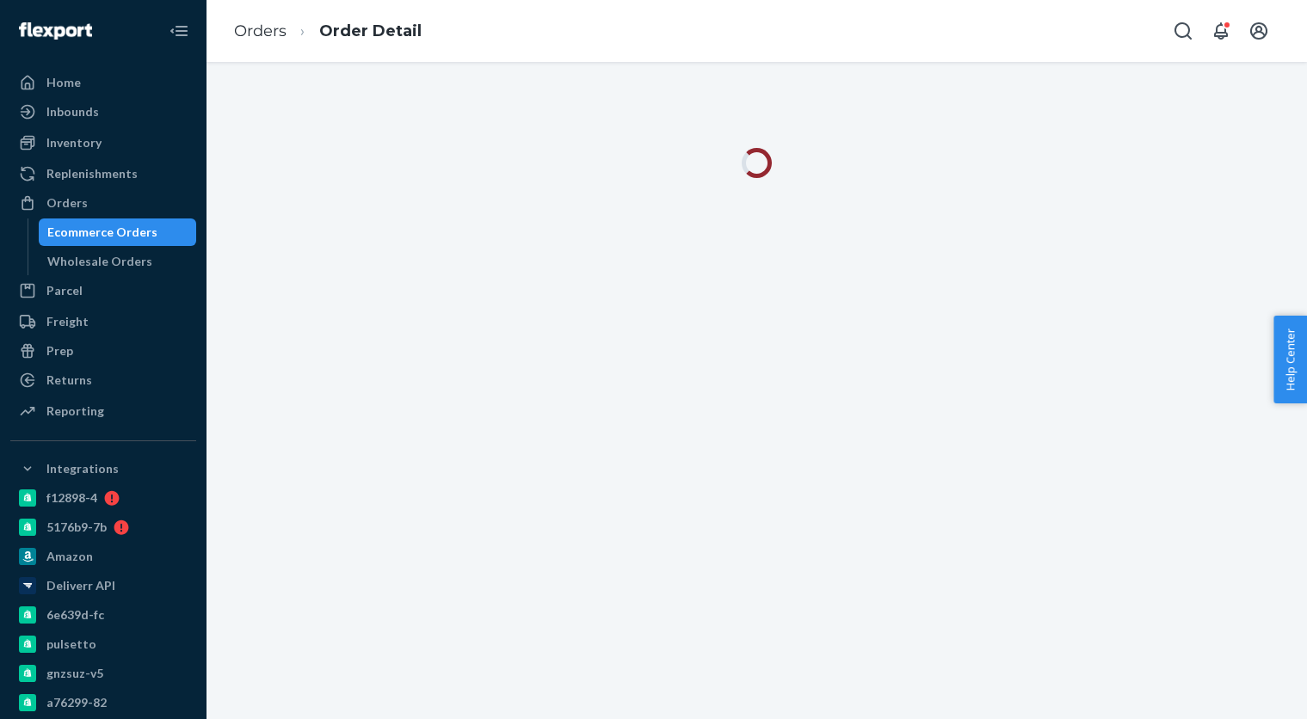
drag, startPoint x: 130, startPoint y: 231, endPoint x: 200, endPoint y: 223, distance: 71.1
click at [130, 231] on div "Ecommerce Orders" at bounding box center [102, 232] width 110 height 17
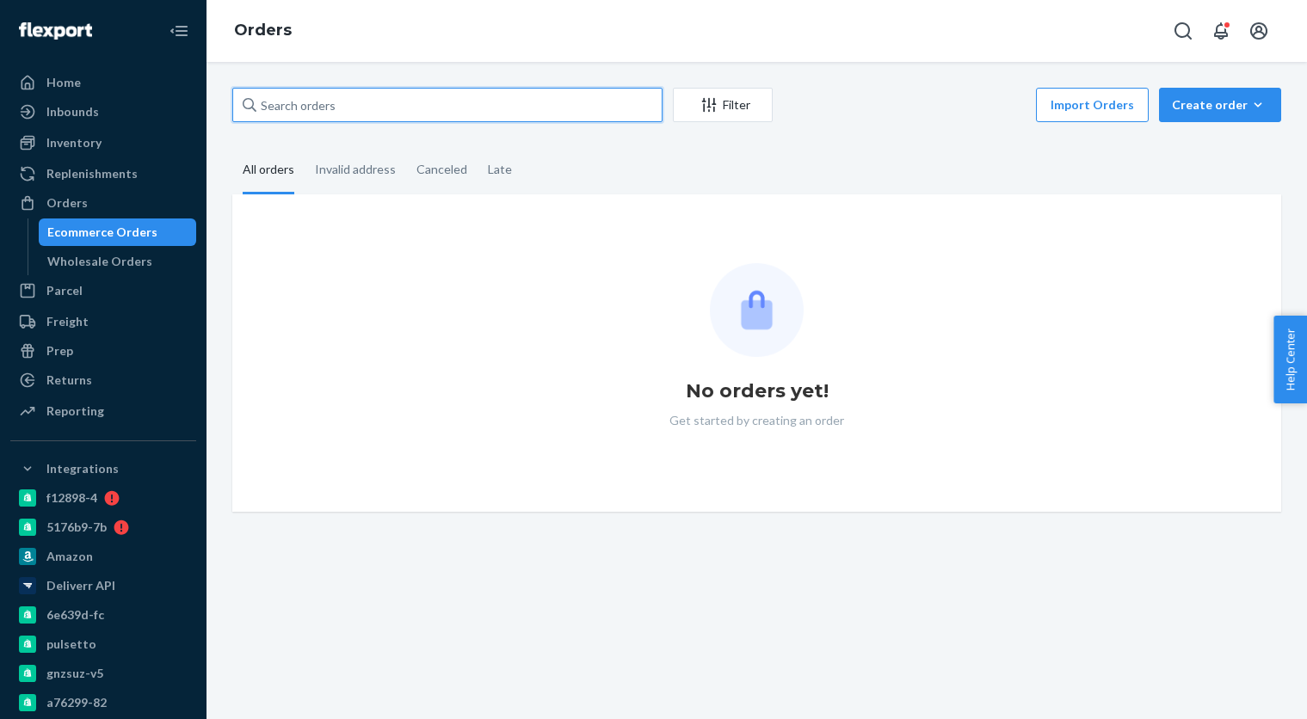
click at [409, 108] on input "text" at bounding box center [447, 105] width 430 height 34
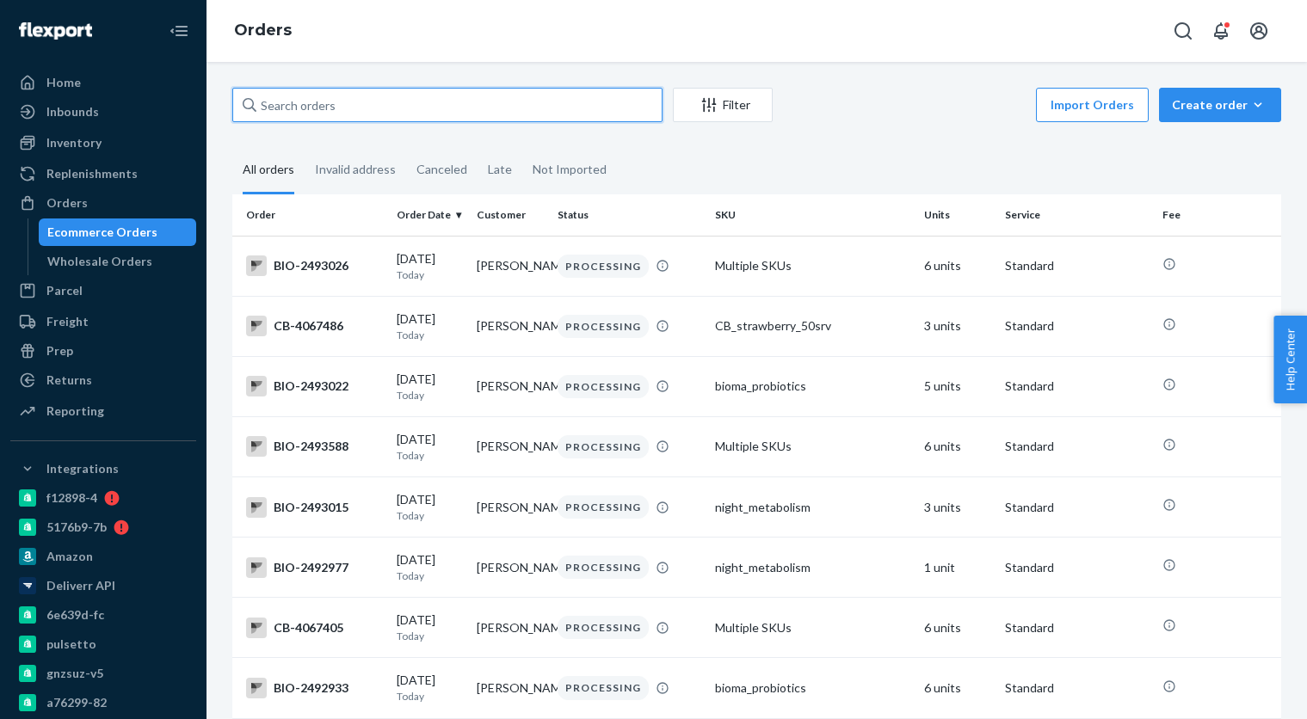
paste input "4065617"
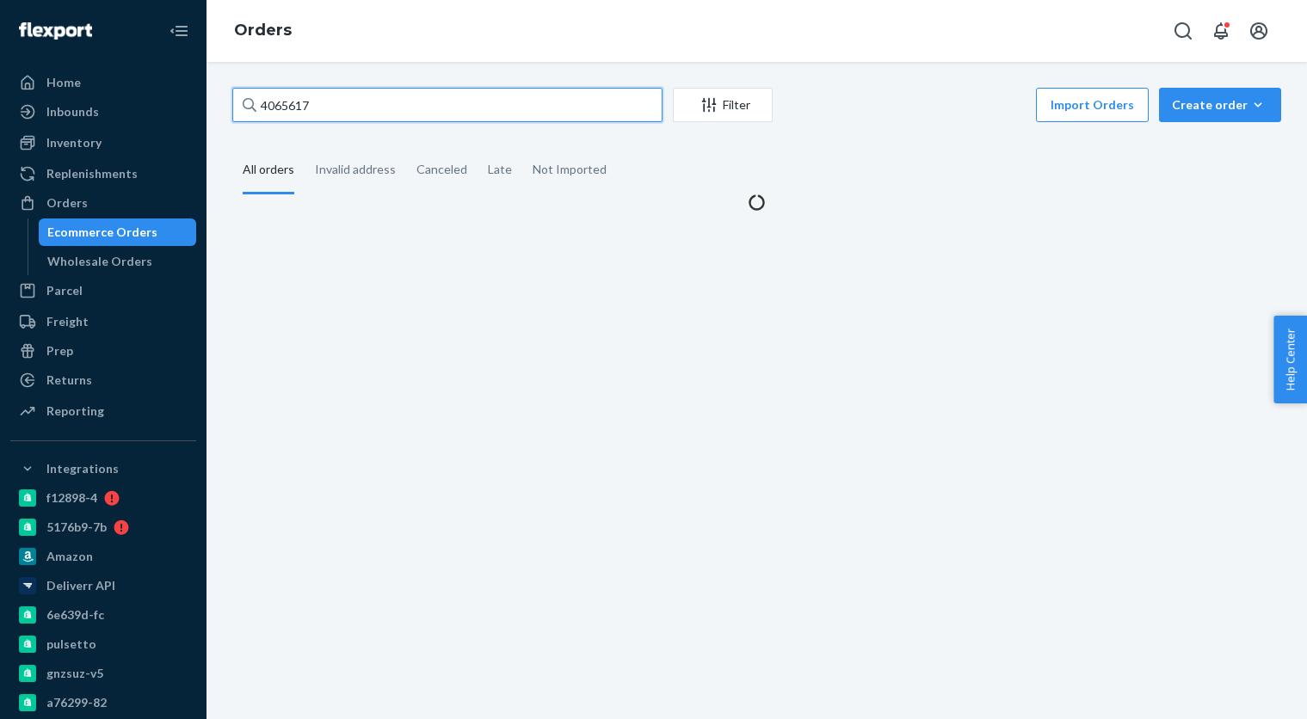
type input "4065617"
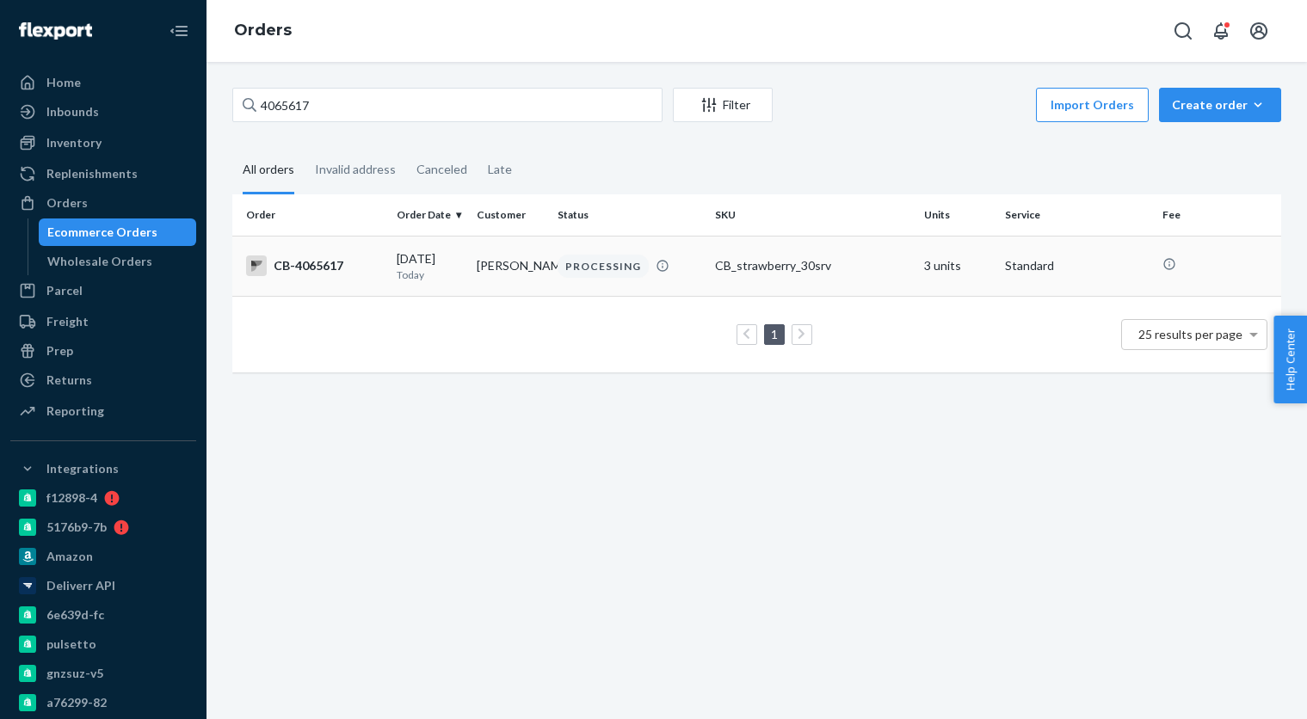
click at [489, 262] on td "Jason Gardner" at bounding box center [510, 266] width 80 height 60
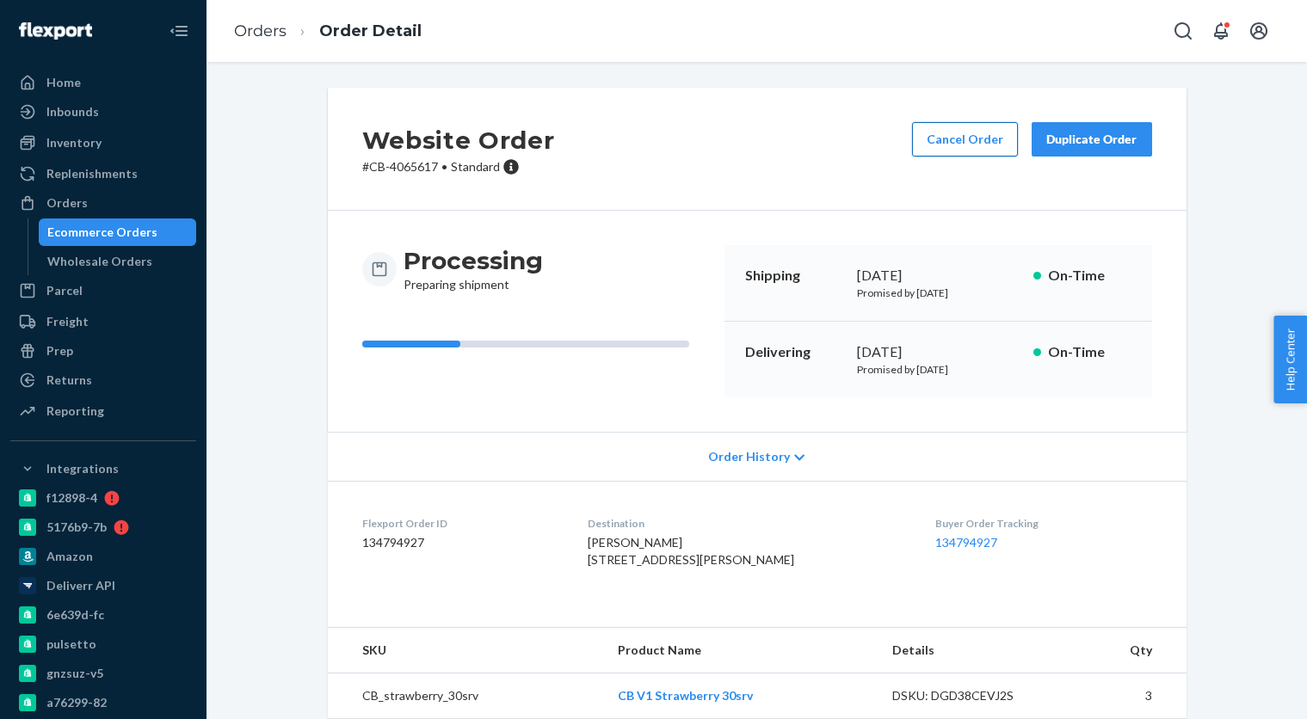
click at [938, 123] on button "Cancel Order" at bounding box center [965, 139] width 106 height 34
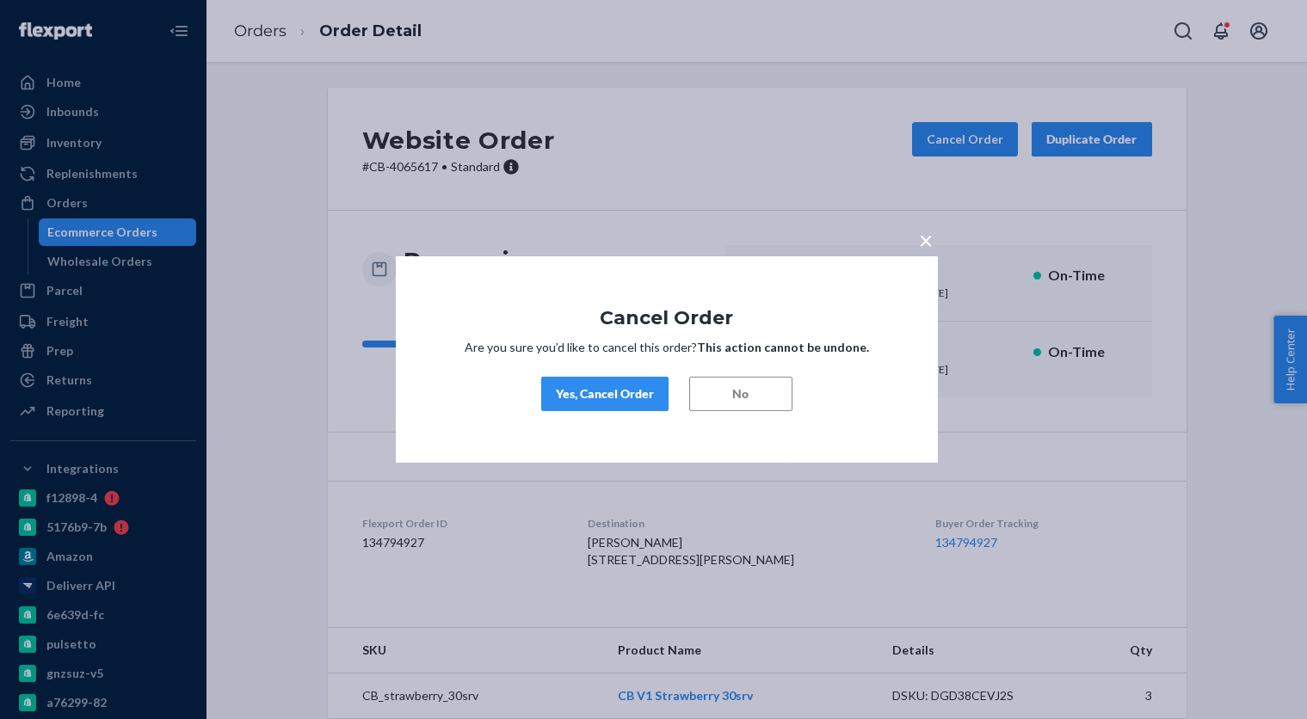
click at [617, 397] on div "Yes, Cancel Order" at bounding box center [605, 393] width 98 height 17
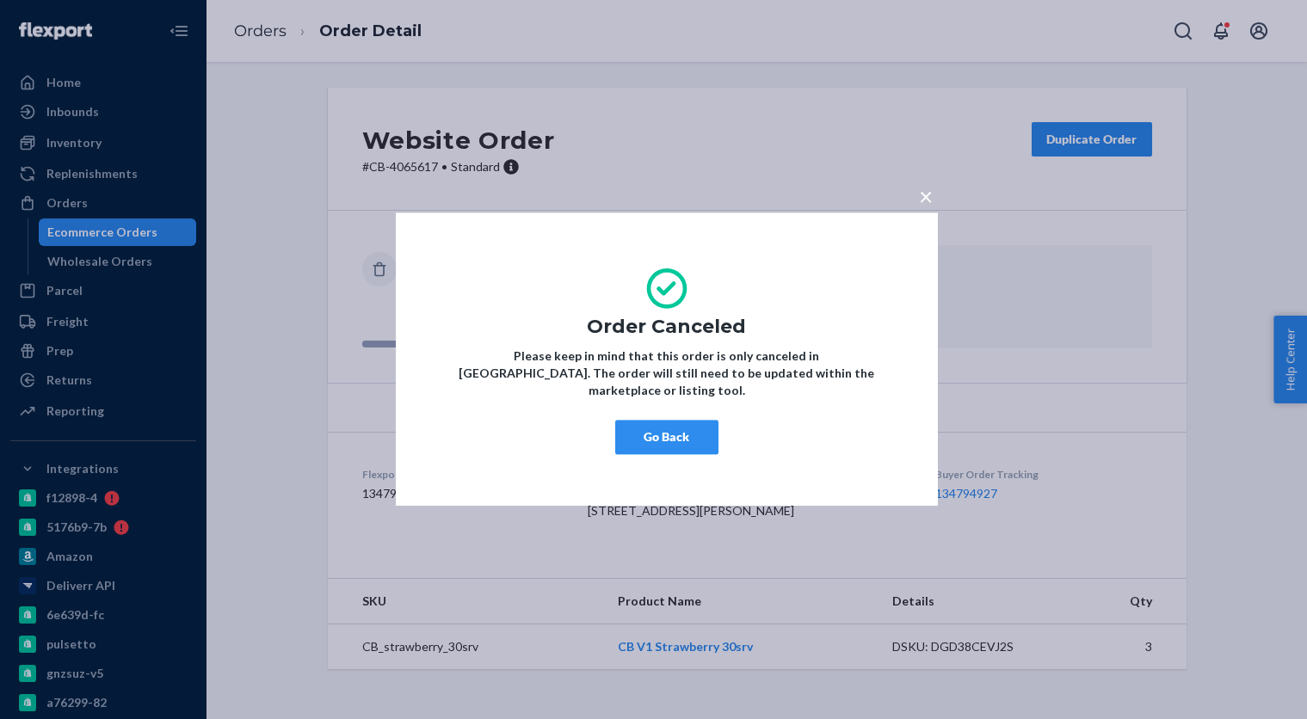
click at [686, 429] on button "Go Back" at bounding box center [666, 438] width 103 height 34
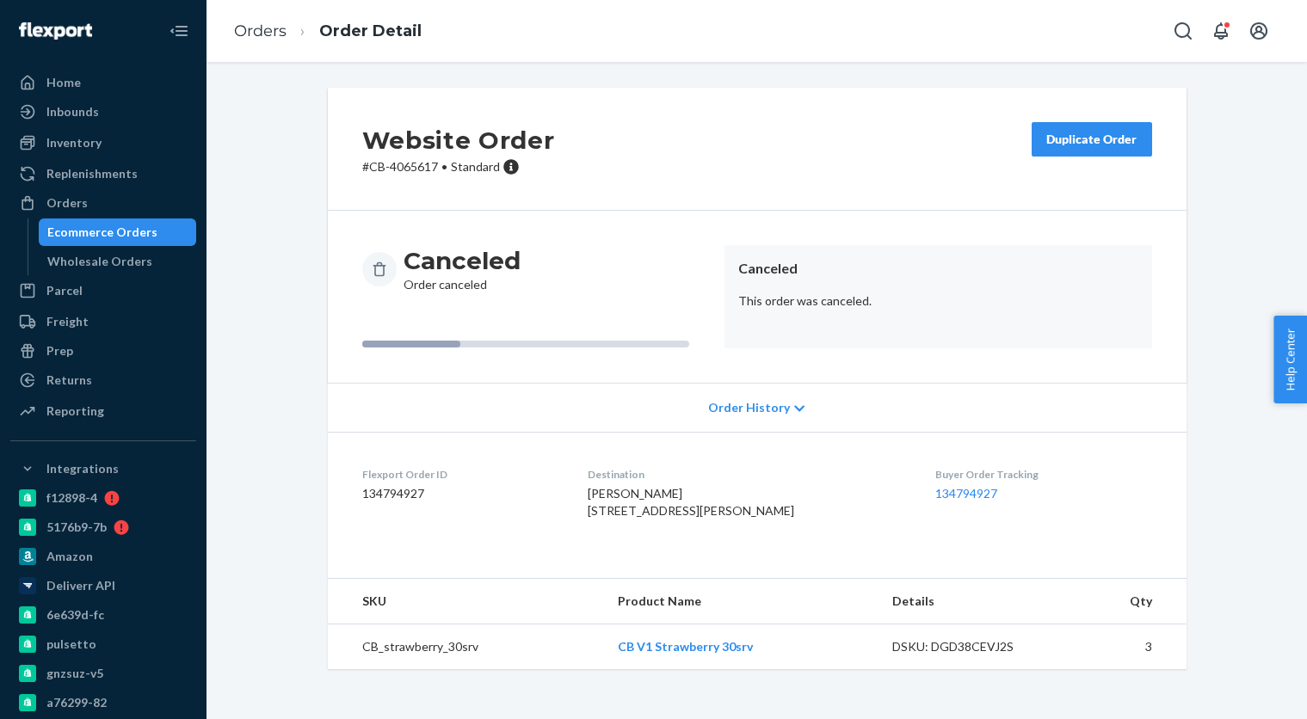
scroll to position [5, 0]
click at [155, 231] on div "Ecommerce Orders" at bounding box center [117, 232] width 155 height 24
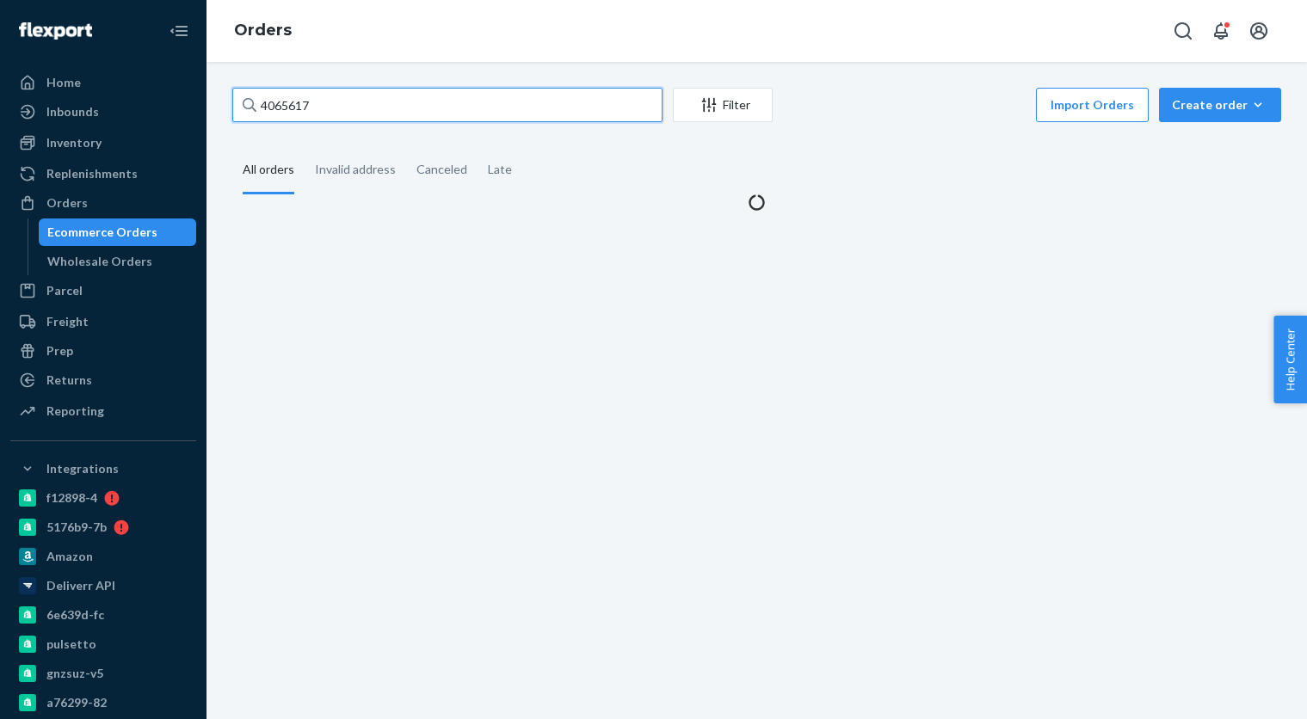
click at [355, 96] on input "4065617" at bounding box center [447, 105] width 430 height 34
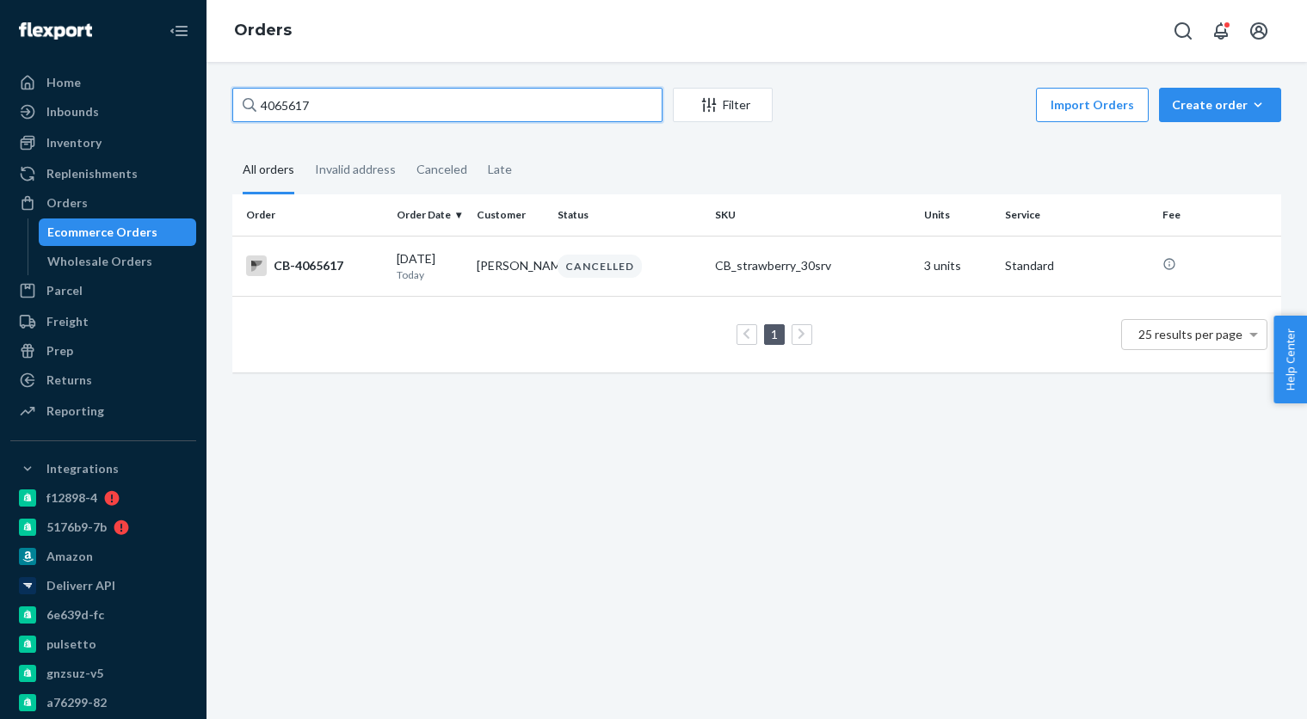
paste input "4946"
type input "4049467"
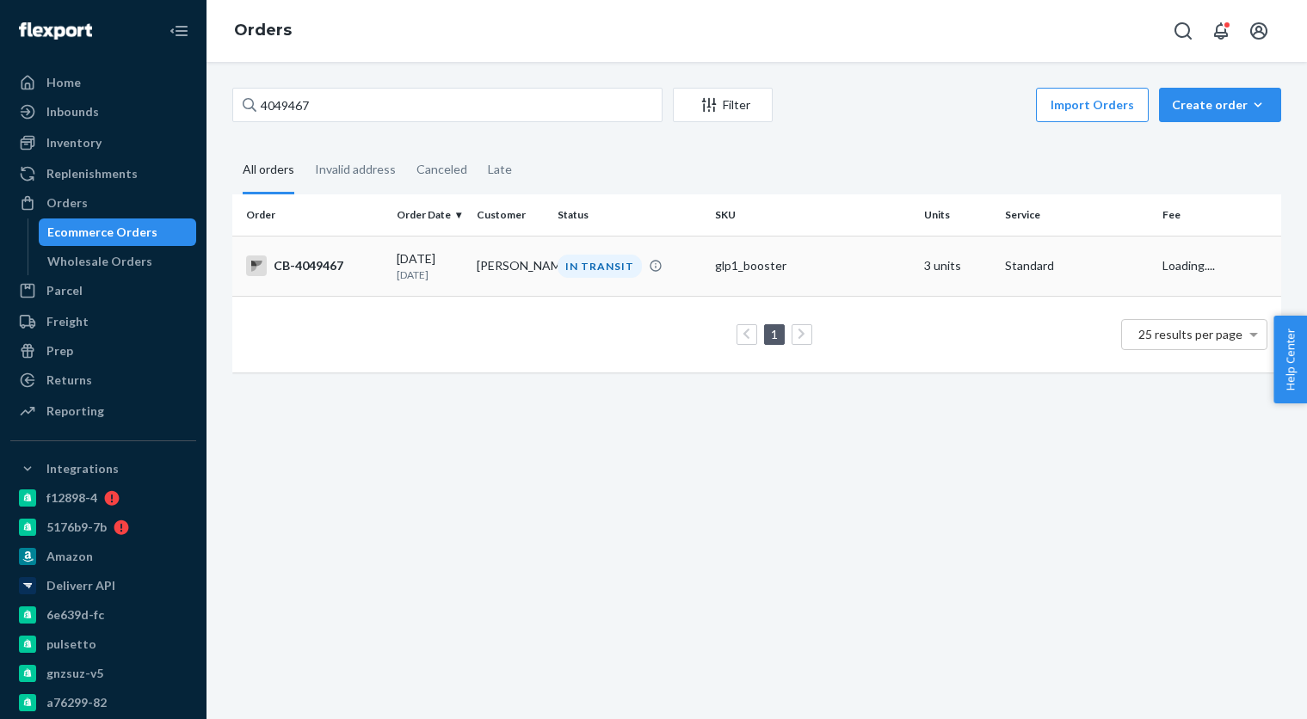
click at [439, 281] on p "[DATE]" at bounding box center [430, 275] width 66 height 15
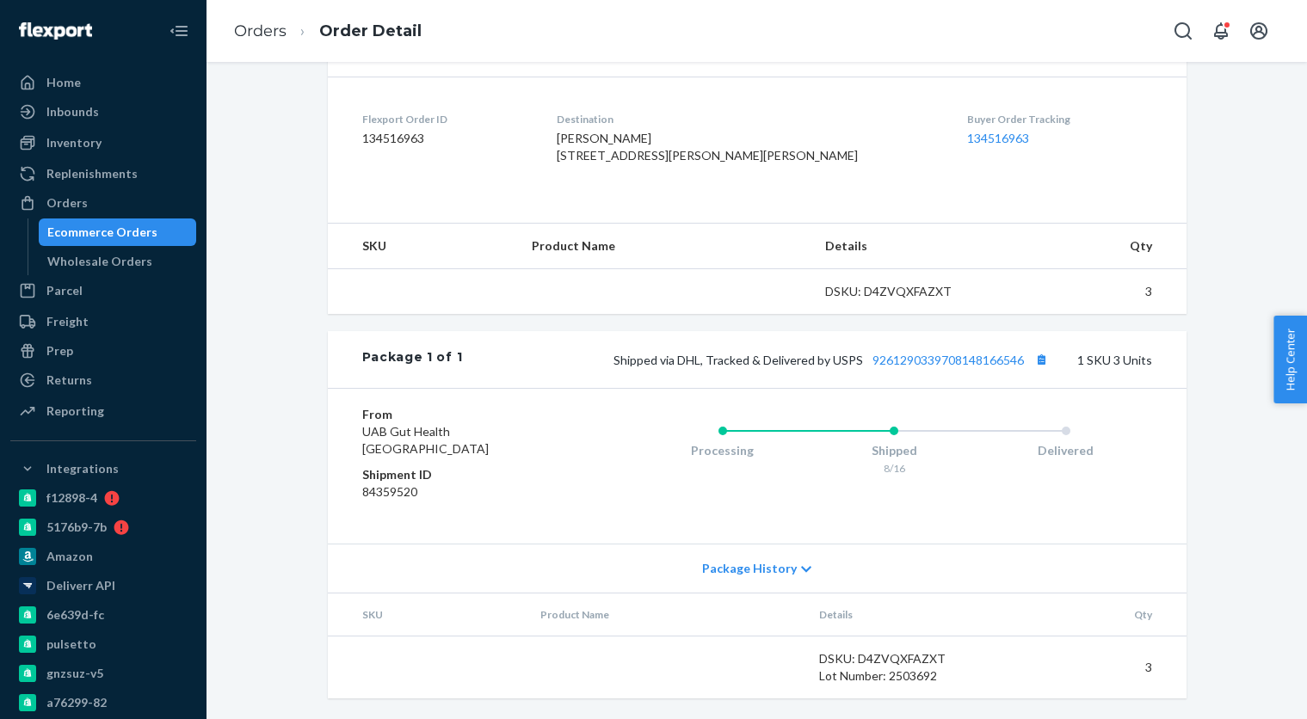
scroll to position [412, 0]
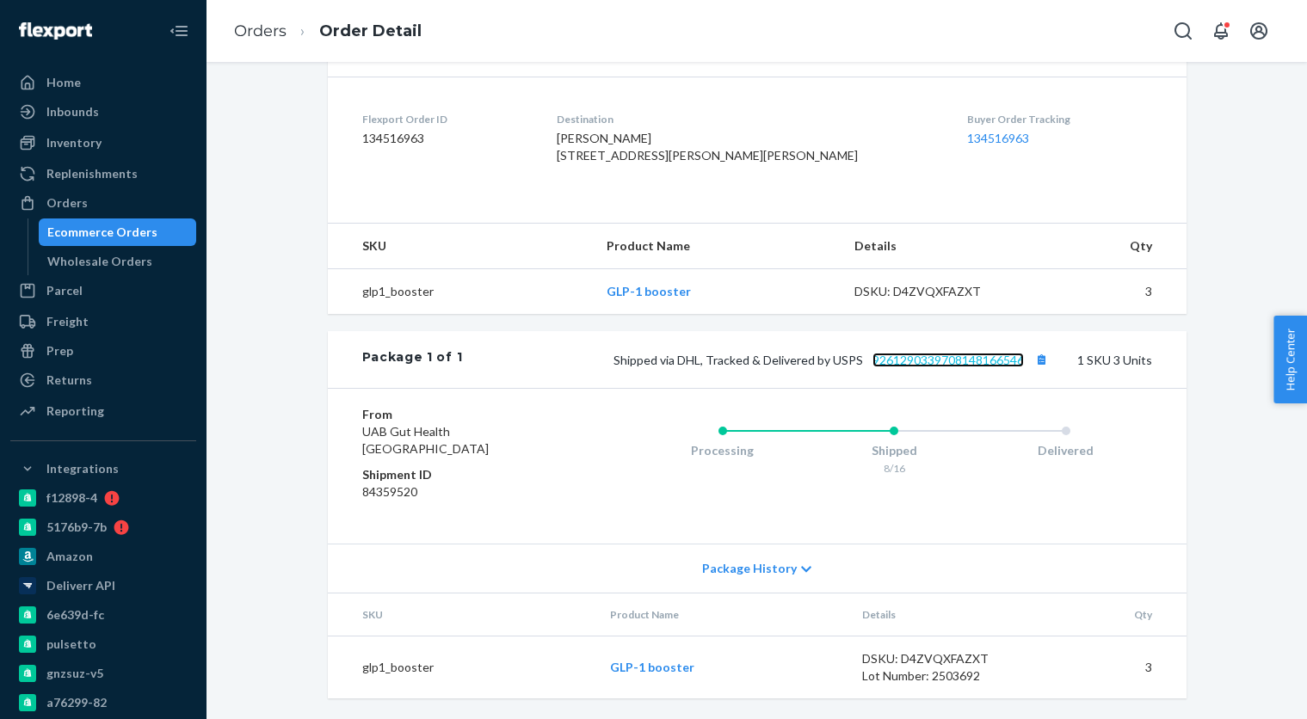
click at [979, 367] on link "9261290339708148166546" at bounding box center [947, 360] width 151 height 15
click at [970, 360] on link "9261290339708148166546" at bounding box center [947, 360] width 151 height 15
click at [134, 233] on div "Ecommerce Orders" at bounding box center [102, 232] width 110 height 17
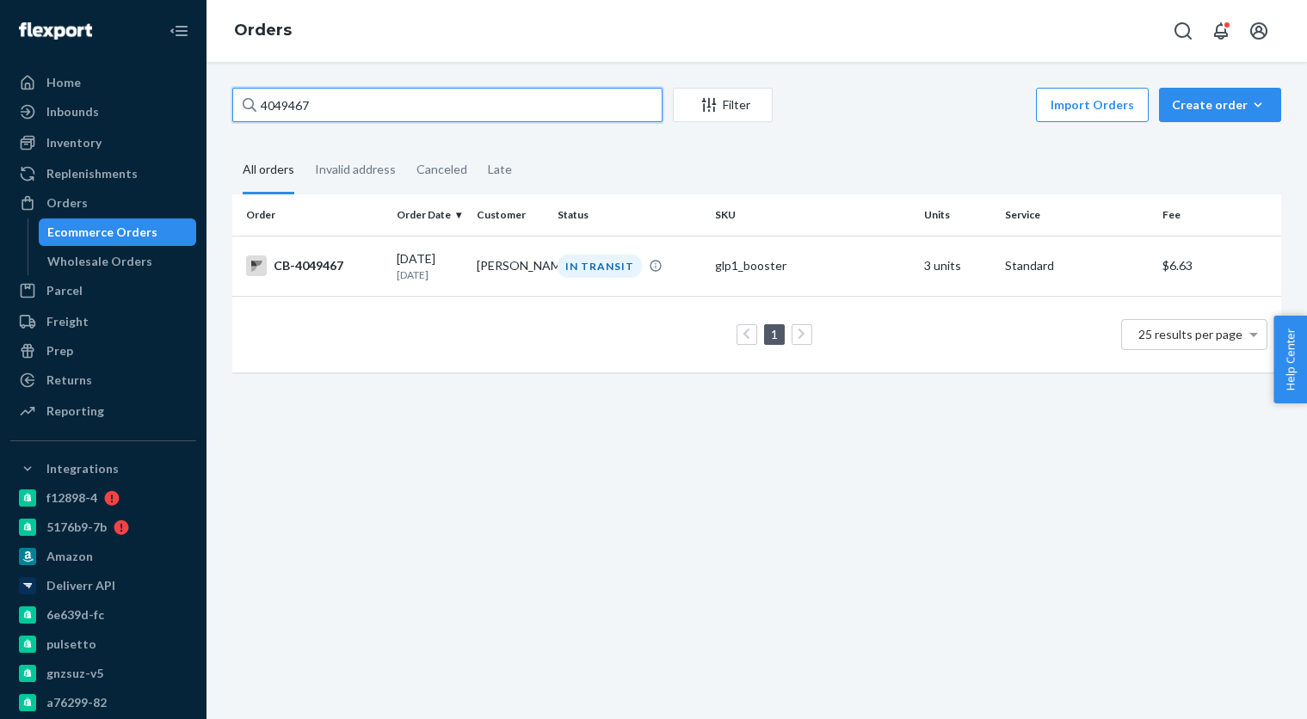
paste input "65793"
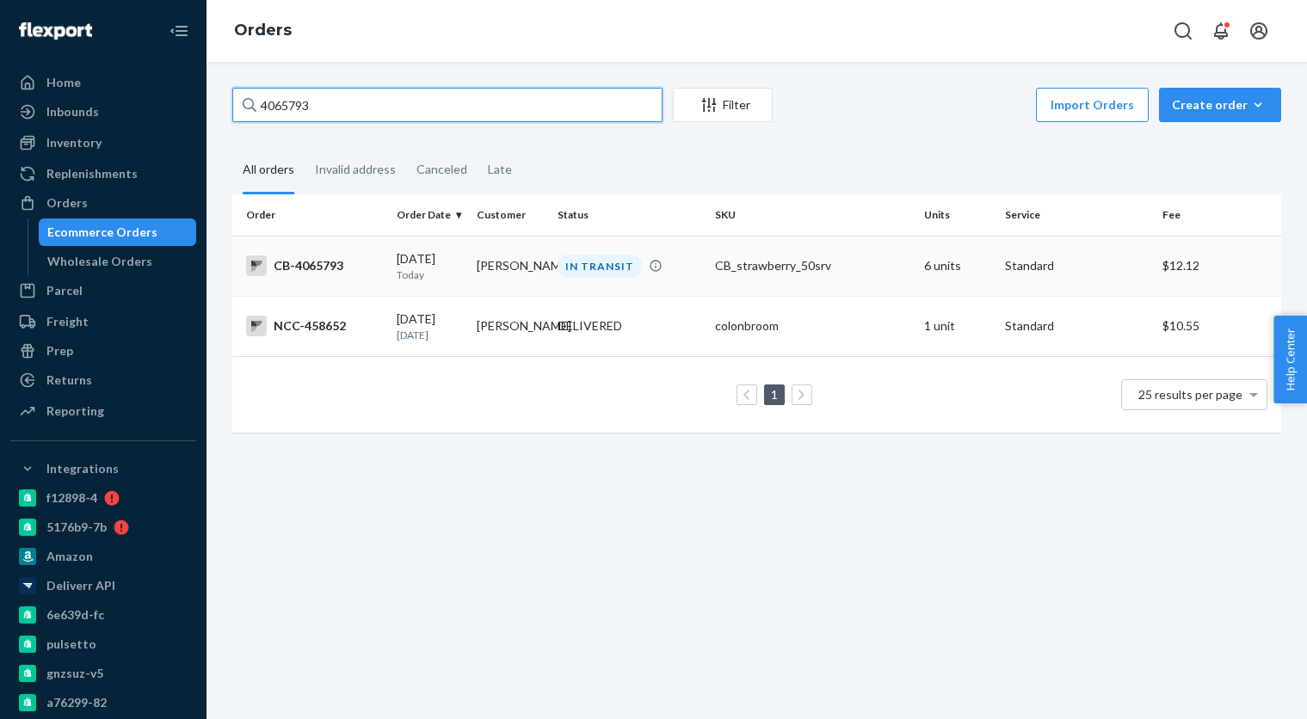
type input "4065793"
click at [596, 267] on div "IN TRANSIT" at bounding box center [599, 266] width 84 height 23
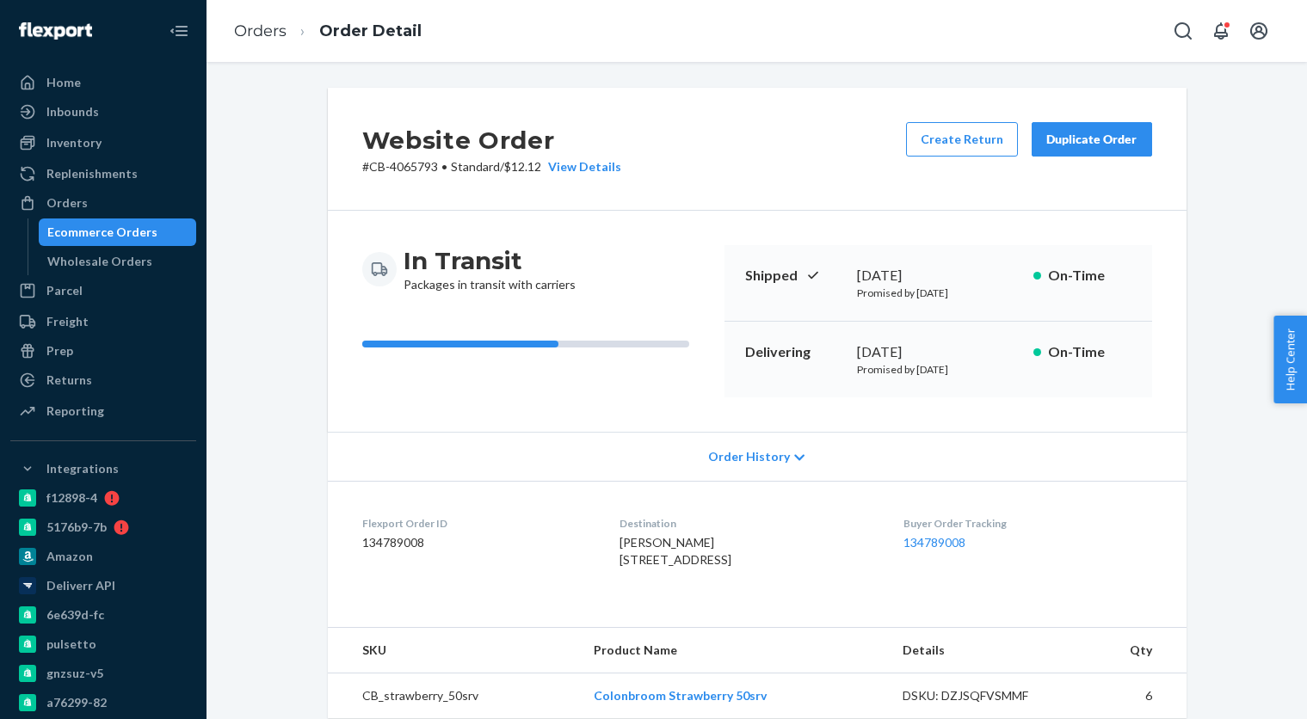
click at [134, 229] on div "Ecommerce Orders" at bounding box center [102, 232] width 110 height 17
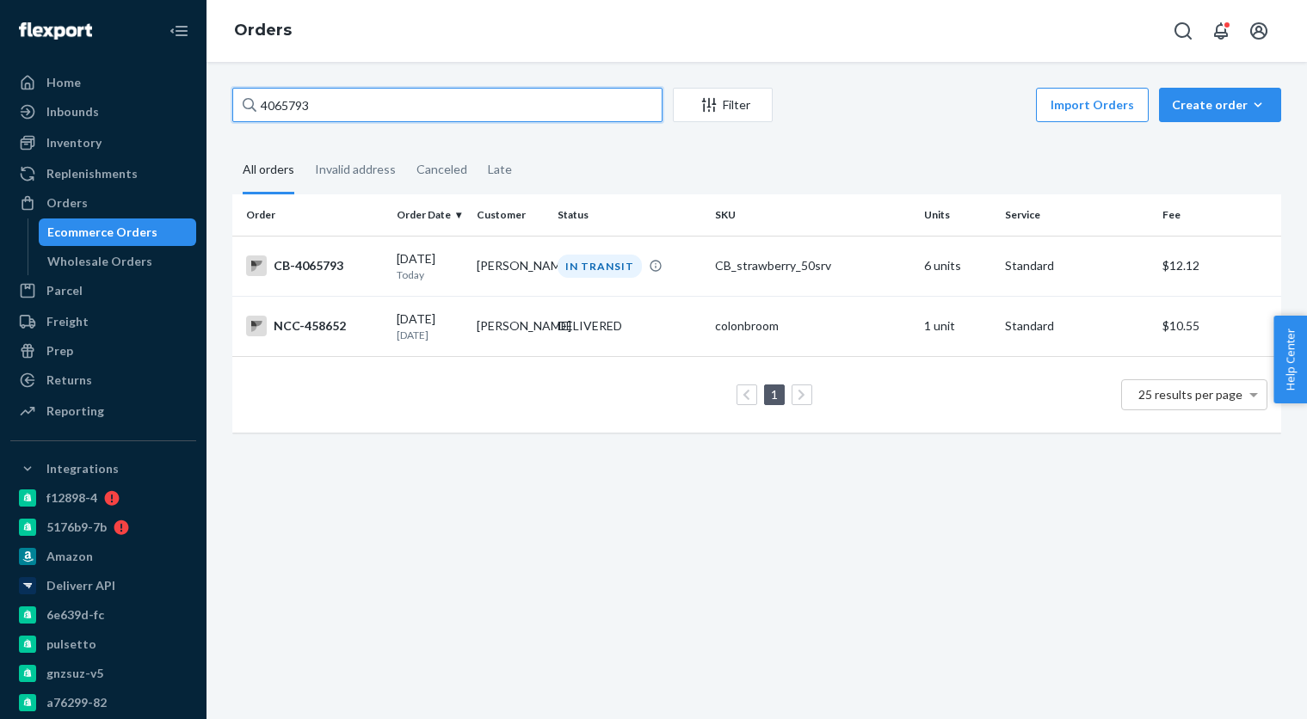
paste input "38776"
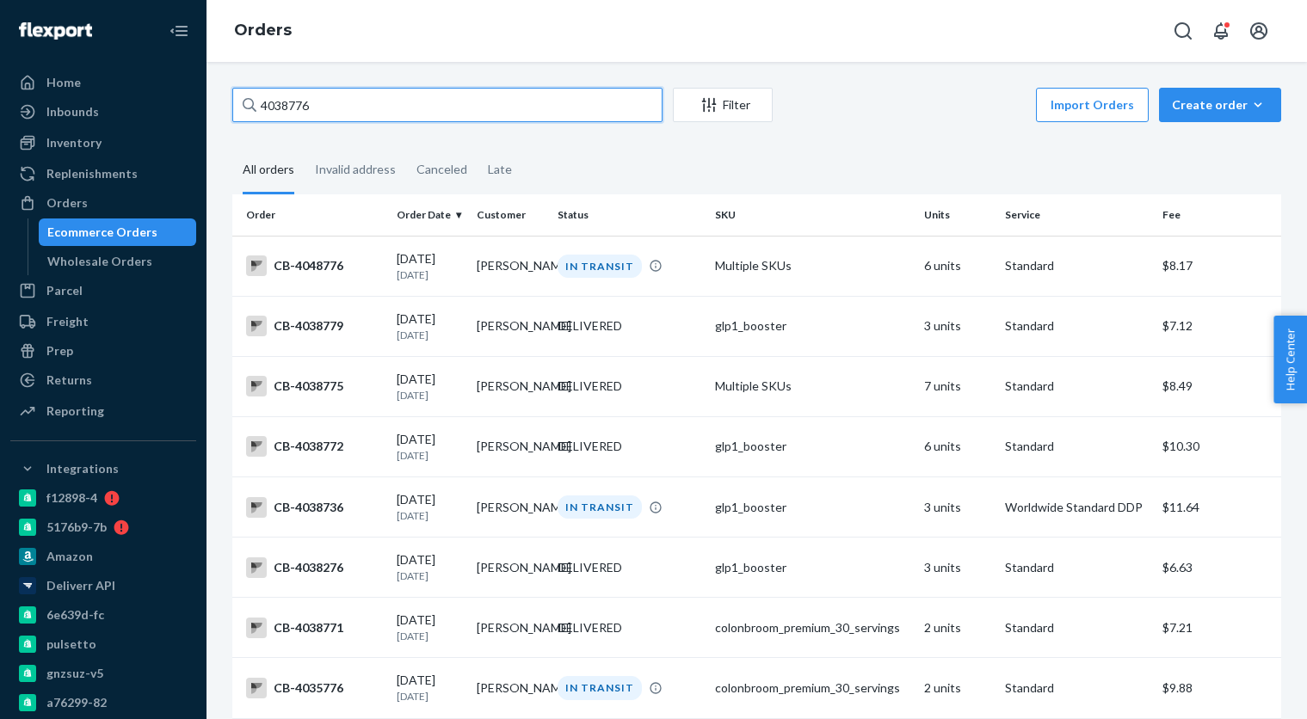
click at [394, 104] on input "4038776" at bounding box center [447, 105] width 430 height 34
paste input "82"
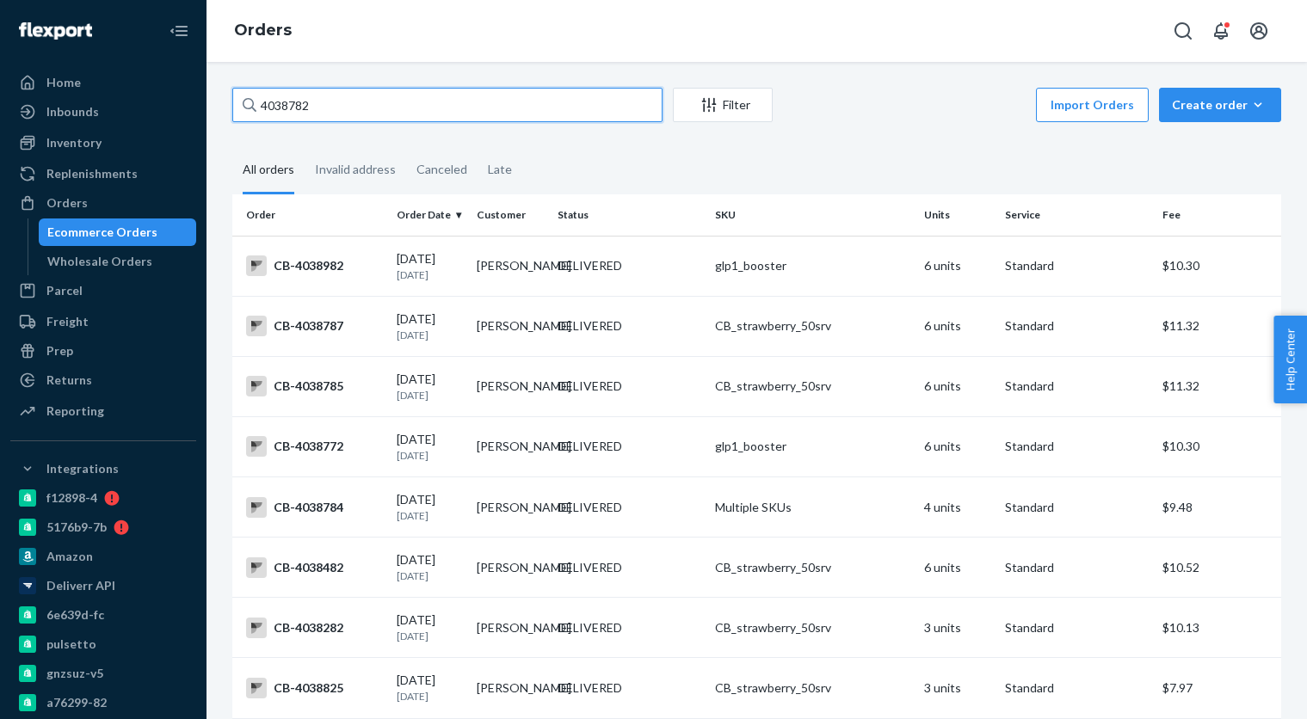
paste input "5032535"
click at [330, 102] on input "5032535" at bounding box center [447, 105] width 430 height 34
click at [330, 103] on input "5032535" at bounding box center [447, 105] width 430 height 34
paste input "4038782"
click at [379, 106] on input "4038782" at bounding box center [447, 105] width 430 height 34
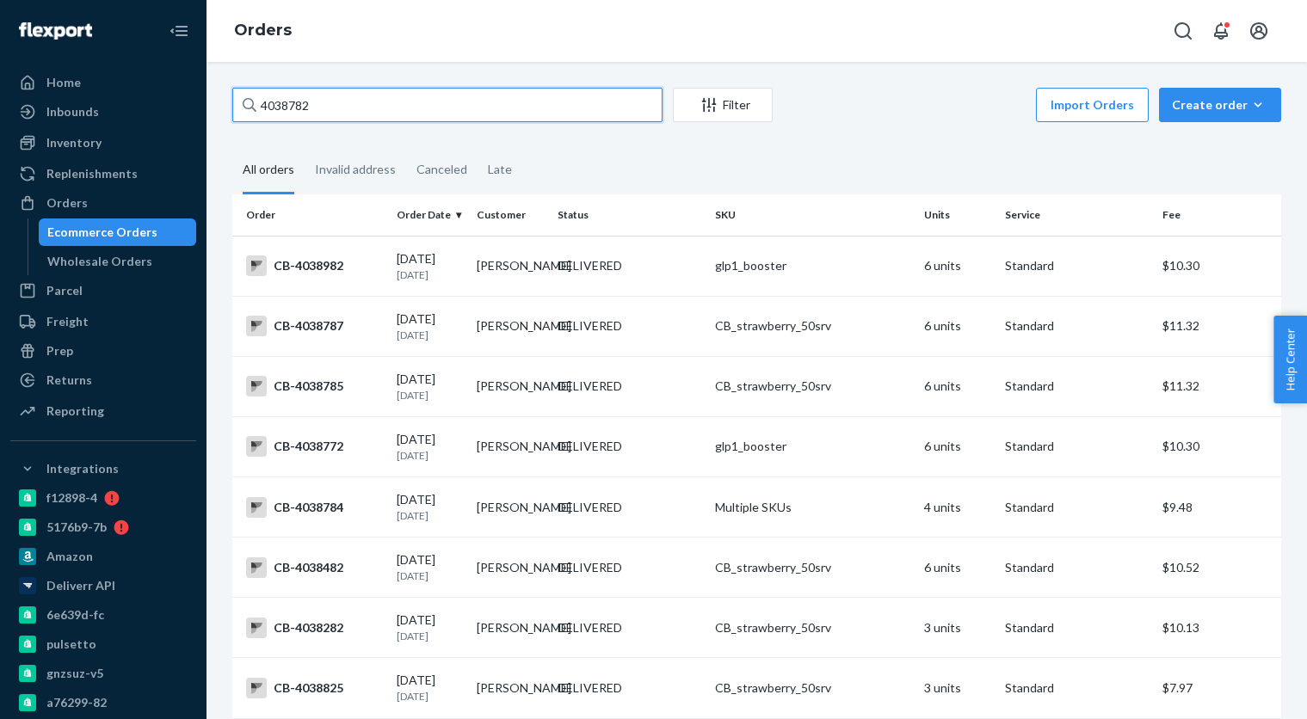
click at [379, 106] on input "4038782" at bounding box center [447, 105] width 430 height 34
paste input "[PERSON_NAME]"
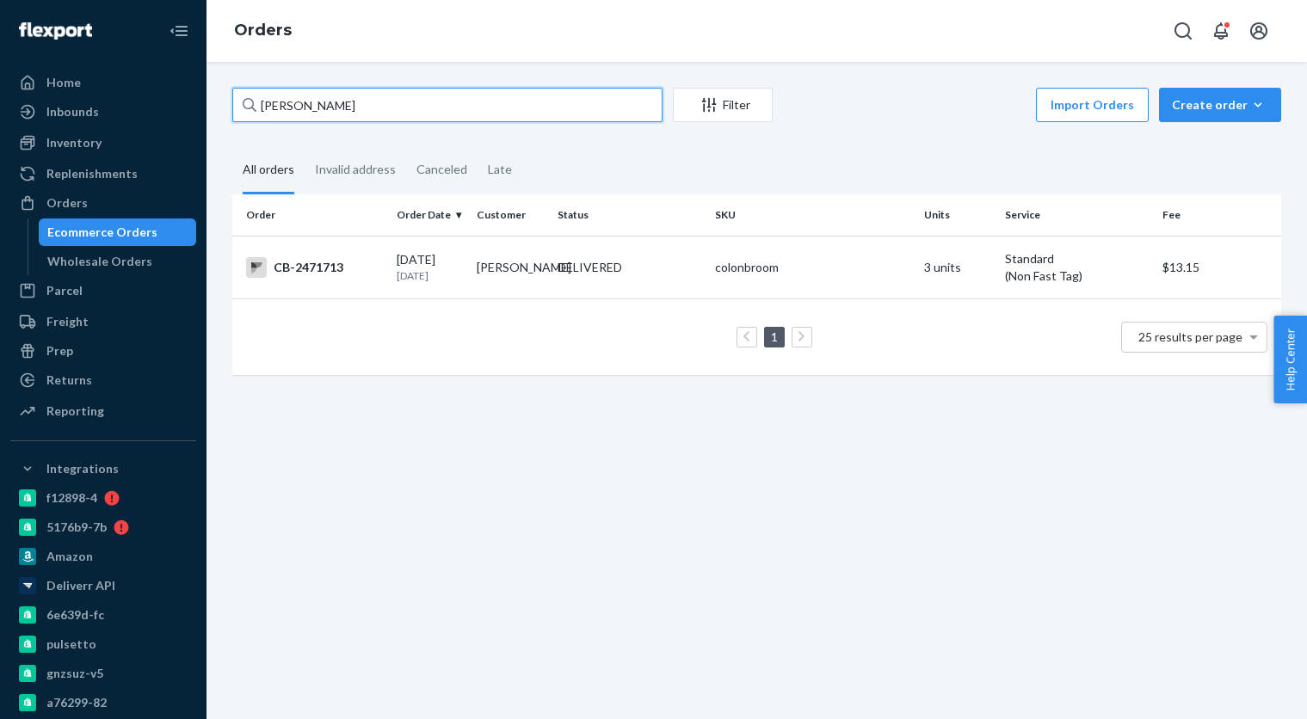
click at [348, 112] on input "[PERSON_NAME]" at bounding box center [447, 105] width 430 height 34
click at [348, 111] on input "[PERSON_NAME]" at bounding box center [447, 105] width 430 height 34
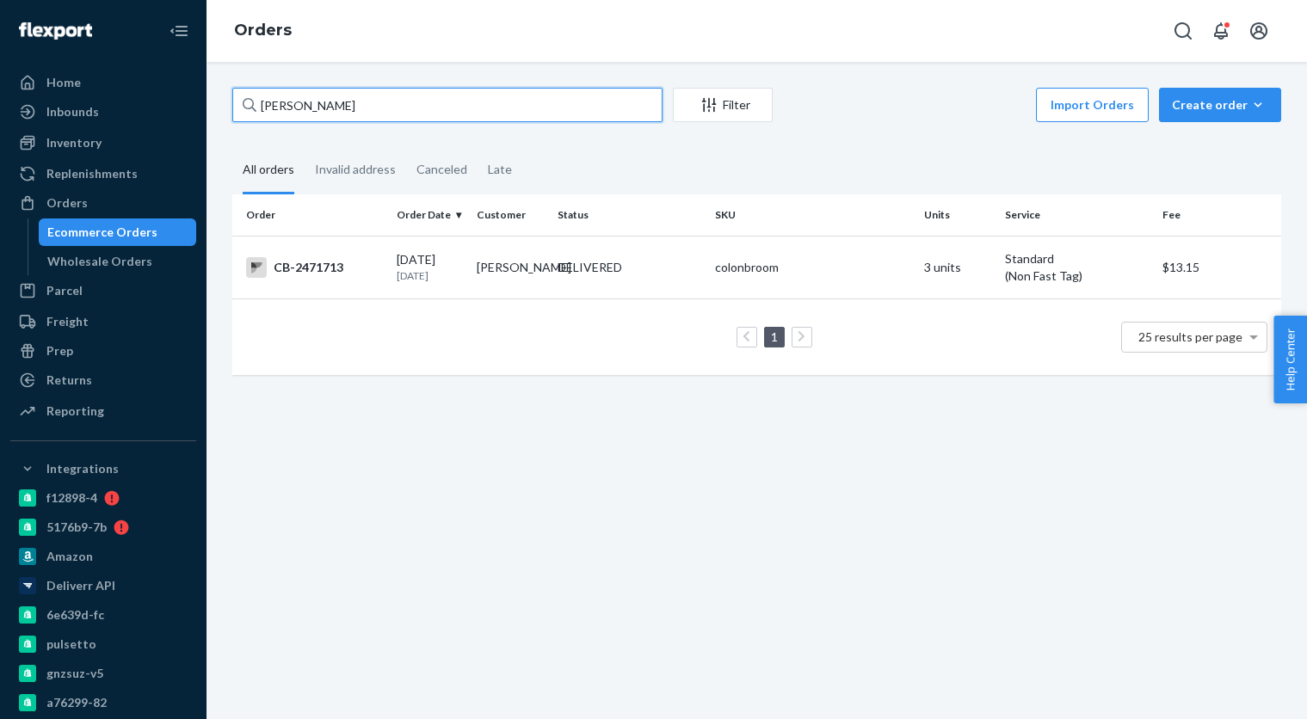
paste input "4038782"
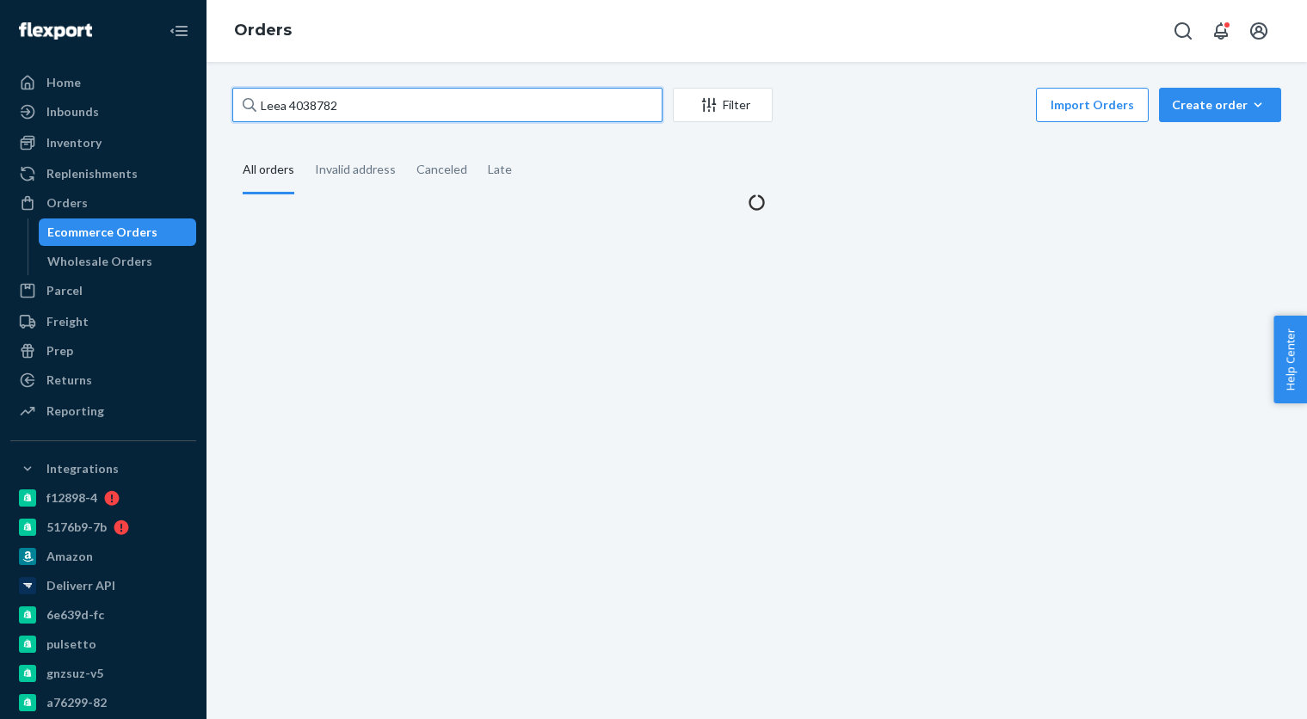
click at [355, 111] on input "Leea 4038782" at bounding box center [447, 105] width 430 height 34
click at [354, 111] on input "Leea 4038782" at bounding box center [447, 105] width 430 height 34
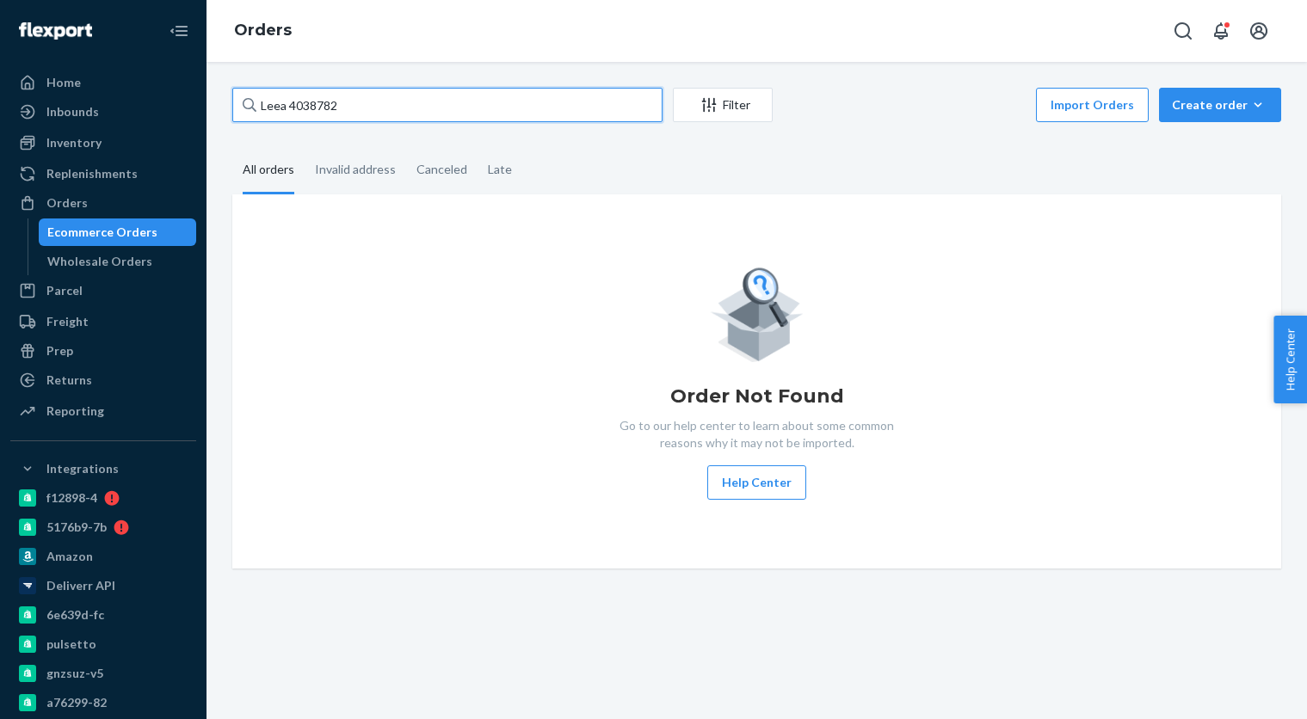
paste input "text"
type input "4038782"
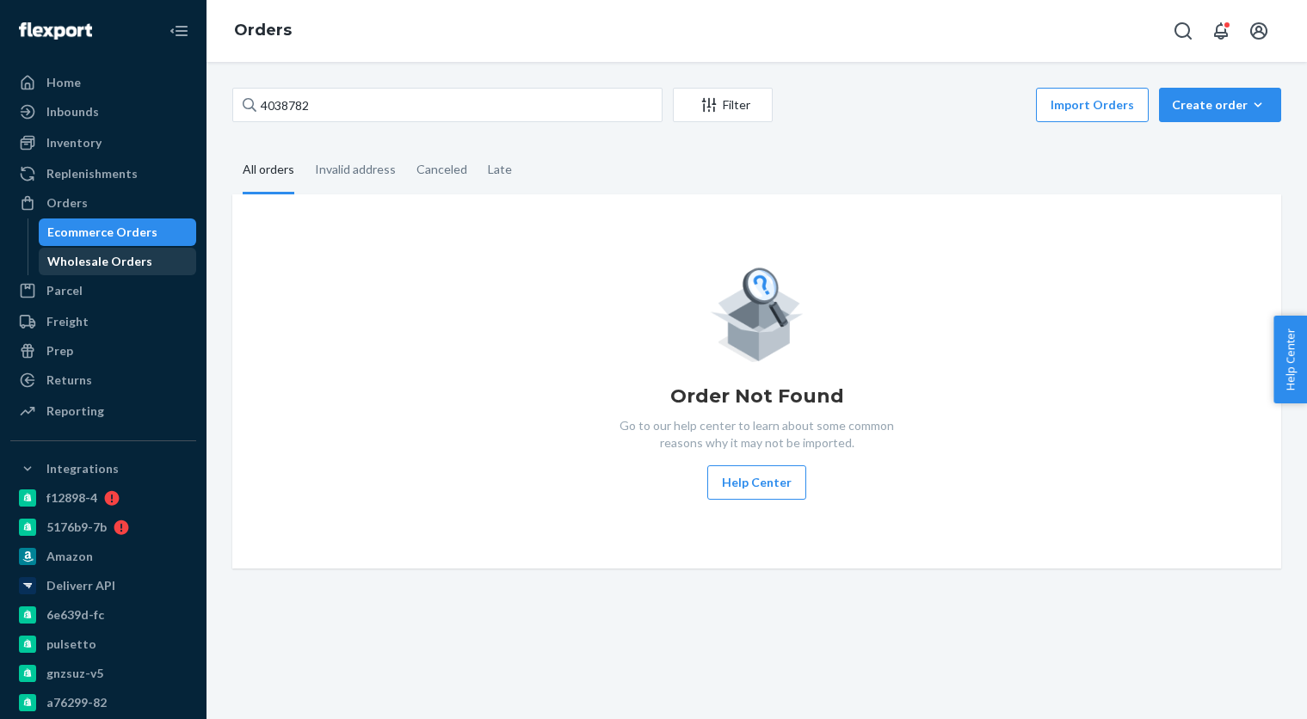
drag, startPoint x: 154, startPoint y: 266, endPoint x: 138, endPoint y: 250, distance: 22.5
click at [154, 266] on div "Wholesale Orders" at bounding box center [117, 261] width 155 height 24
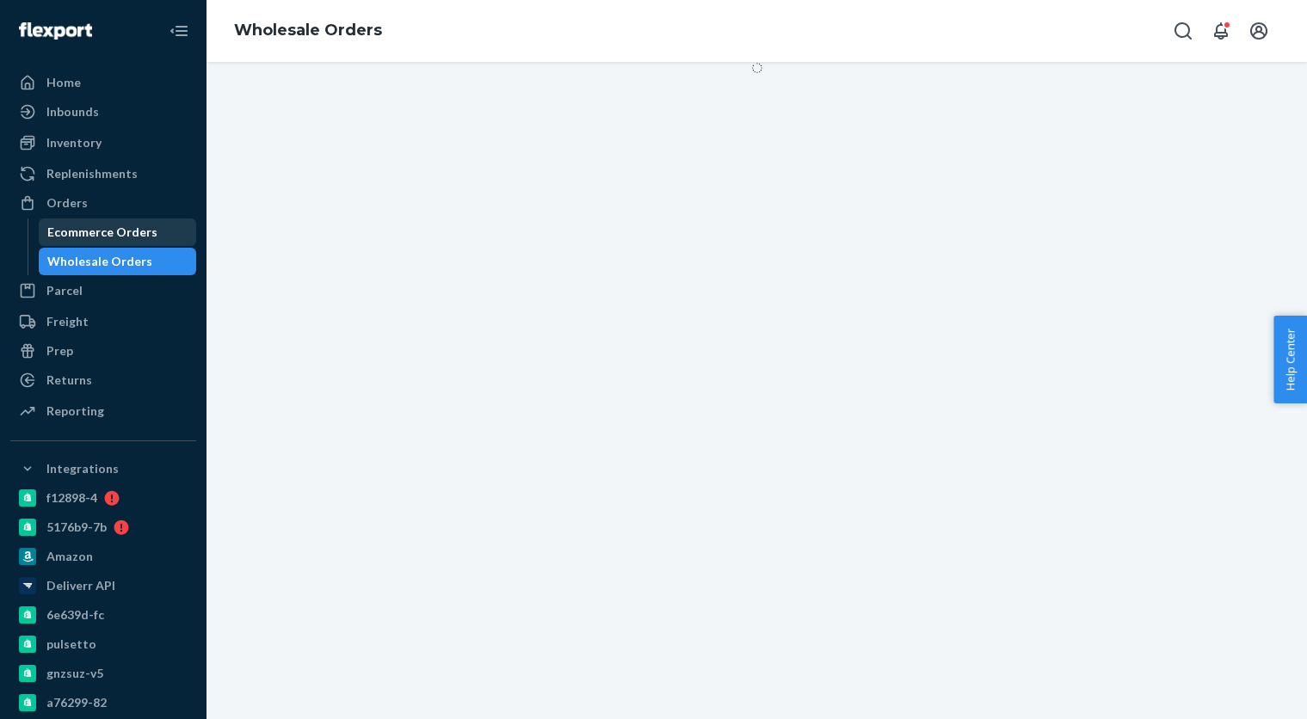
click at [134, 241] on div "Ecommerce Orders" at bounding box center [117, 232] width 155 height 24
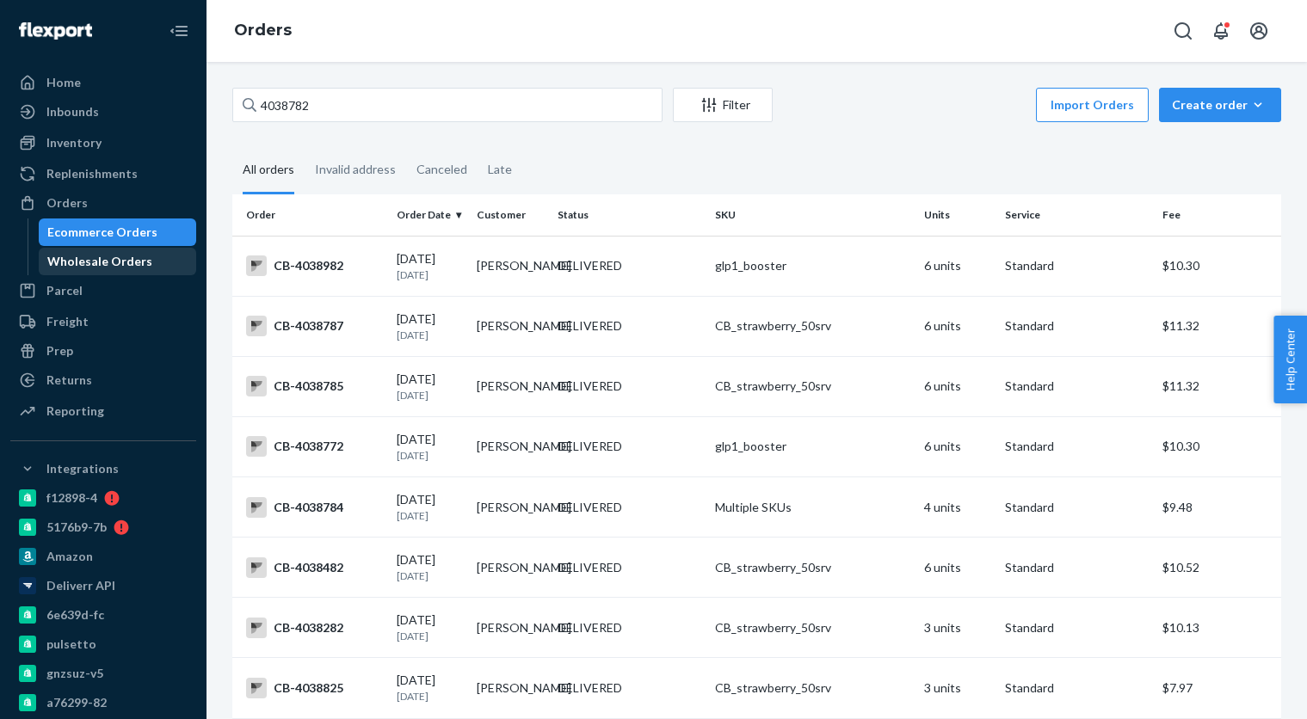
click at [134, 258] on div "Wholesale Orders" at bounding box center [99, 261] width 105 height 17
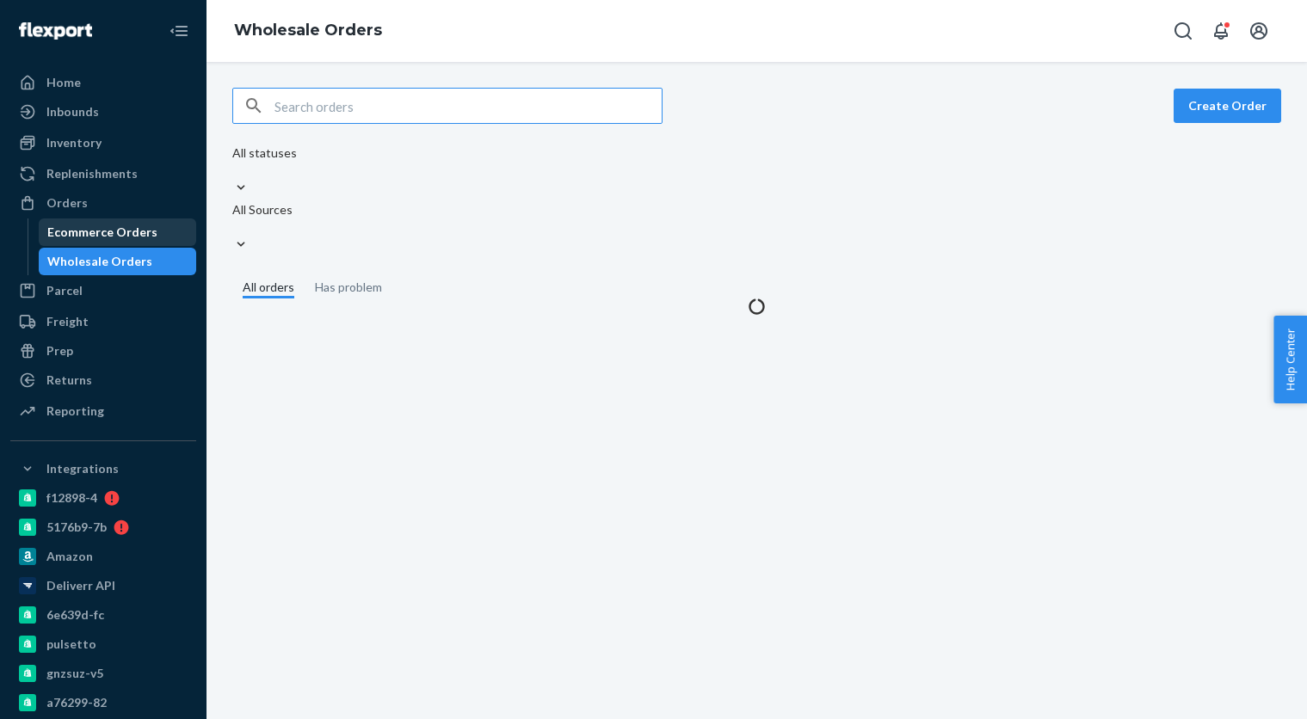
click at [138, 237] on div "Ecommerce Orders" at bounding box center [102, 232] width 110 height 17
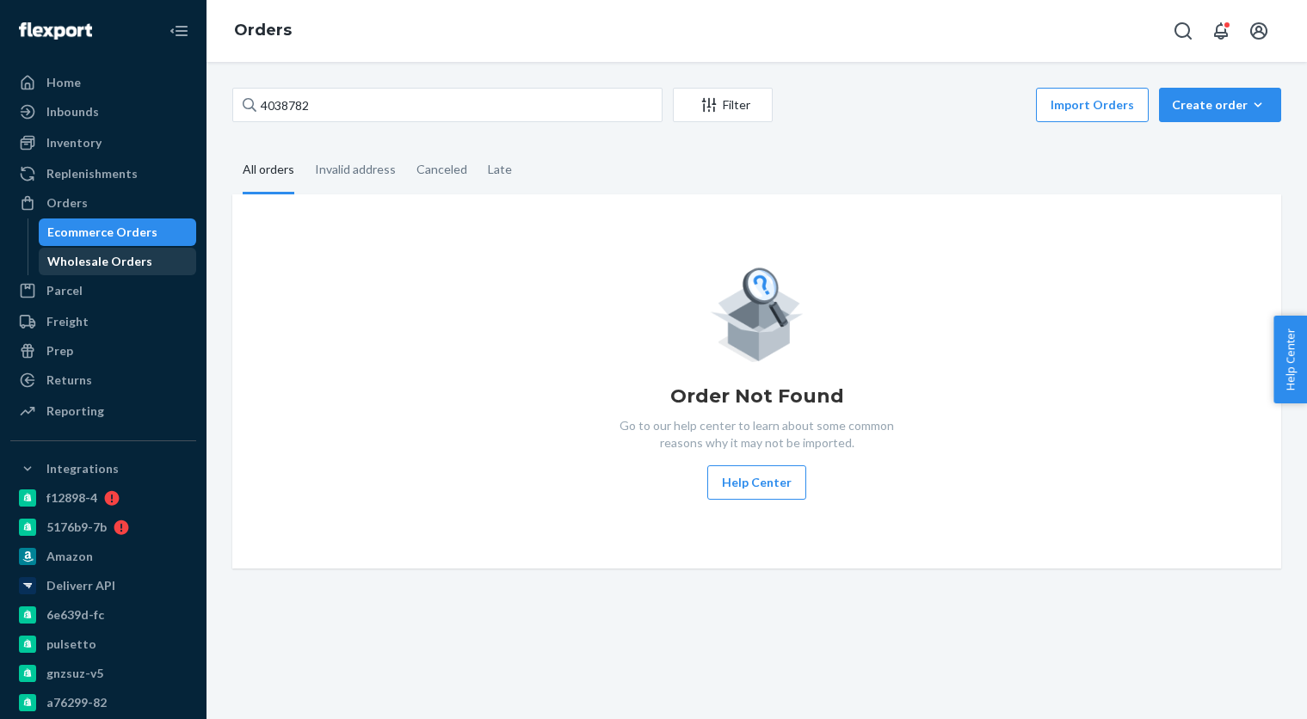
click at [148, 270] on div "Wholesale Orders" at bounding box center [117, 261] width 155 height 24
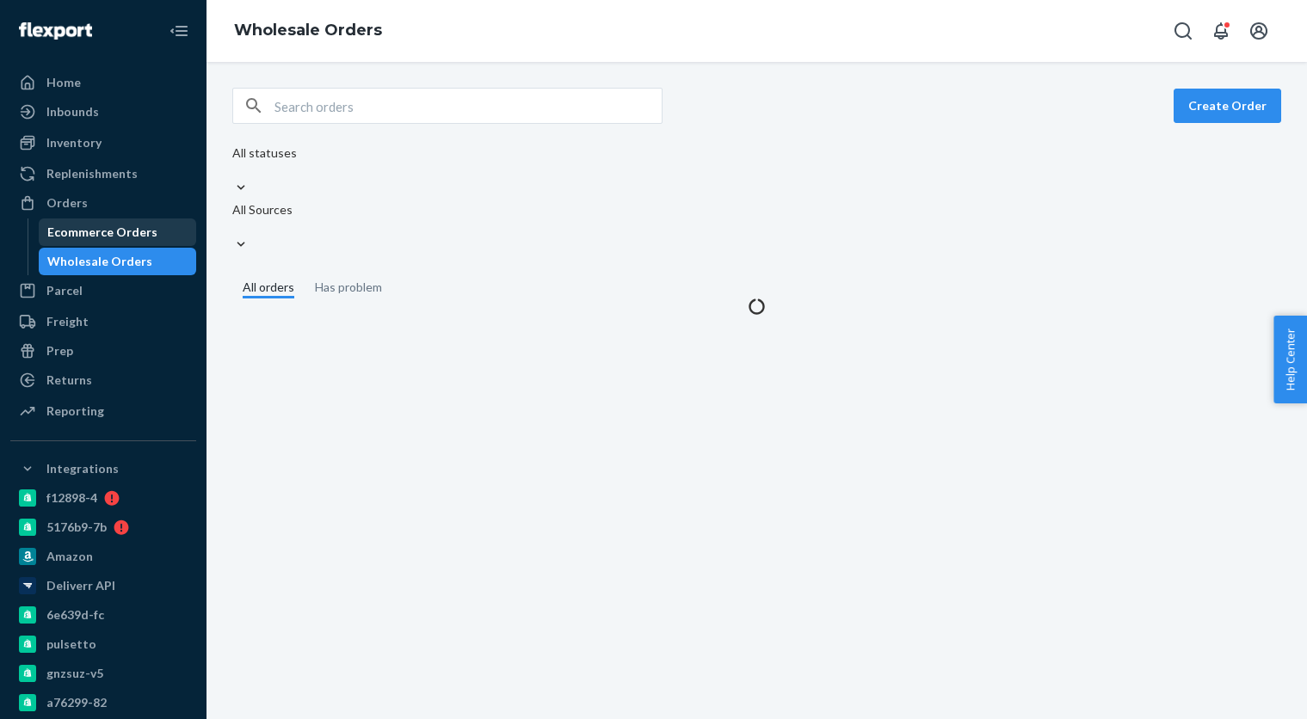
click at [145, 237] on div "Ecommerce Orders" at bounding box center [102, 232] width 110 height 17
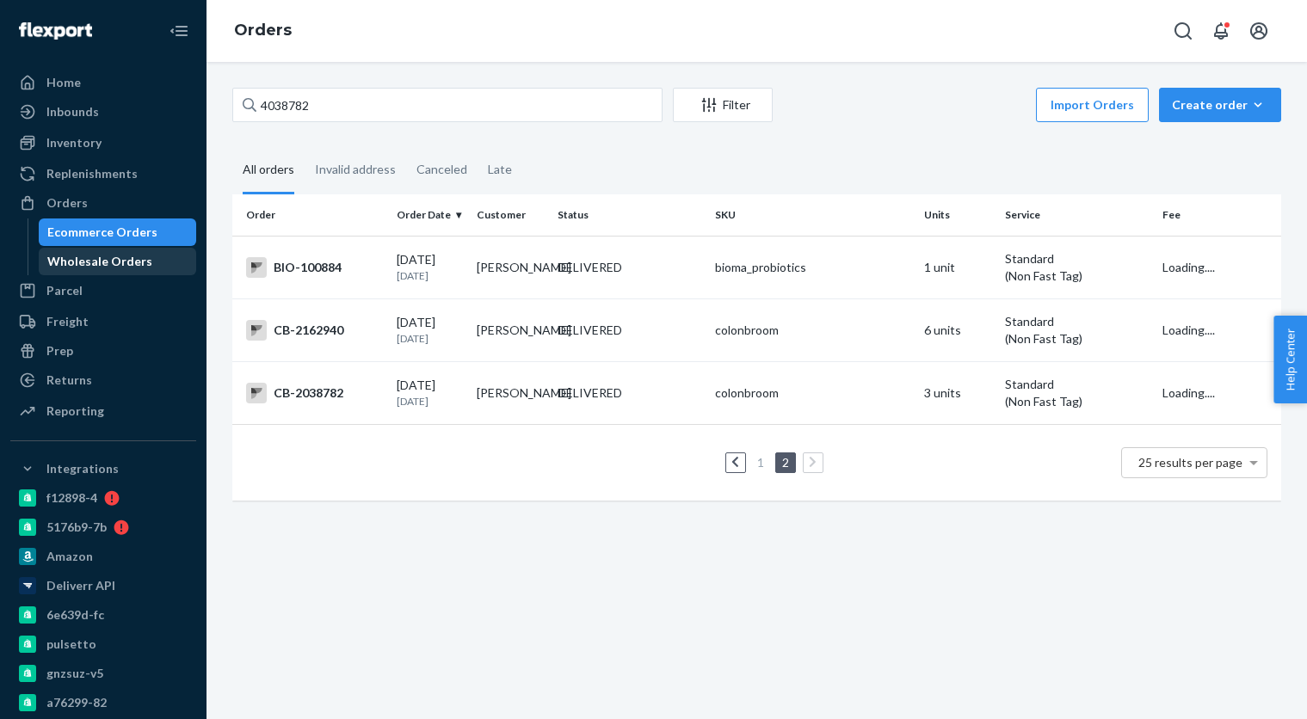
drag, startPoint x: 129, startPoint y: 265, endPoint x: 130, endPoint y: 251, distance: 13.8
click at [129, 265] on div "Wholesale Orders" at bounding box center [99, 261] width 105 height 17
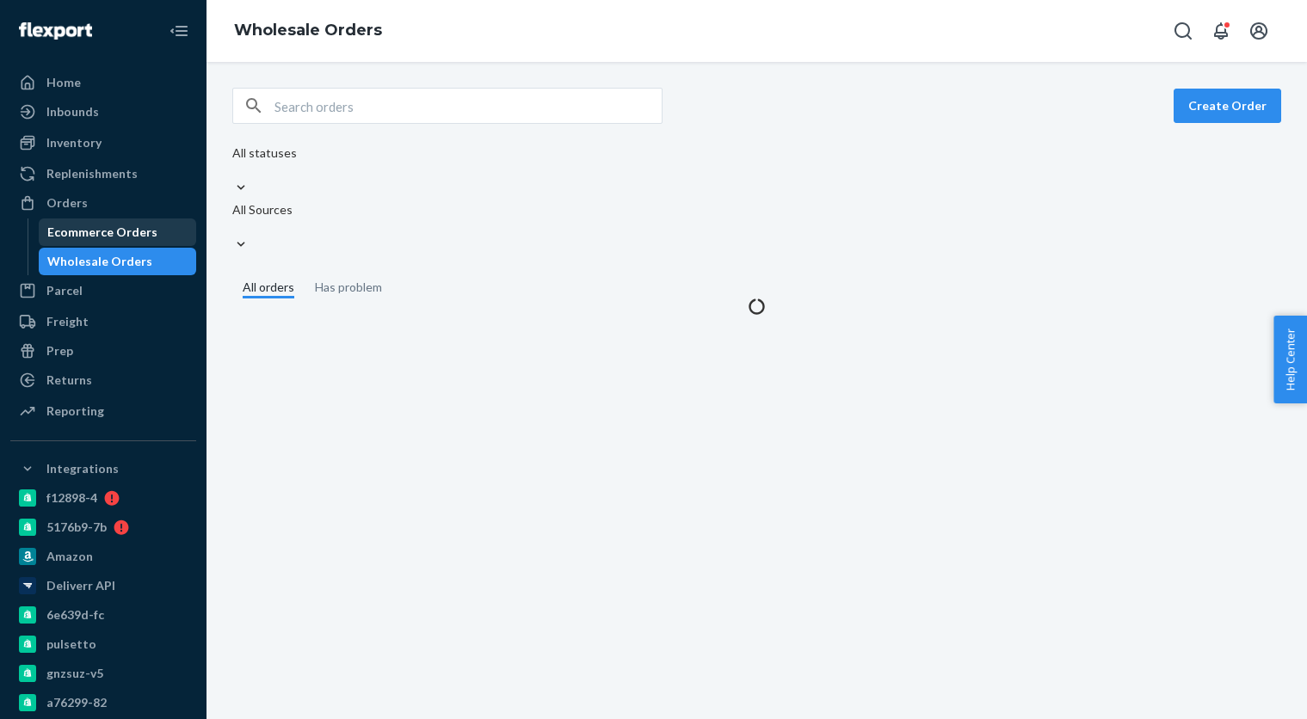
click at [129, 236] on div "Ecommerce Orders" at bounding box center [102, 232] width 110 height 17
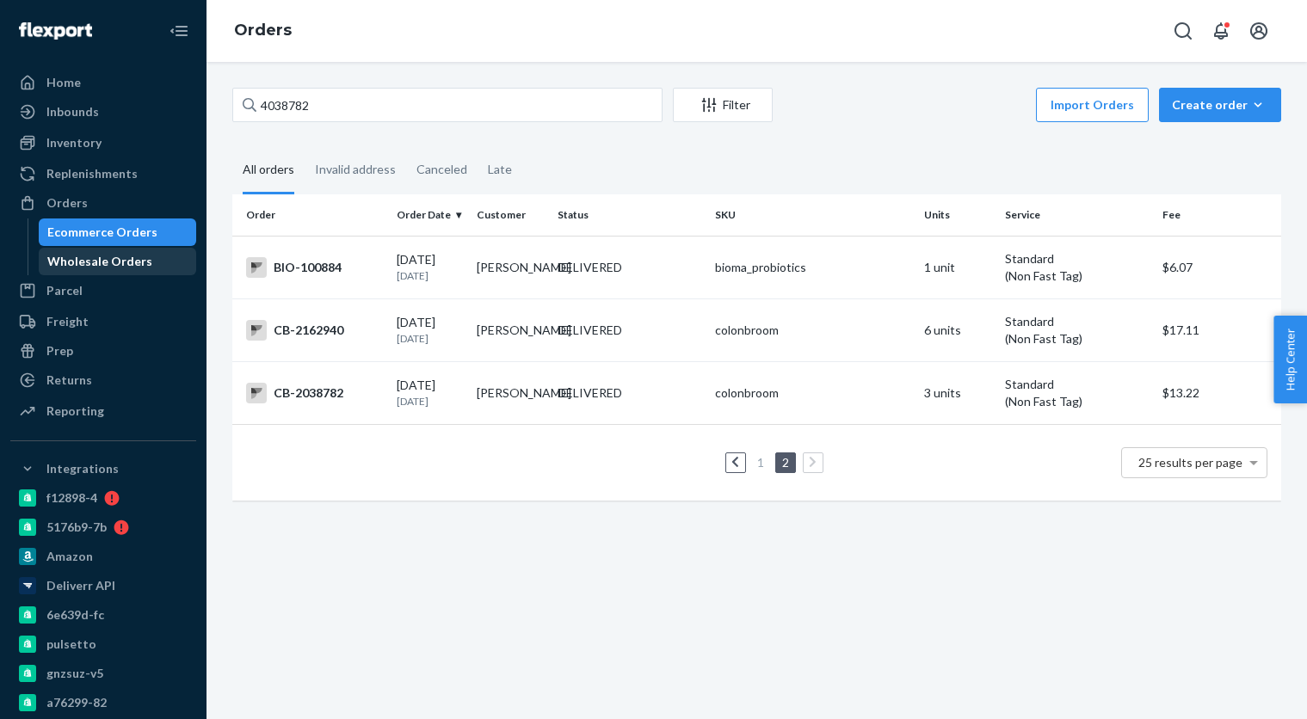
click at [136, 263] on div "Wholesale Orders" at bounding box center [99, 261] width 105 height 17
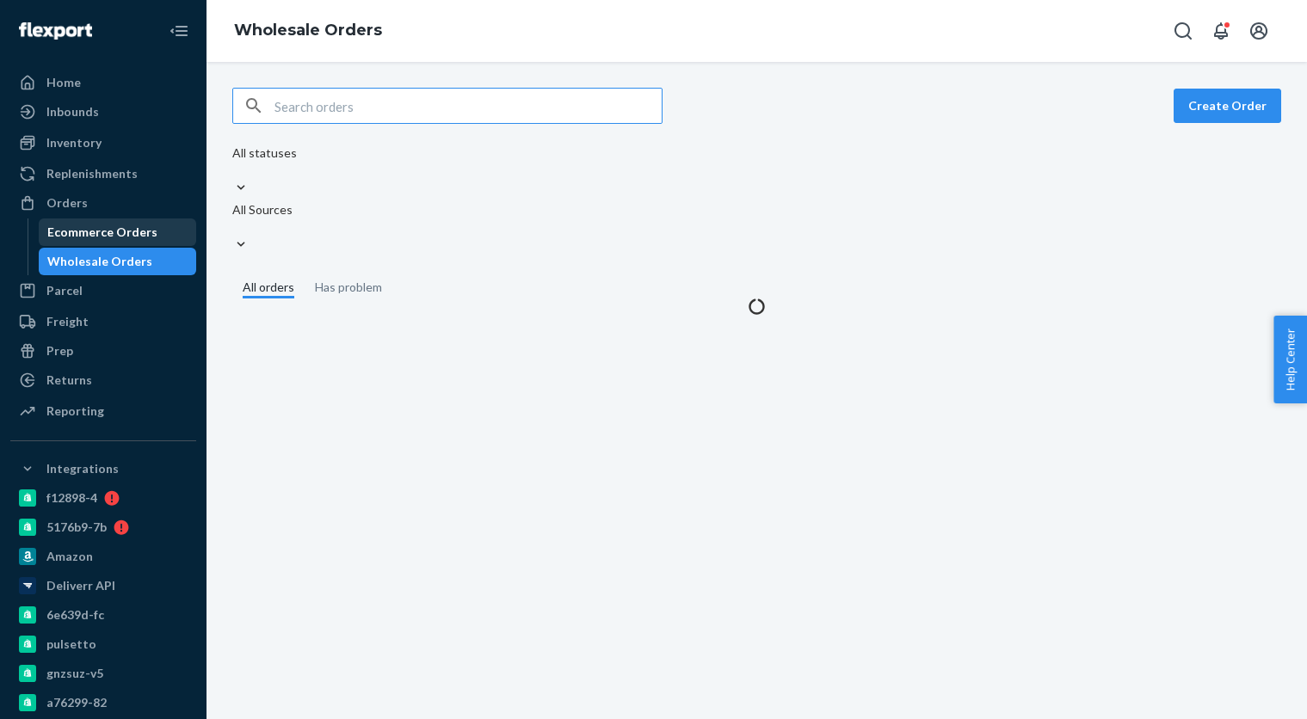
click at [135, 228] on div "Ecommerce Orders" at bounding box center [102, 232] width 110 height 17
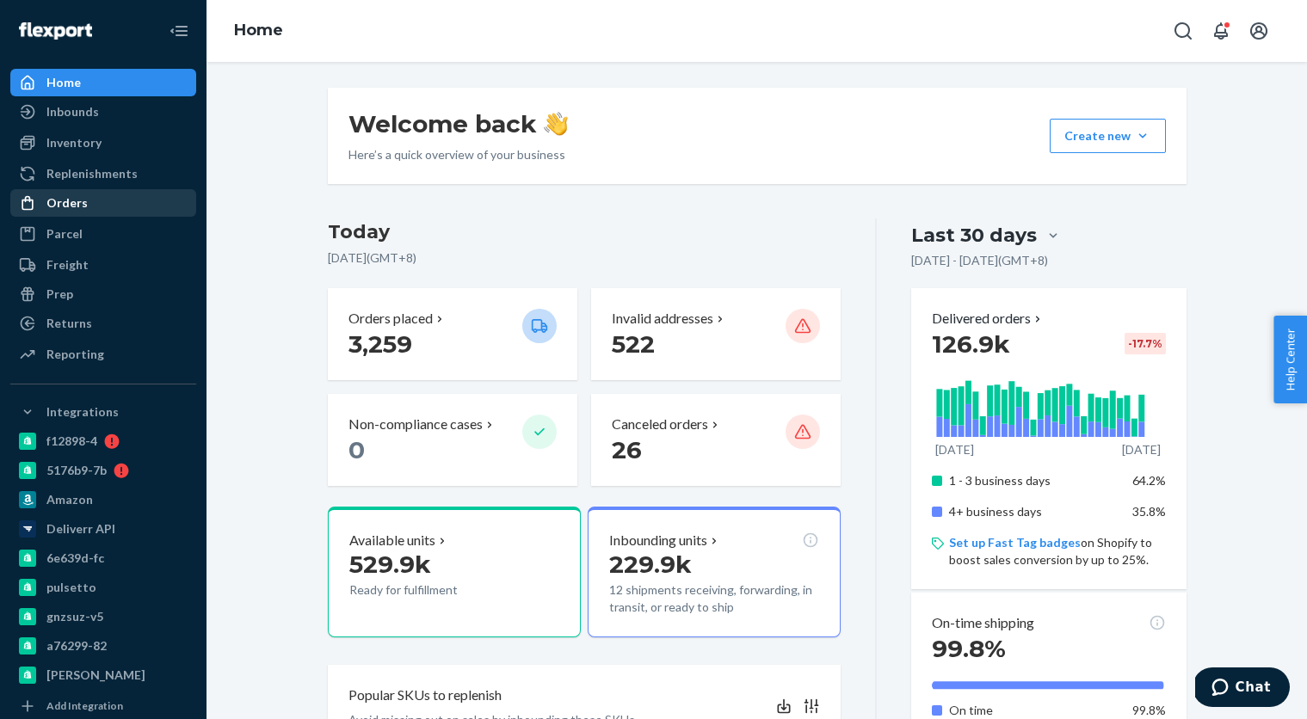
drag, startPoint x: 41, startPoint y: 199, endPoint x: 54, endPoint y: 199, distance: 12.9
click at [41, 199] on div at bounding box center [33, 202] width 28 height 17
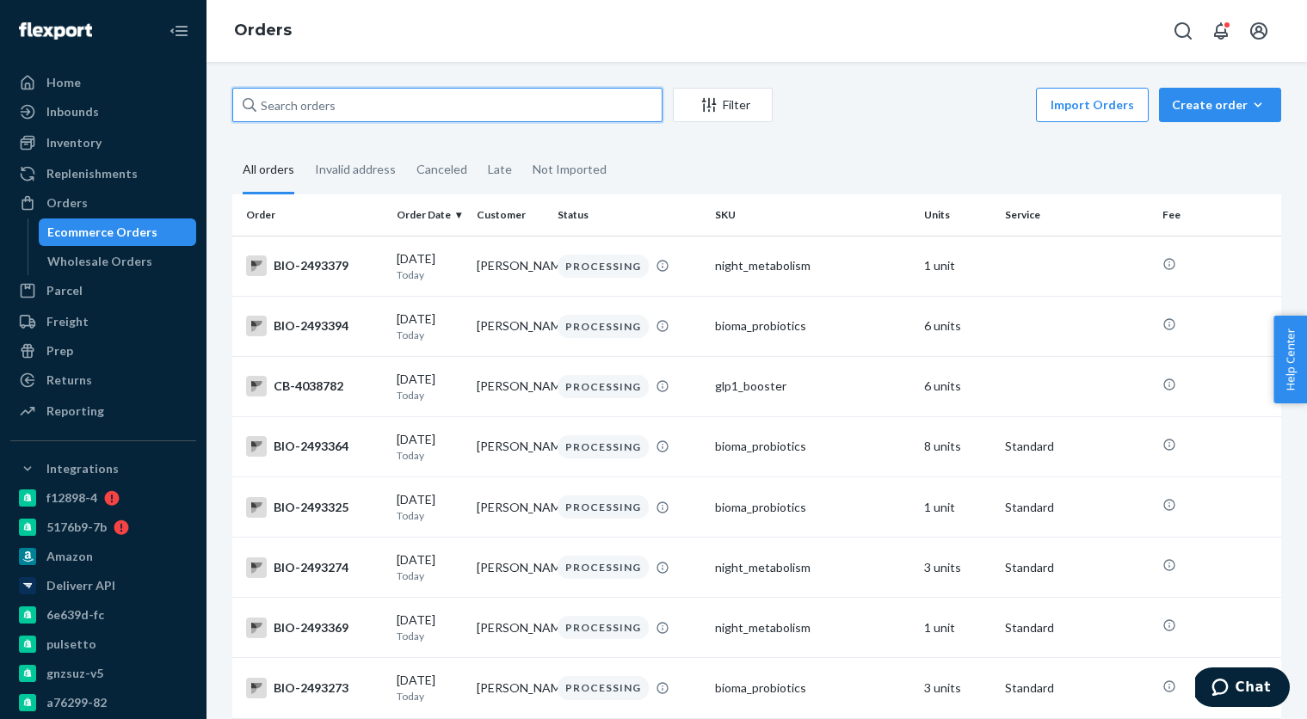
paste input "4038782"
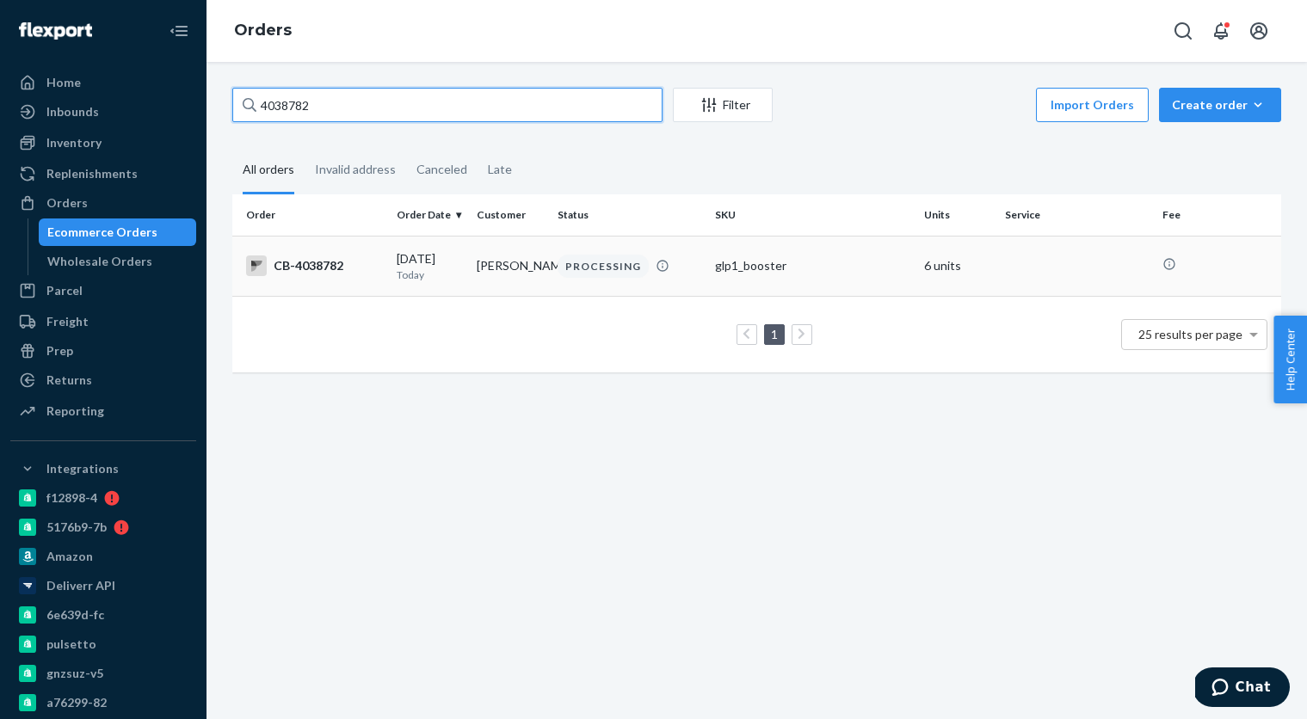
type input "4038782"
click at [442, 260] on div "[DATE] [DATE]" at bounding box center [430, 266] width 66 height 32
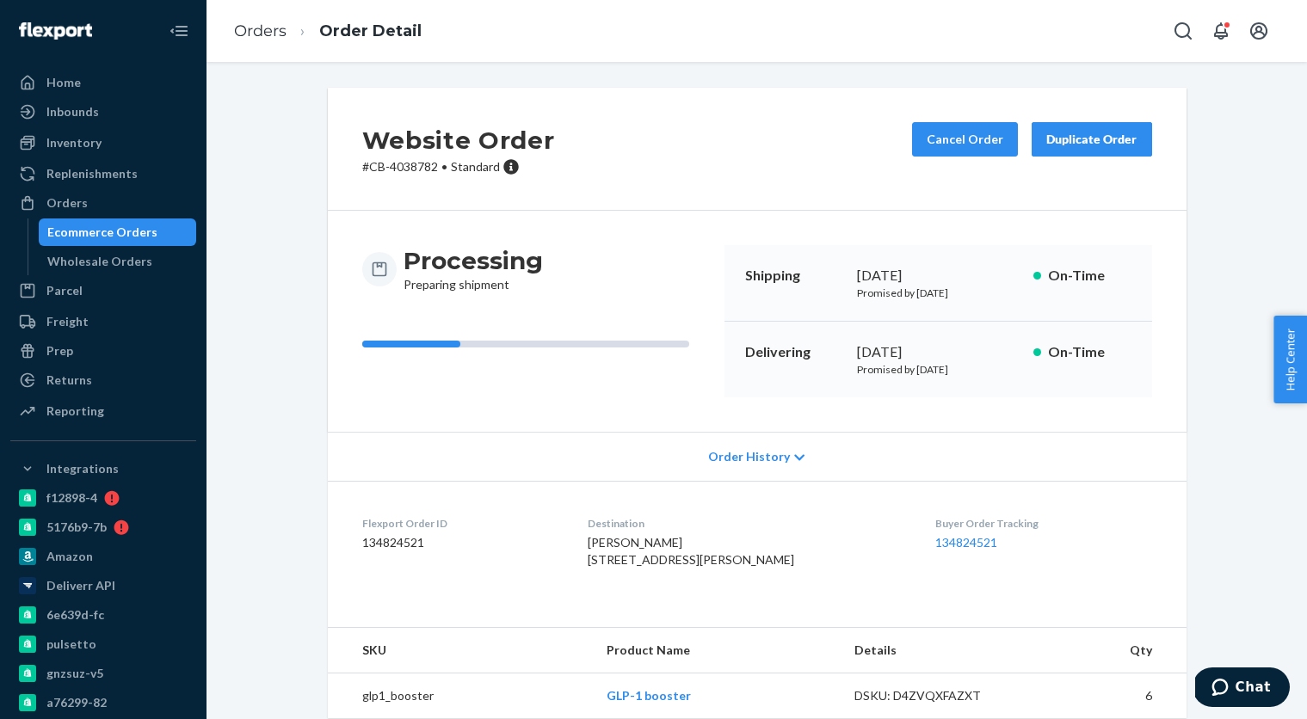
click at [532, 228] on div "Processing Preparing shipment Shipping [DATE] Promised by [DATE] On-Time Delive…" at bounding box center [757, 321] width 859 height 221
click at [136, 233] on div "Ecommerce Orders" at bounding box center [102, 232] width 110 height 17
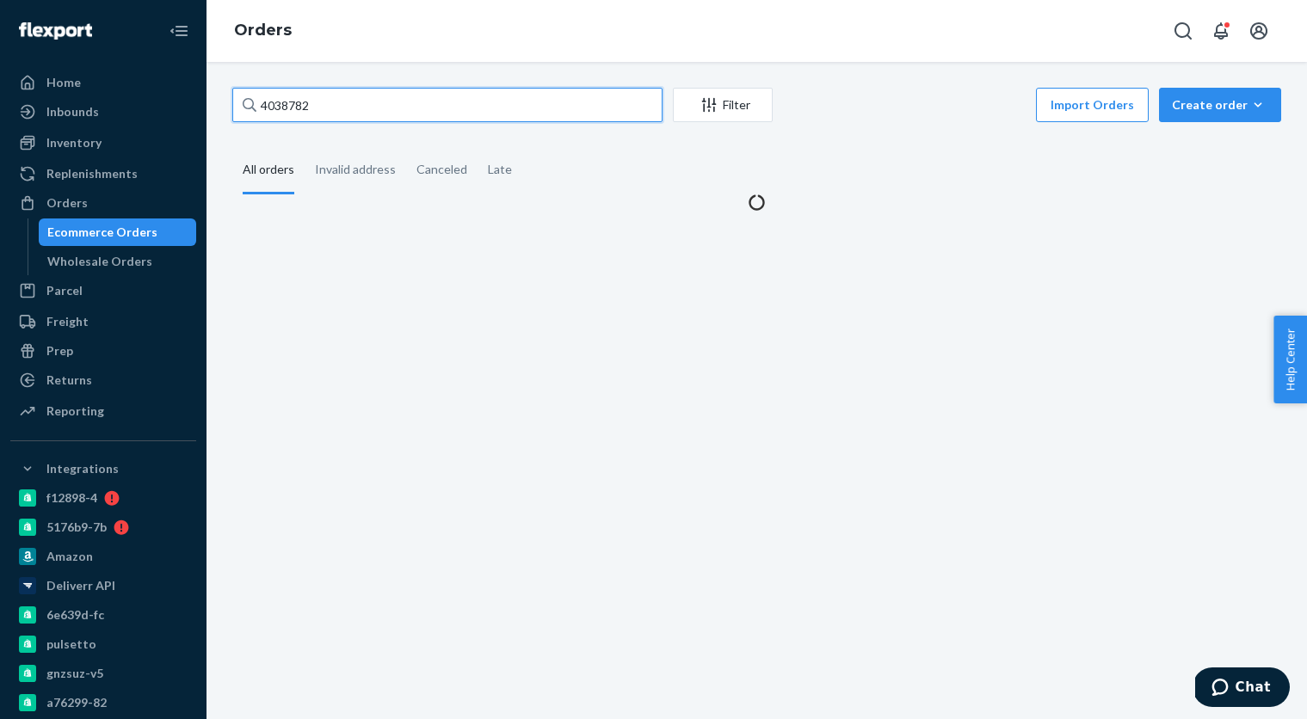
click at [354, 104] on input "4038782" at bounding box center [447, 105] width 430 height 34
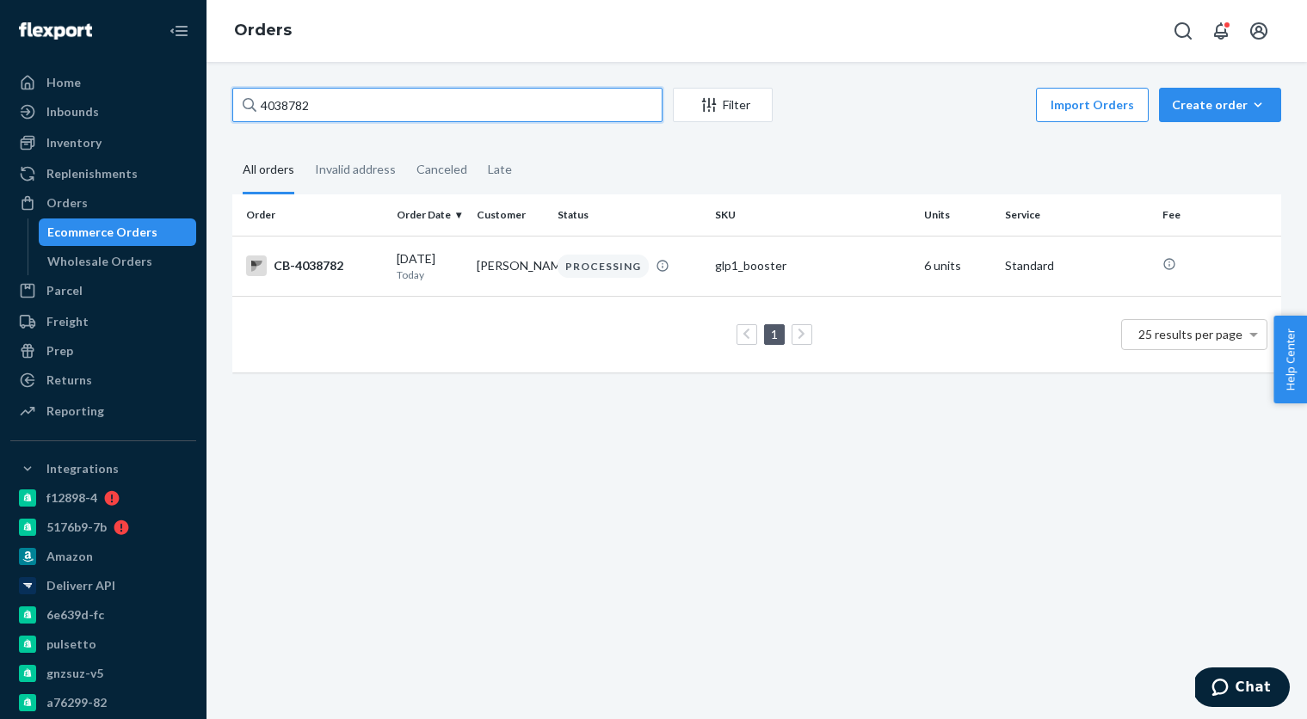
paste input "[EMAIL_ADDRESS][DOMAIN_NAME]"
type input "[EMAIL_ADDRESS][DOMAIN_NAME]"
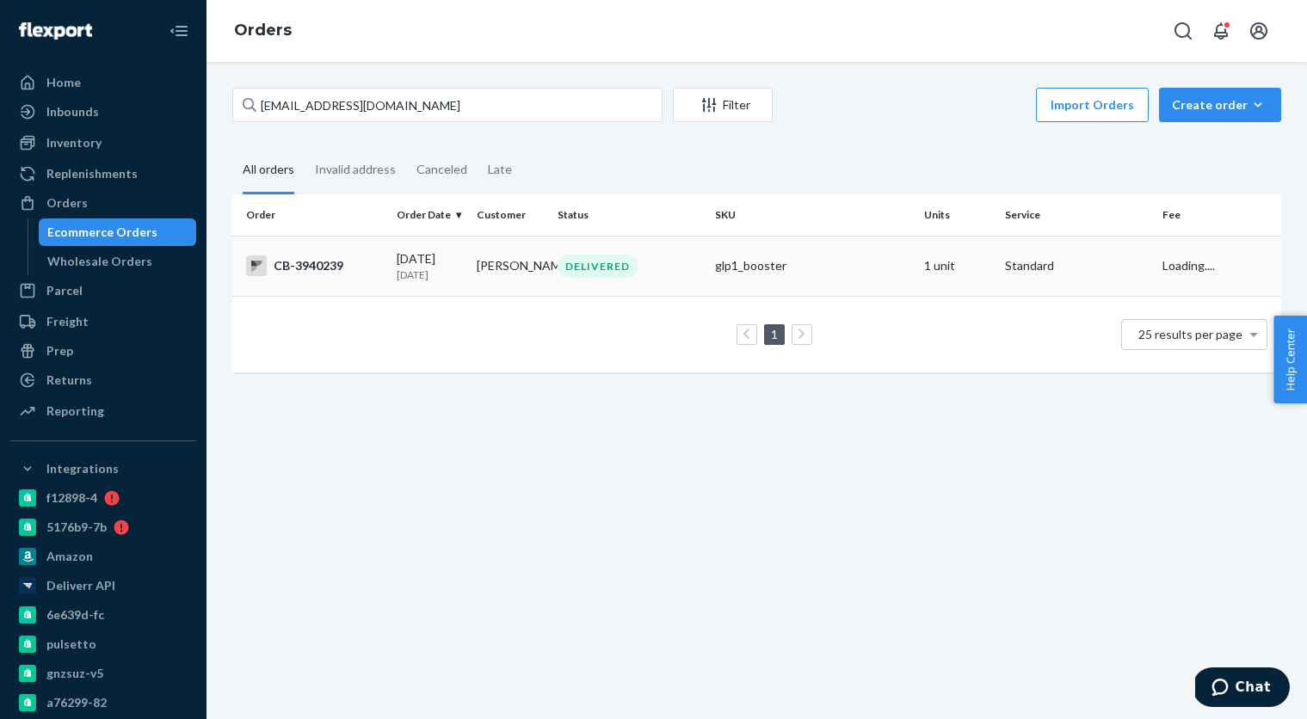
click at [488, 280] on td "[PERSON_NAME]" at bounding box center [510, 266] width 80 height 60
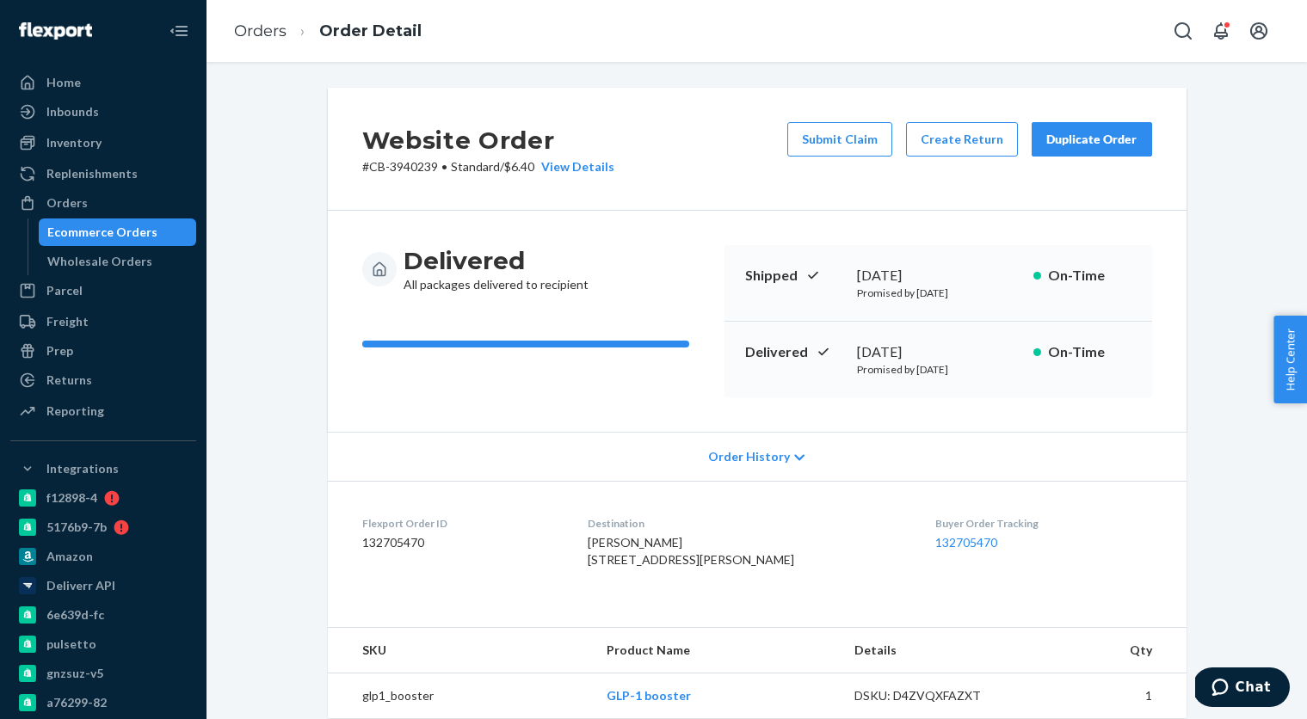
drag, startPoint x: 886, startPoint y: 353, endPoint x: 914, endPoint y: 354, distance: 27.6
click at [951, 353] on div "[DATE]" at bounding box center [938, 352] width 163 height 20
copy div "[DATE]"
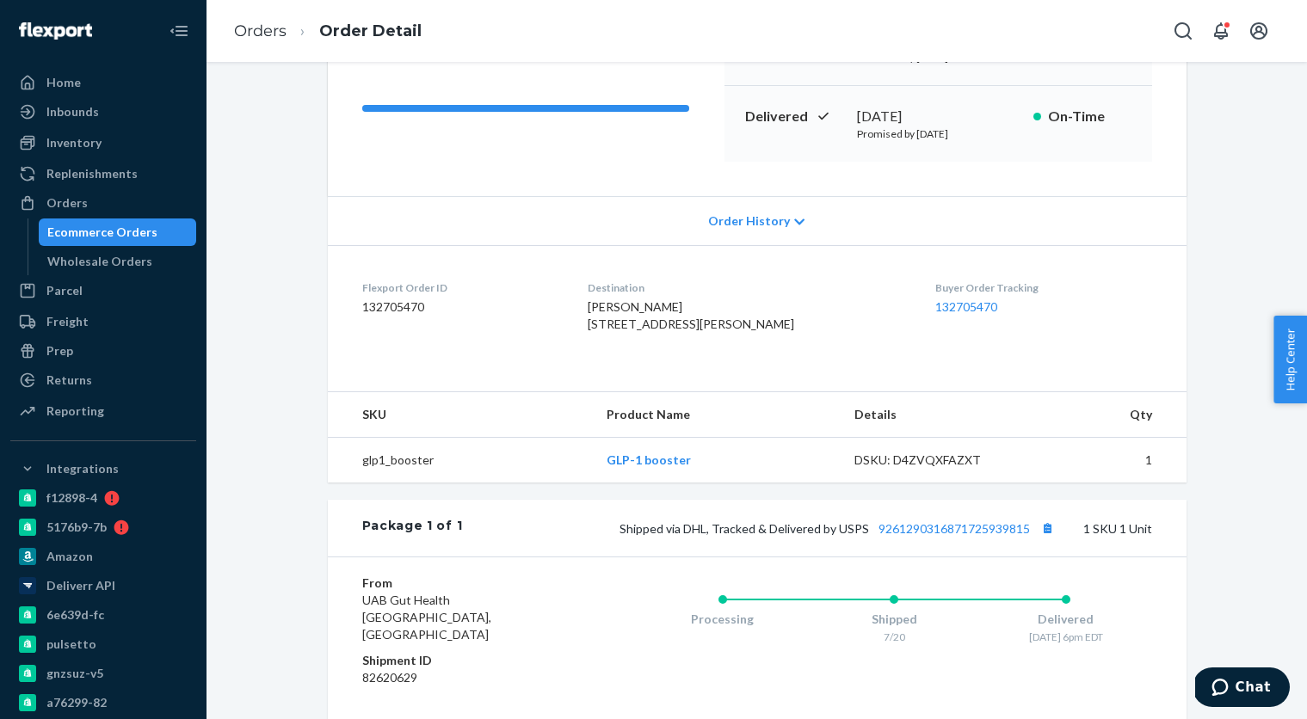
scroll to position [237, 0]
drag, startPoint x: 151, startPoint y: 234, endPoint x: 213, endPoint y: 198, distance: 71.7
click at [151, 234] on div "Ecommerce Orders" at bounding box center [117, 232] width 155 height 24
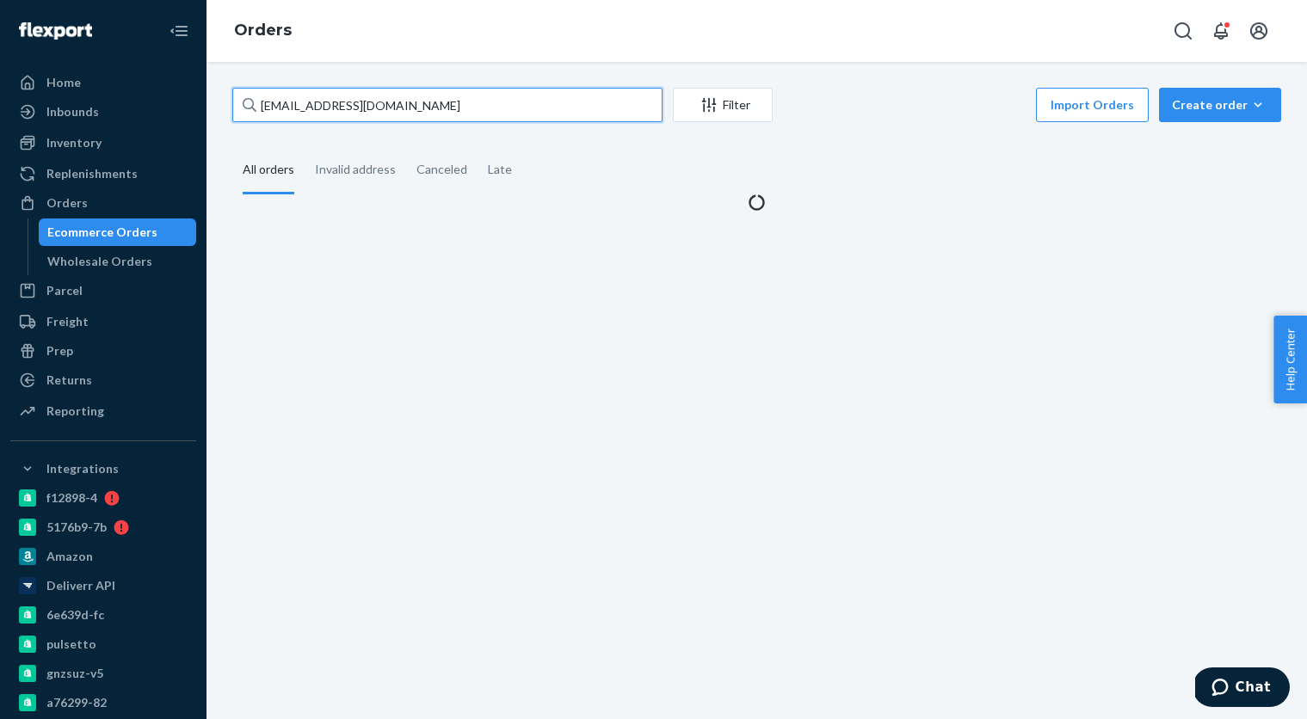
click at [378, 108] on input "[EMAIL_ADDRESS][DOMAIN_NAME]" at bounding box center [447, 105] width 430 height 34
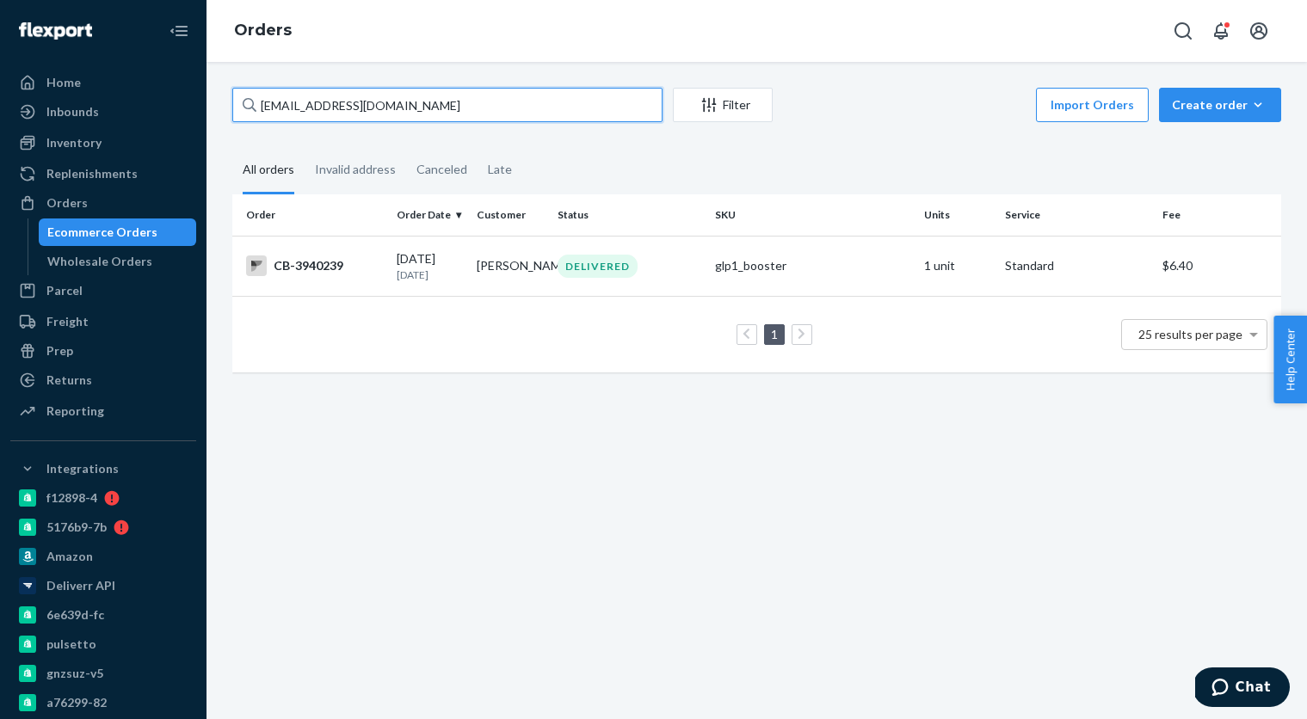
paste input "4049254"
type input "4049254"
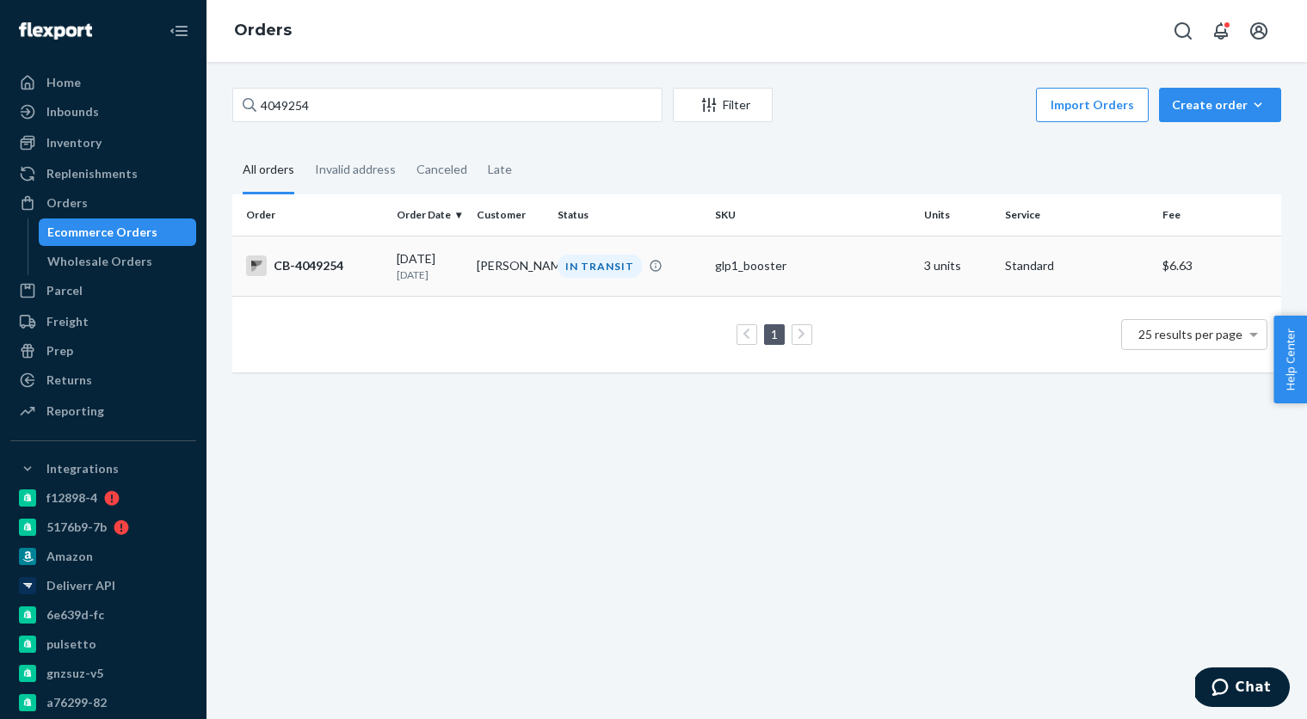
click at [443, 280] on p "[DATE]" at bounding box center [430, 275] width 66 height 15
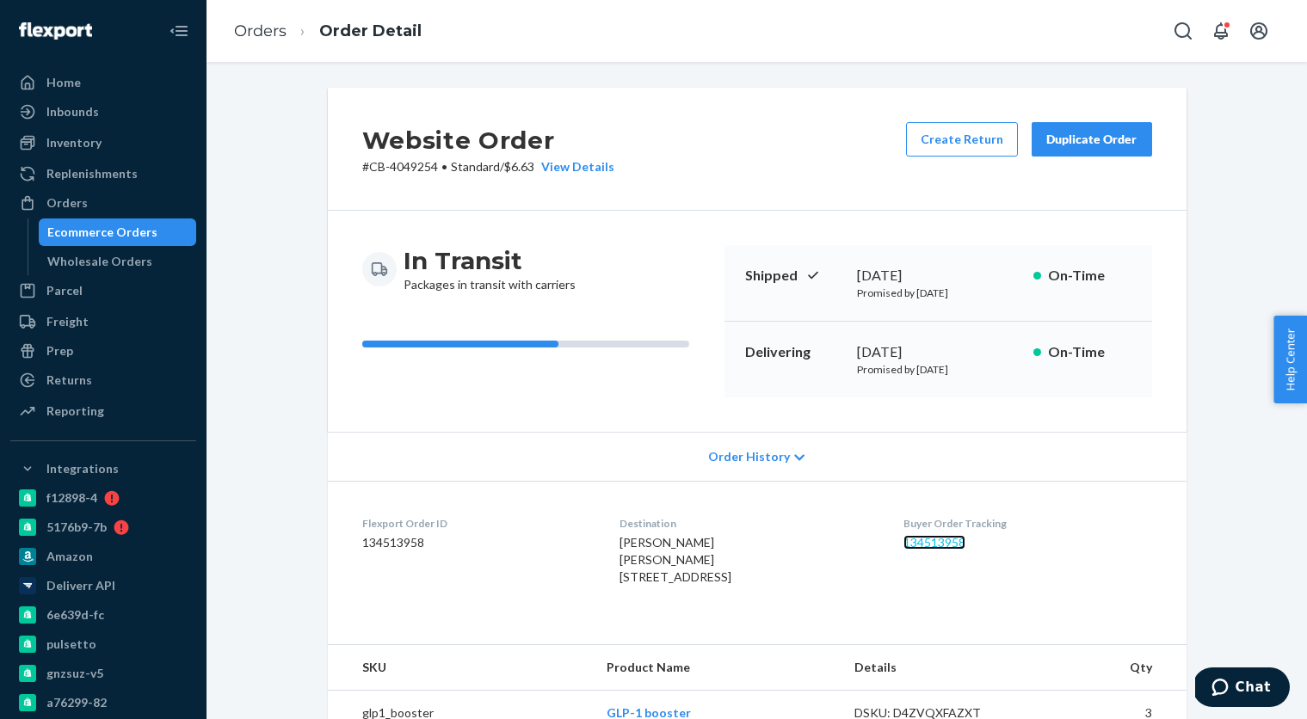
click at [961, 543] on link "134513958" at bounding box center [934, 542] width 62 height 15
click at [162, 229] on div "Ecommerce Orders" at bounding box center [117, 232] width 155 height 24
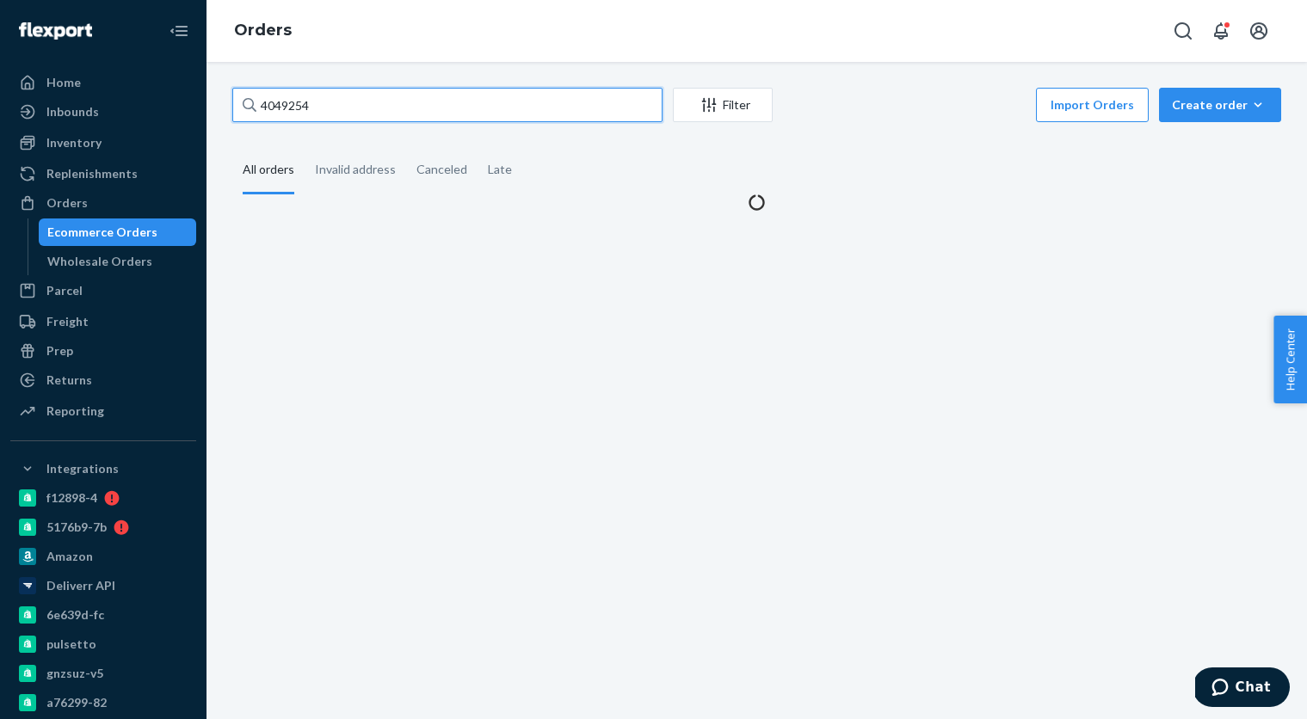
click at [358, 100] on input "4049254" at bounding box center [447, 105] width 430 height 34
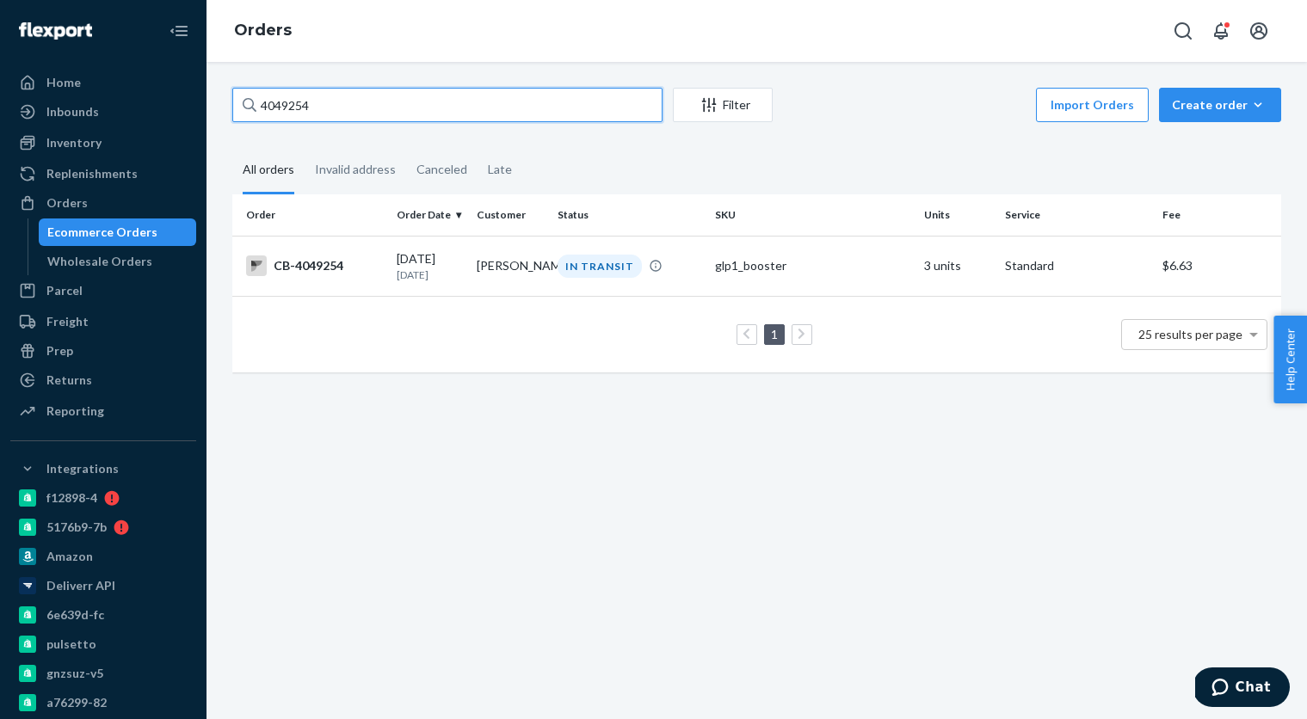
paste input "55132"
type input "4055132"
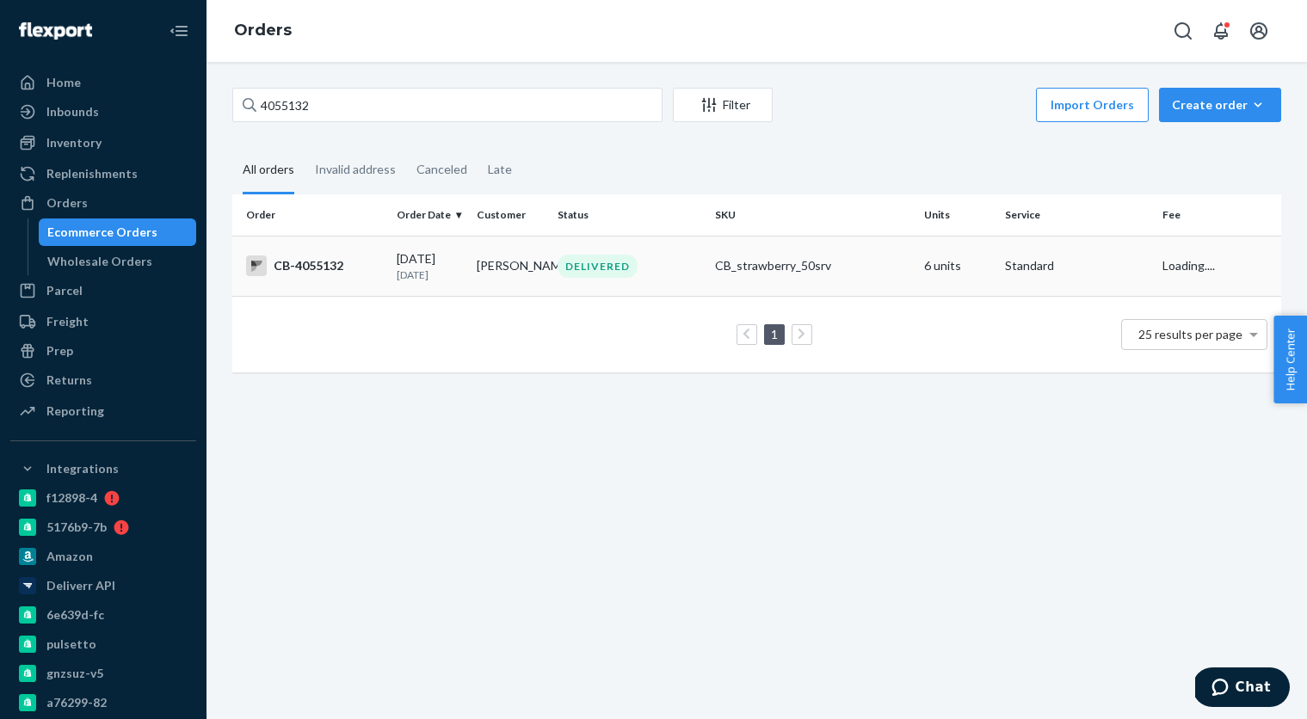
click at [454, 272] on p "[DATE]" at bounding box center [430, 275] width 66 height 15
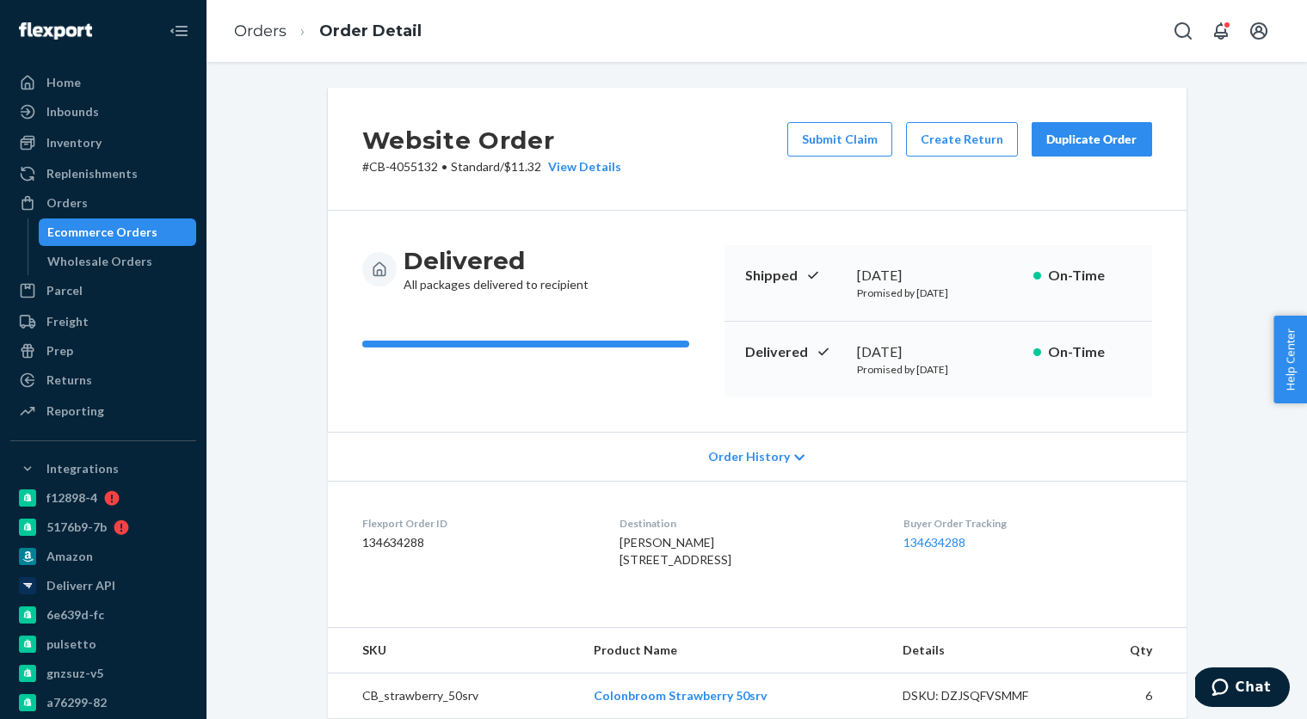
click at [154, 236] on div "Ecommerce Orders" at bounding box center [117, 232] width 155 height 24
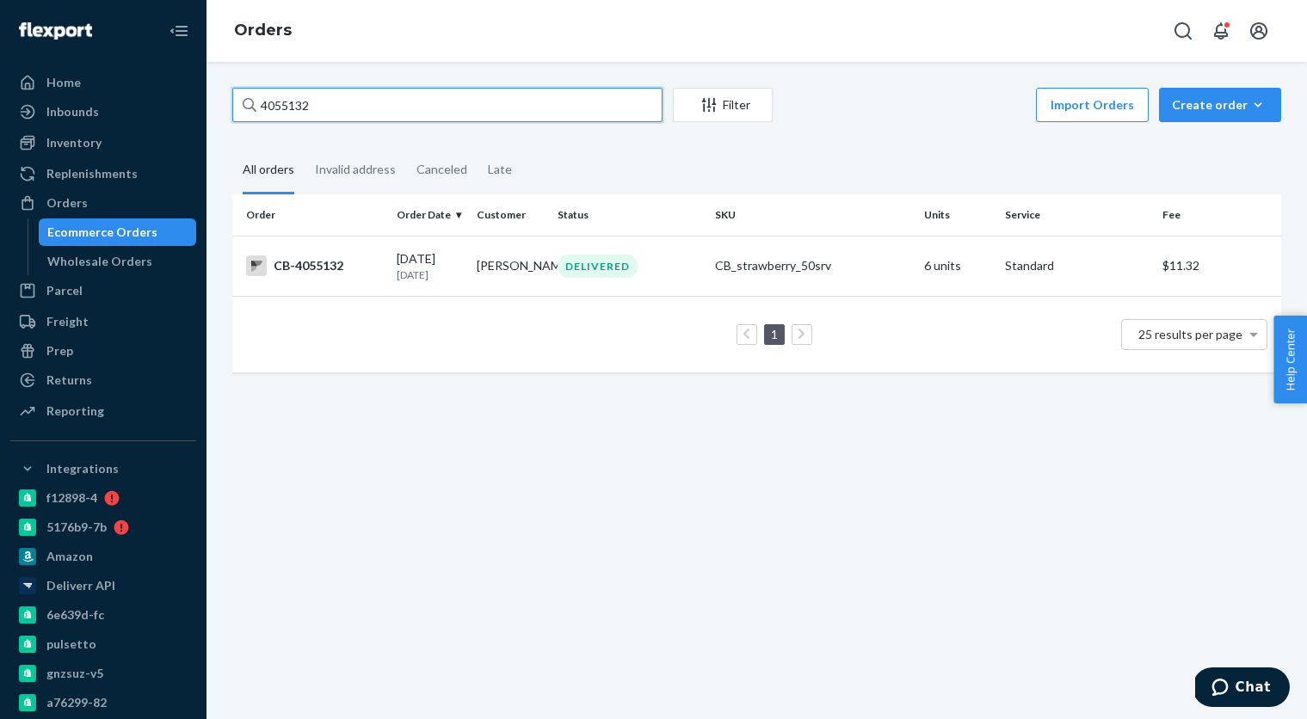
paste input "3893147"
type input "3893147"
click at [498, 274] on td "[PERSON_NAME]" at bounding box center [510, 266] width 80 height 60
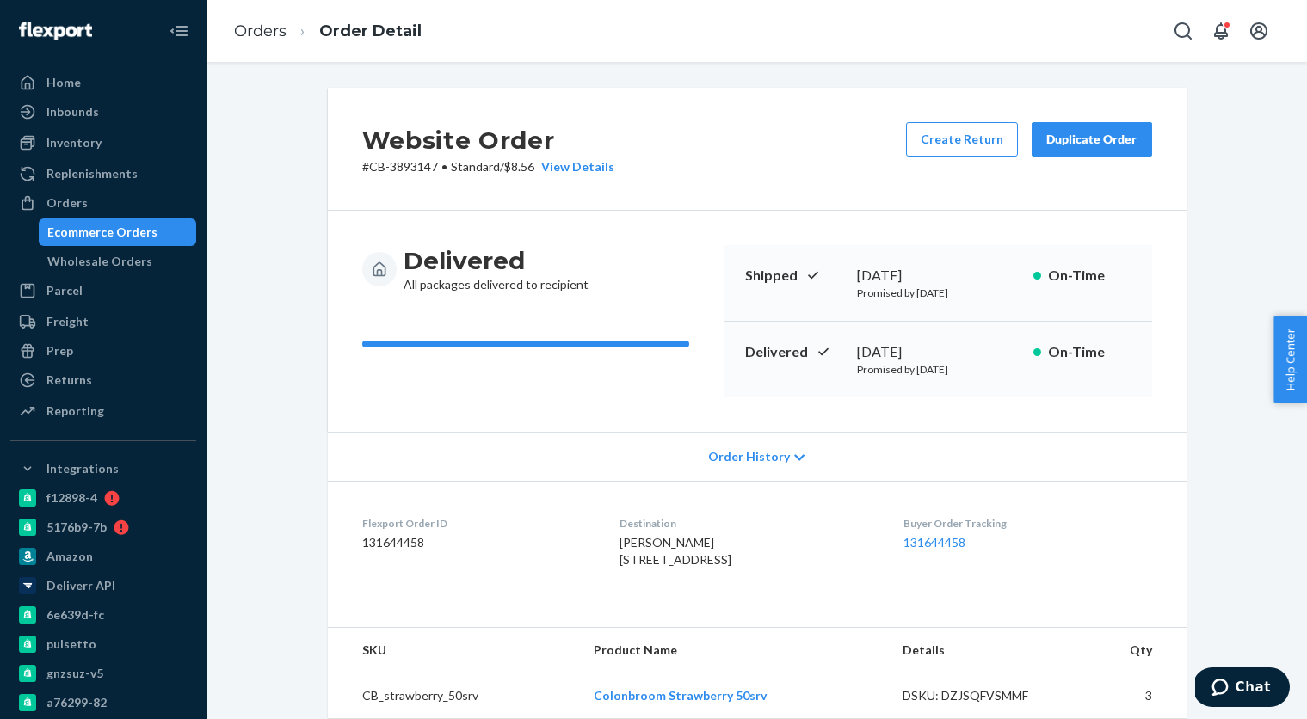
click at [858, 350] on div "[DATE]" at bounding box center [938, 352] width 163 height 20
click at [927, 354] on div "[DATE]" at bounding box center [938, 352] width 163 height 20
copy div "[DATE]"
